Goal: Transaction & Acquisition: Book appointment/travel/reservation

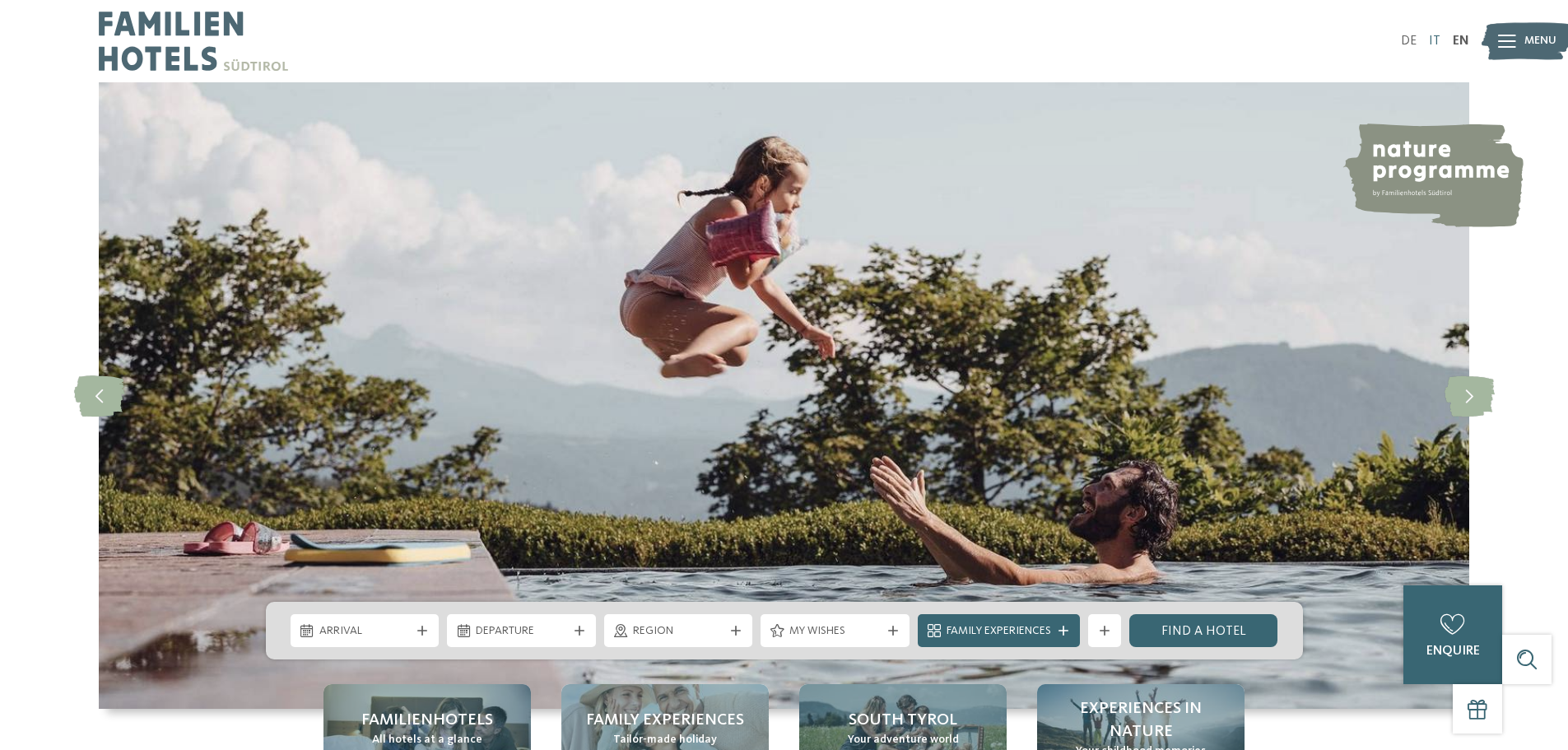
click at [1436, 41] on link "IT" at bounding box center [1434, 40] width 11 height 13
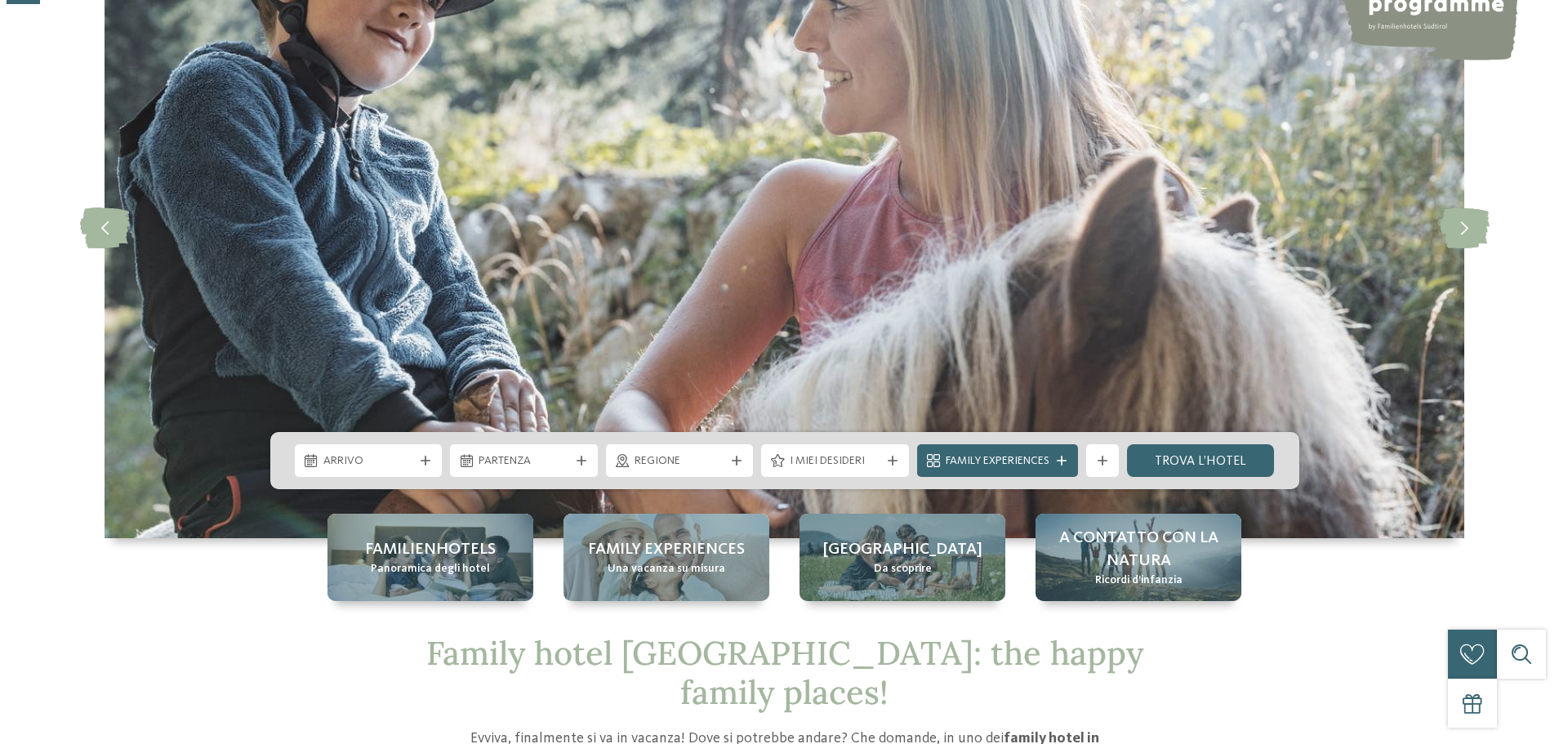
scroll to position [166, 0]
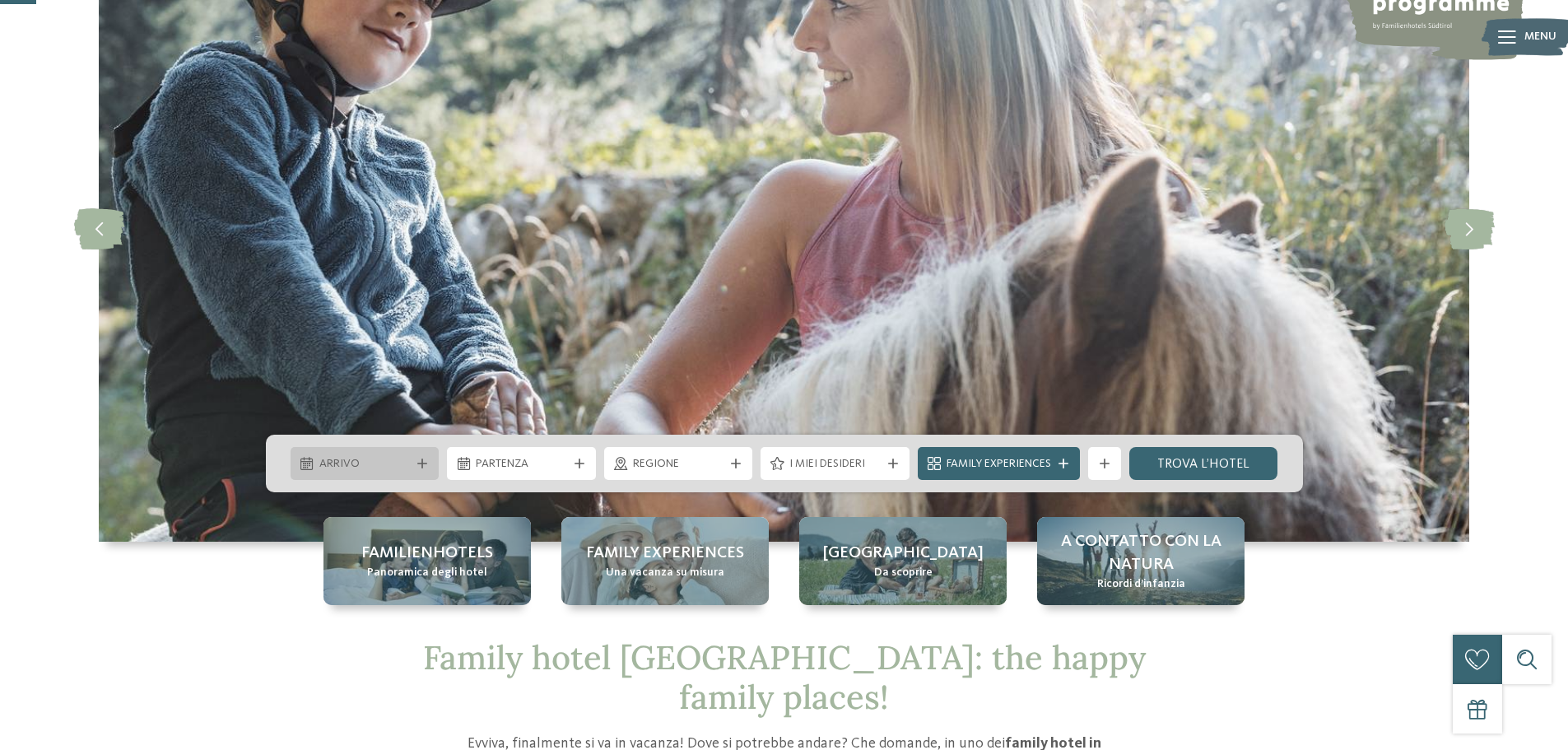
click at [391, 473] on div "Arrivo" at bounding box center [366, 463] width 149 height 33
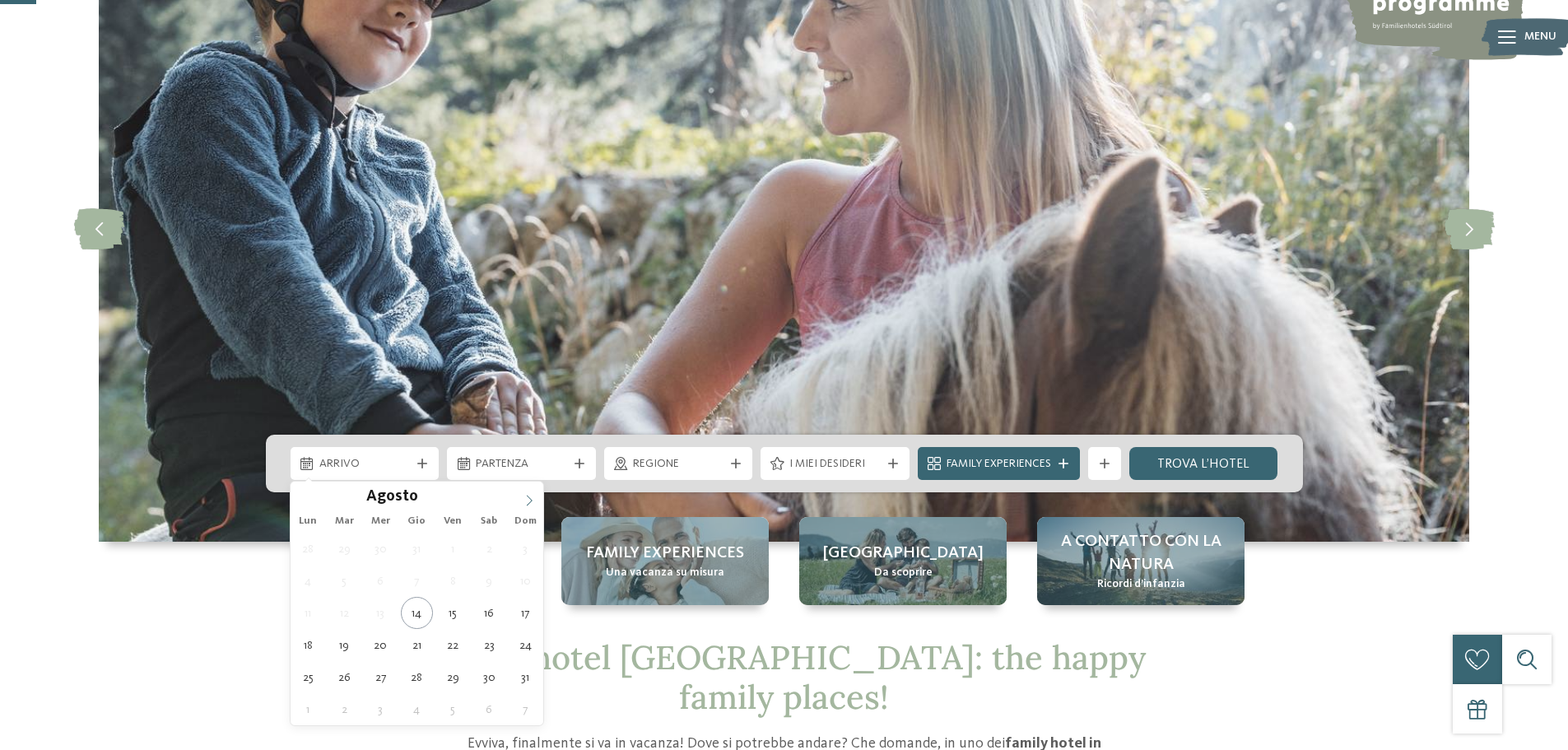
click at [530, 504] on icon at bounding box center [529, 499] width 11 height 11
type div "01.09.2025"
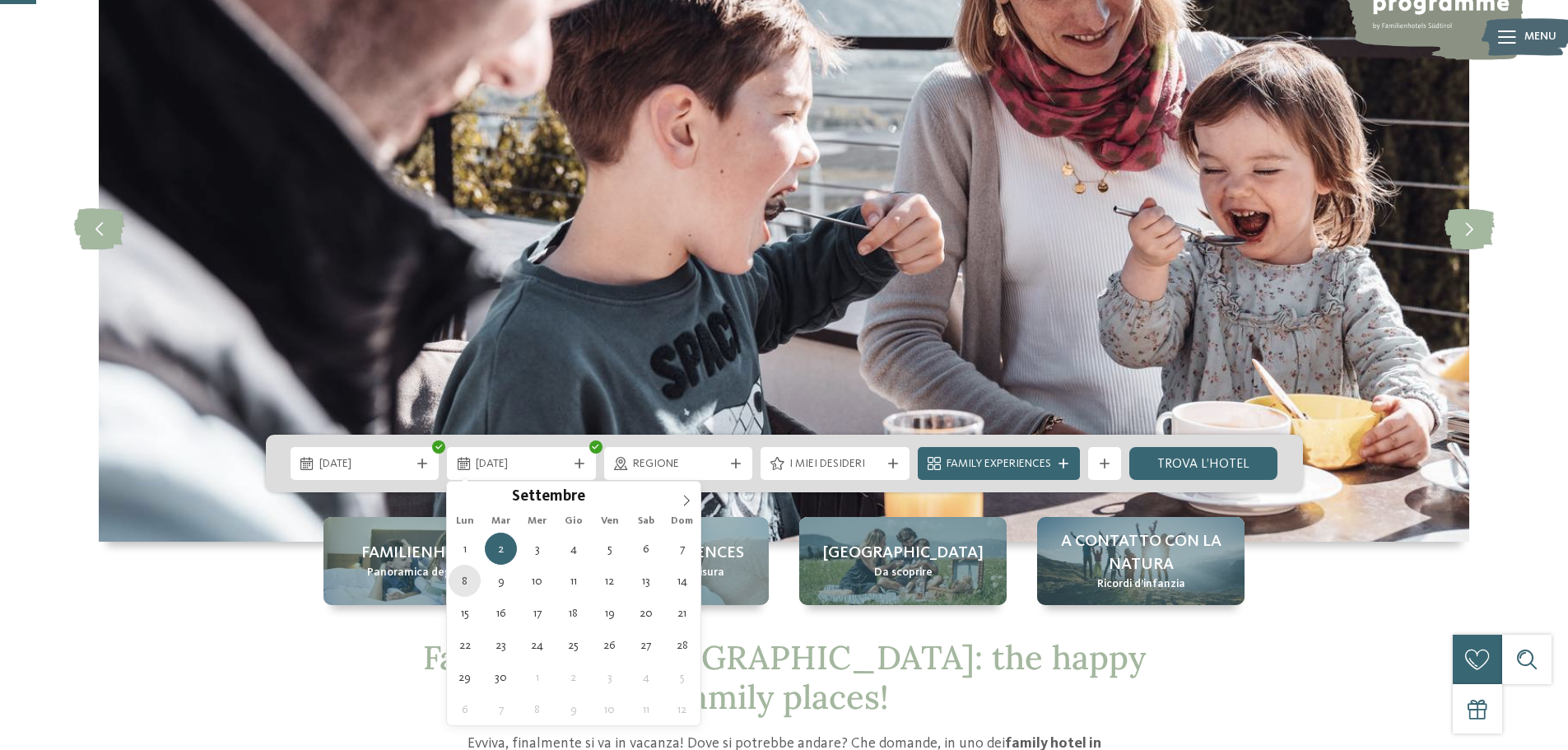
type div "08.09.2025"
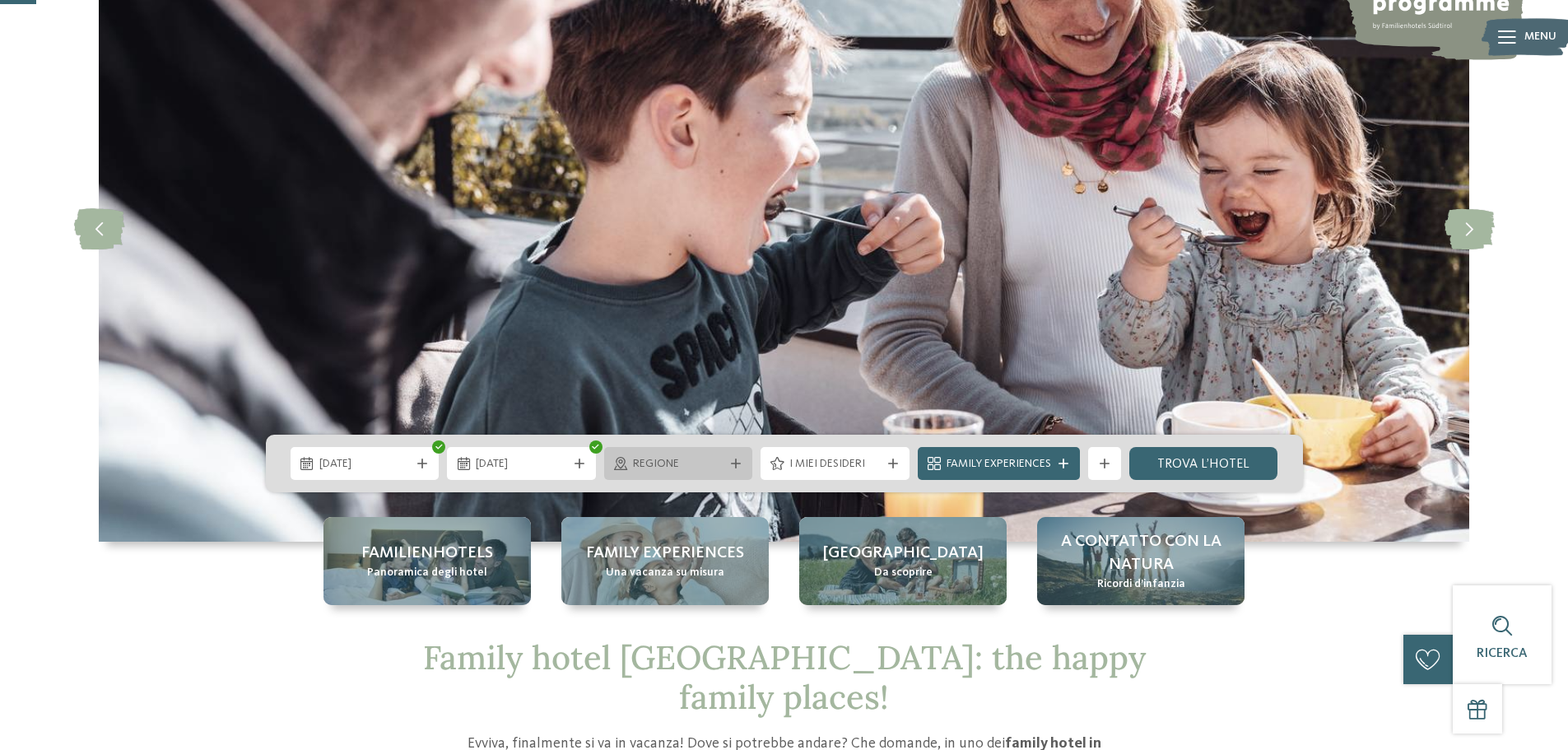
click at [678, 462] on span "Regione" at bounding box center [679, 463] width 91 height 16
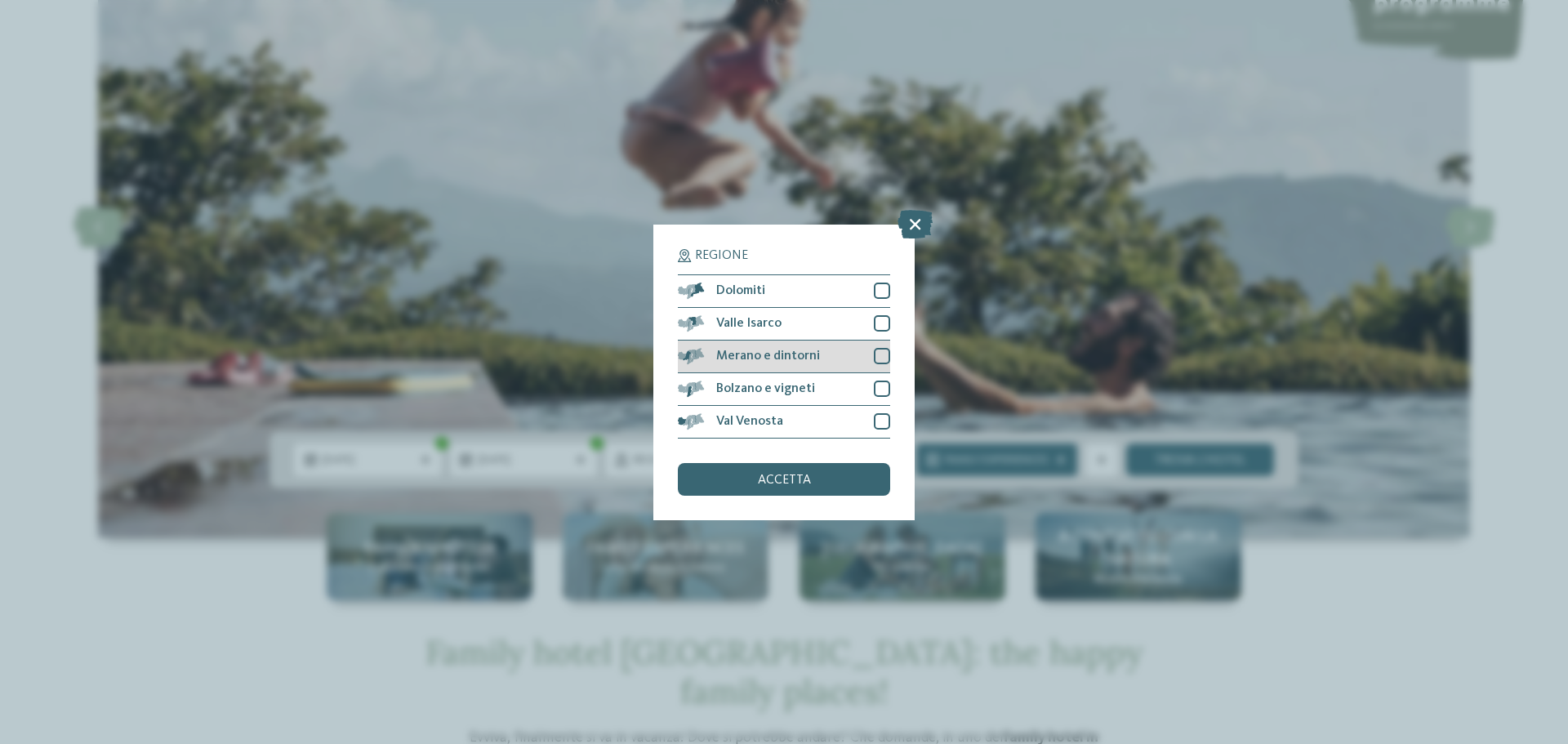
click at [885, 356] on div at bounding box center [882, 356] width 16 height 16
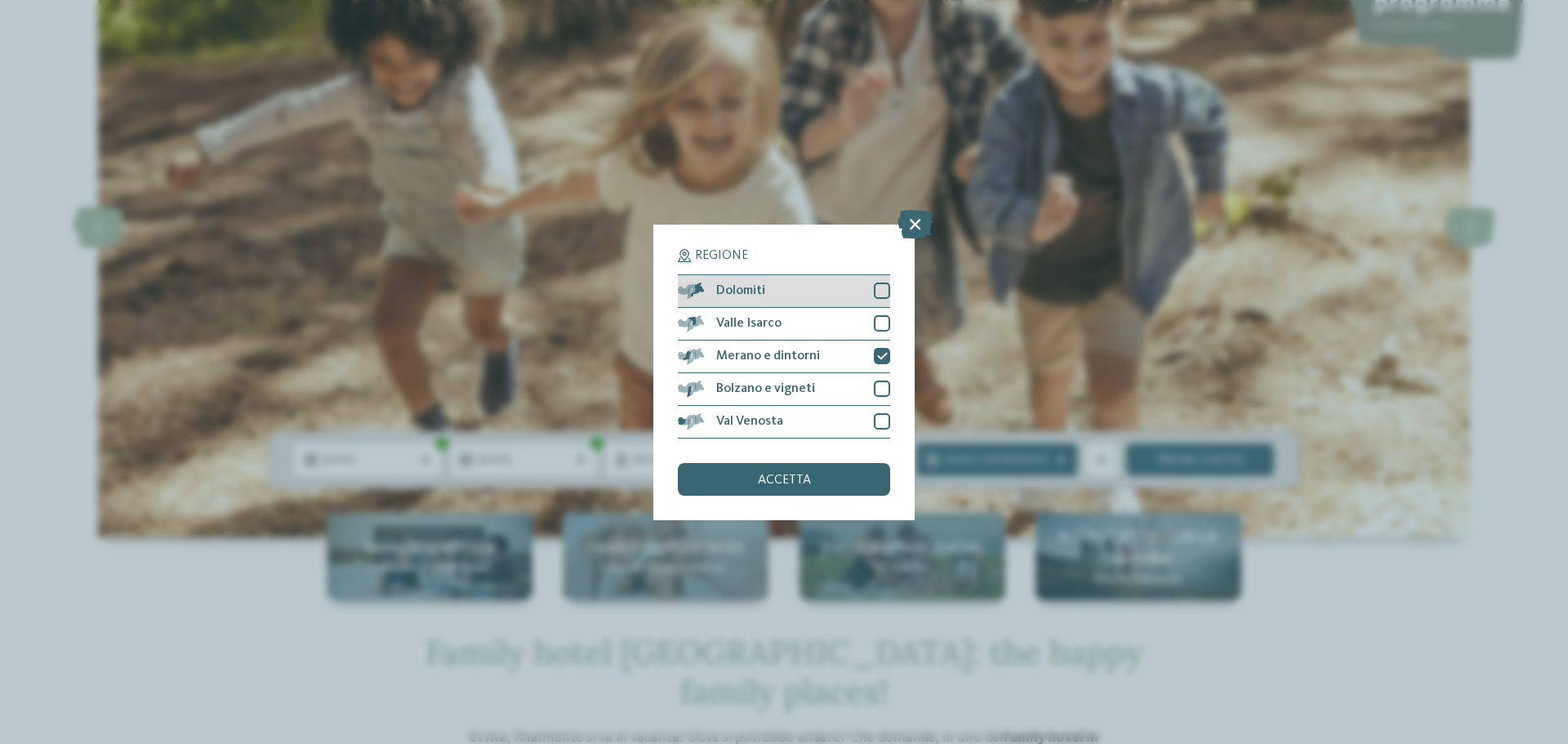
click at [882, 289] on div at bounding box center [882, 290] width 16 height 16
click at [885, 392] on div at bounding box center [882, 388] width 16 height 16
click at [859, 474] on div "accetta" at bounding box center [784, 479] width 212 height 32
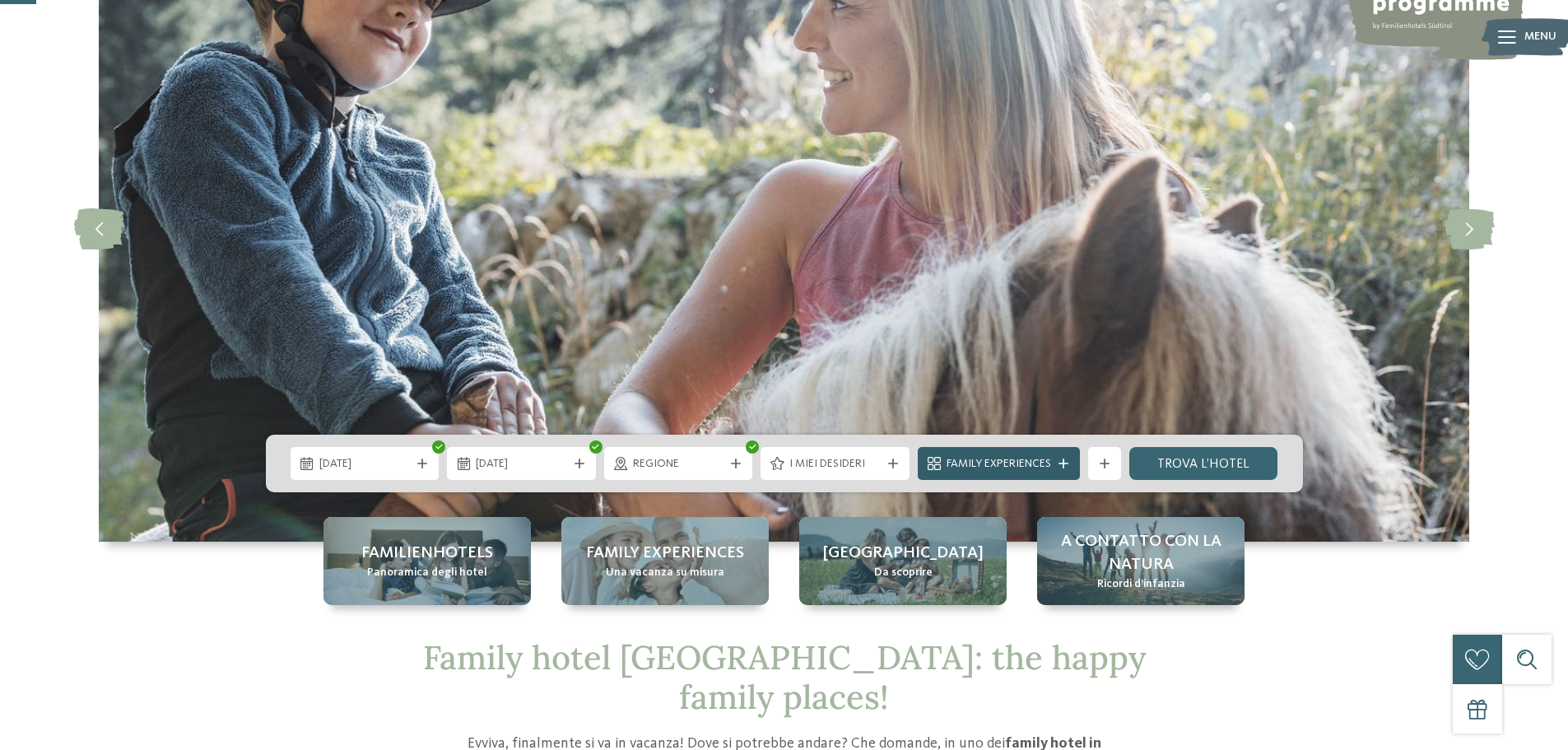
click at [1044, 455] on div "Family Experiences" at bounding box center [998, 463] width 112 height 18
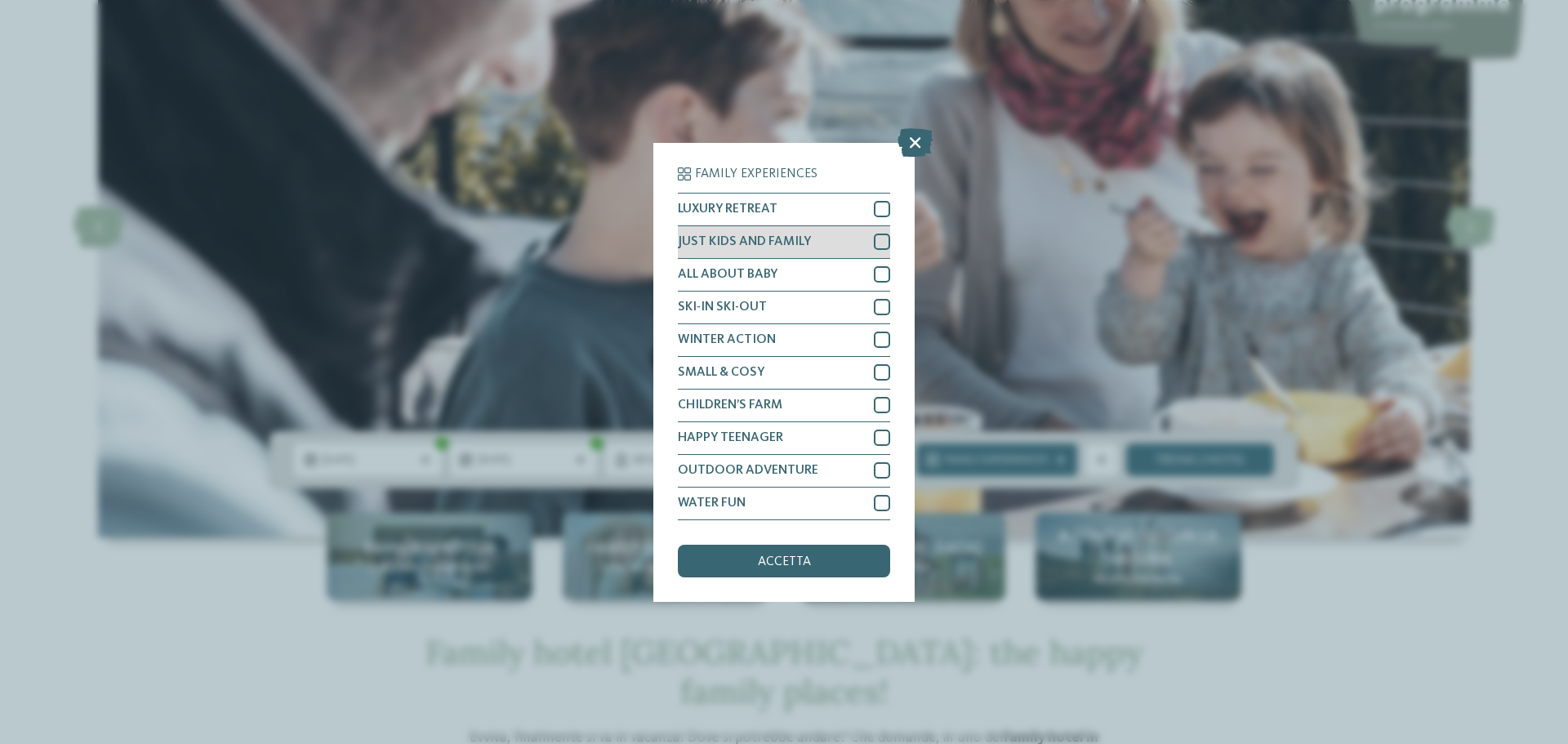
click at [887, 246] on div at bounding box center [882, 241] width 16 height 16
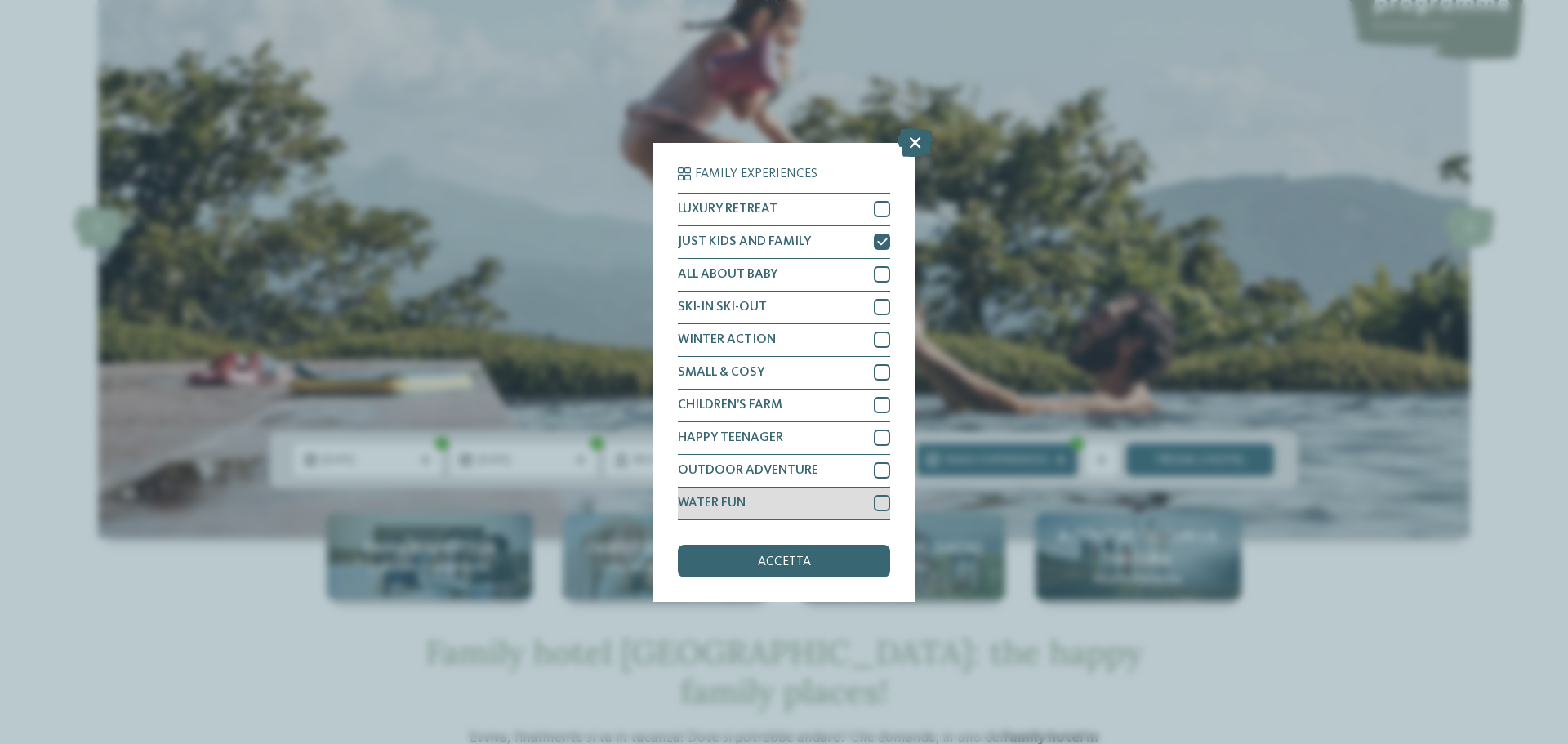
click at [881, 508] on div at bounding box center [882, 502] width 16 height 16
click at [887, 370] on div at bounding box center [882, 372] width 16 height 16
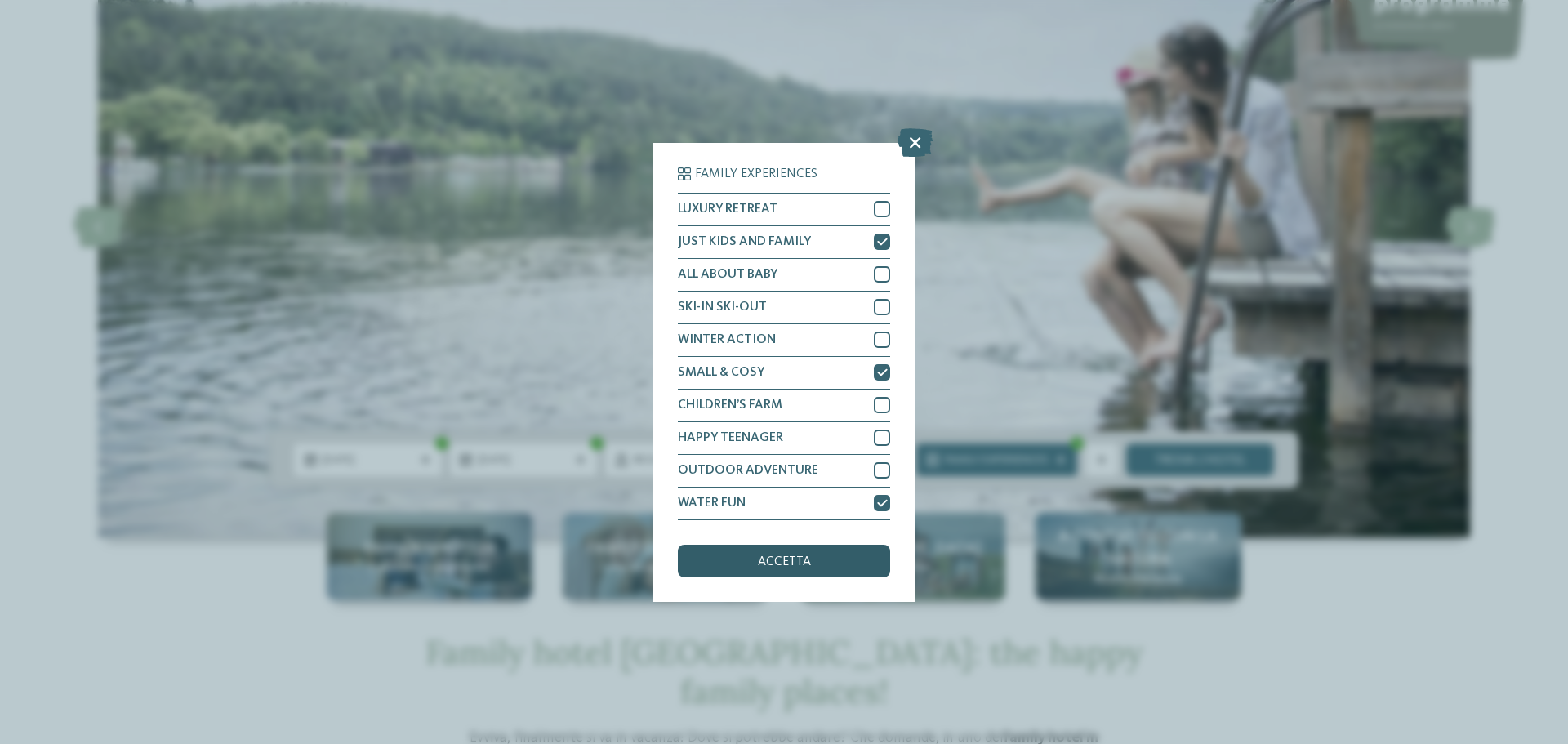
click at [828, 569] on div "accetta" at bounding box center [784, 561] width 212 height 32
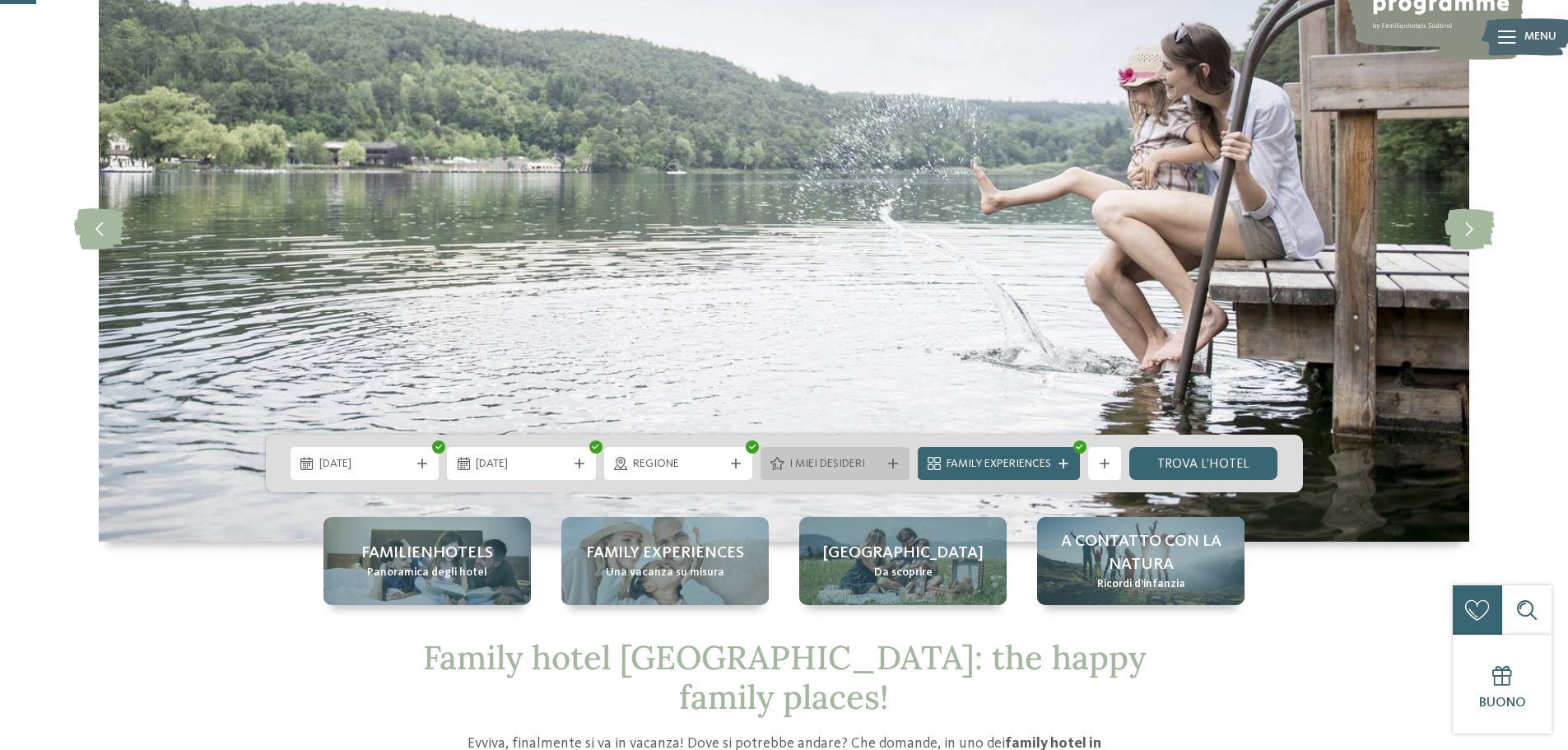
click at [866, 467] on span "I miei desideri" at bounding box center [835, 463] width 91 height 16
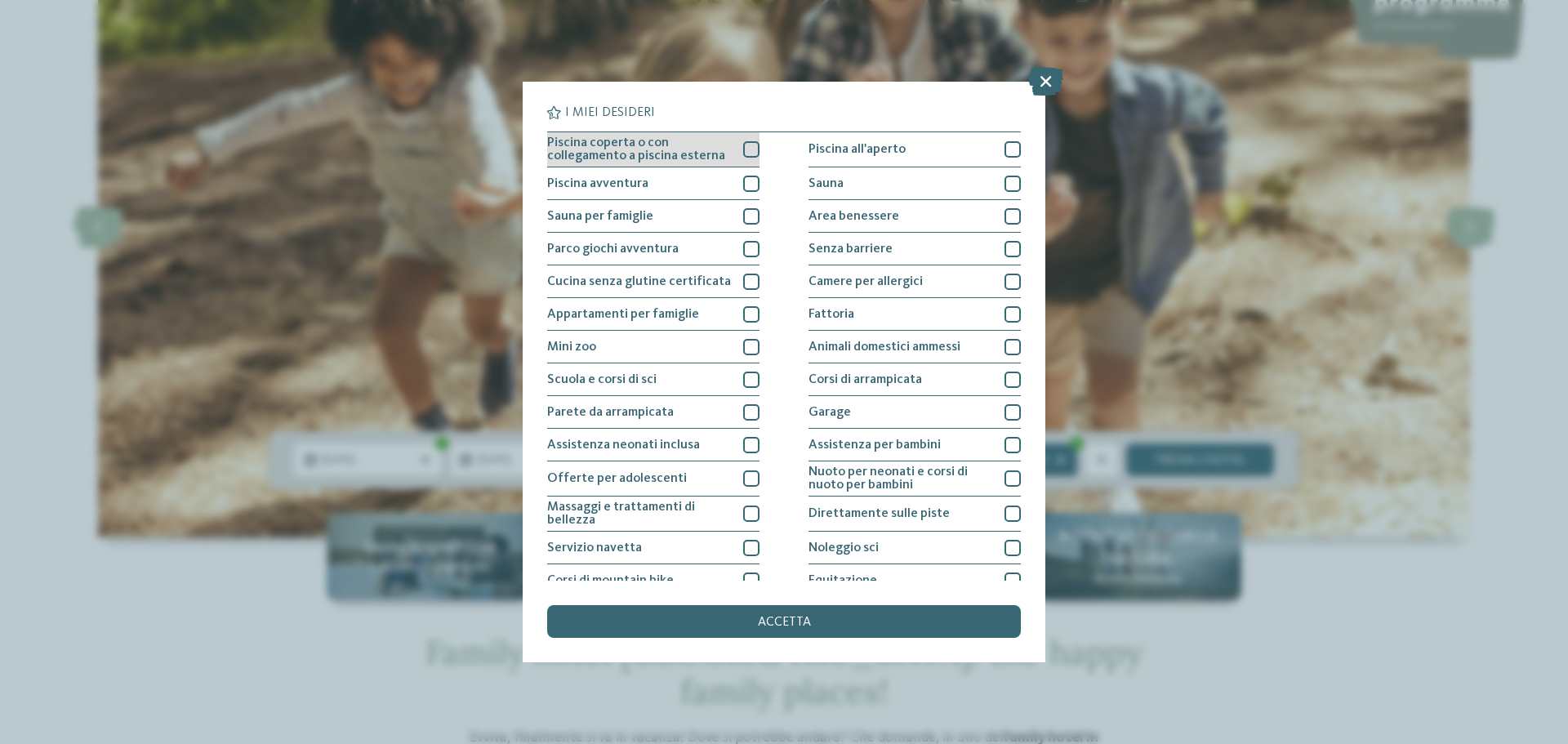
click at [747, 150] on div at bounding box center [751, 149] width 16 height 16
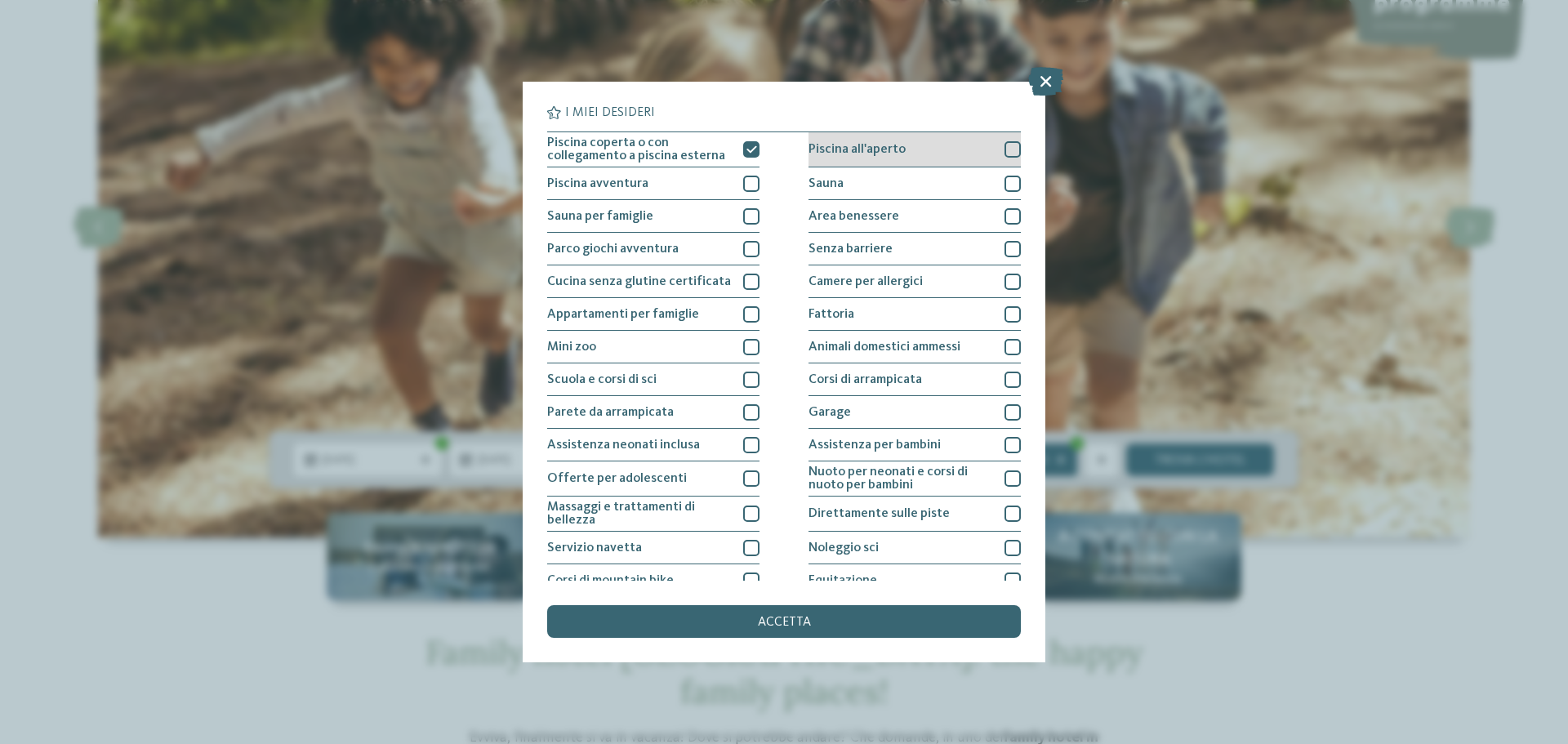
click at [1005, 154] on div at bounding box center [1013, 149] width 16 height 16
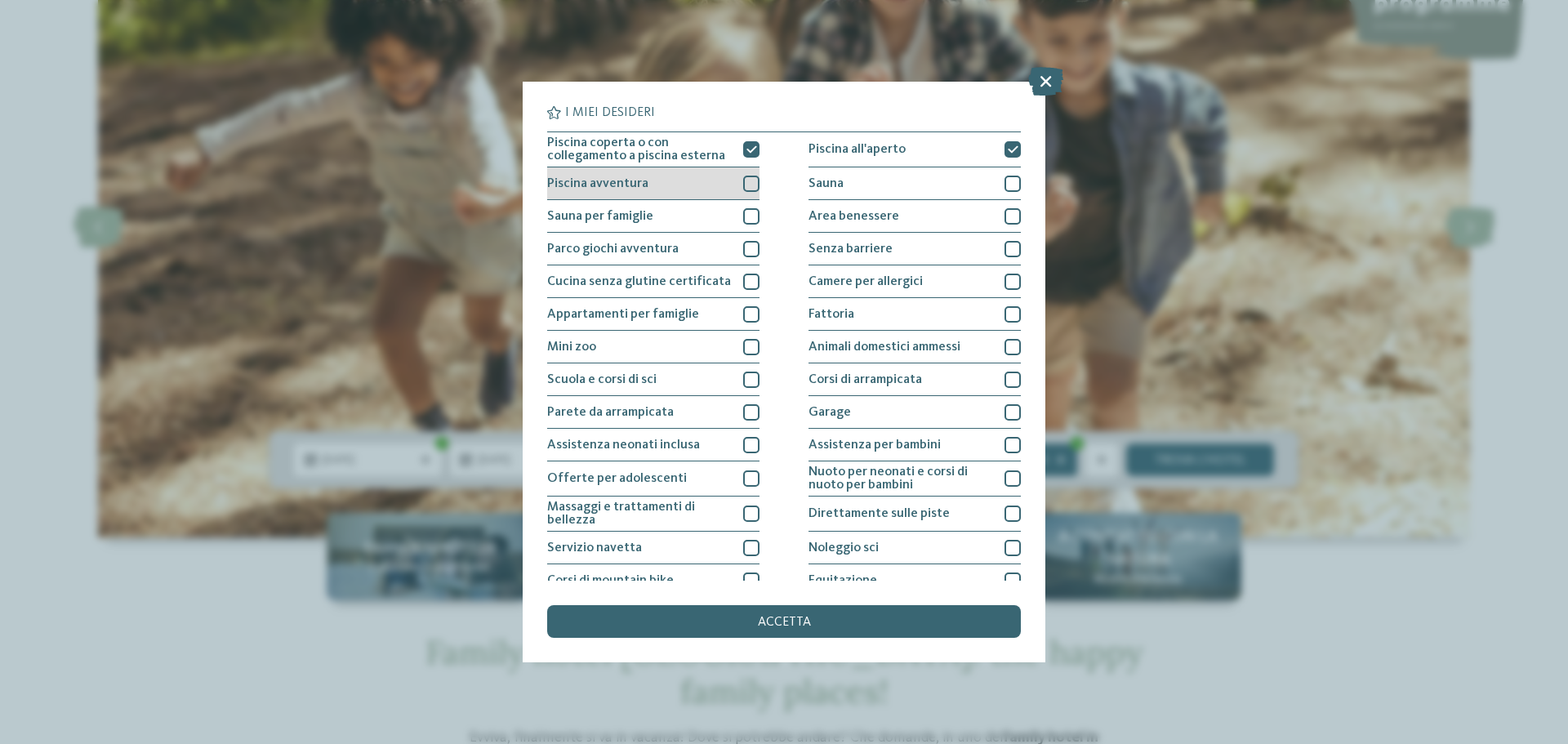
click at [750, 191] on div at bounding box center [751, 183] width 16 height 16
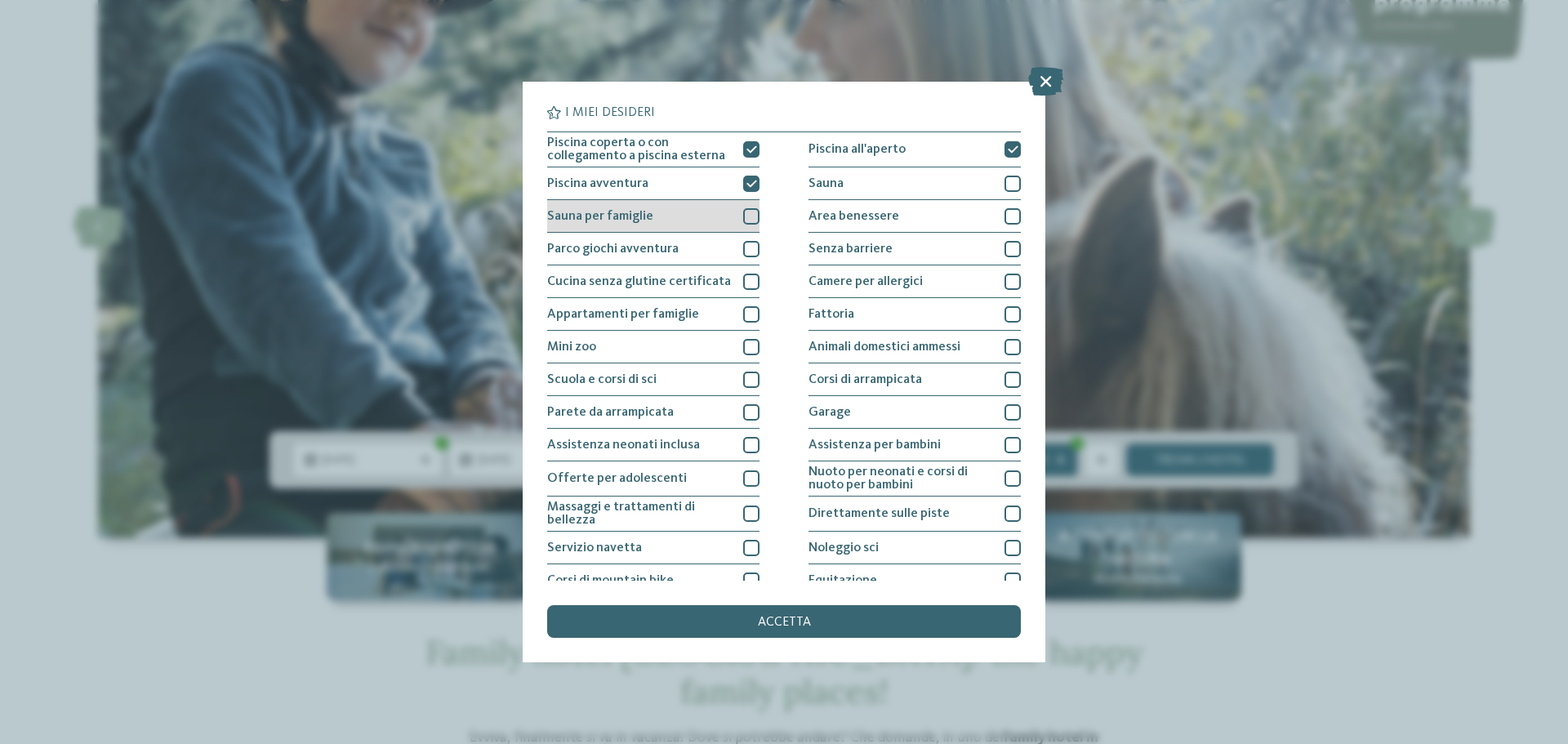
click at [750, 221] on div at bounding box center [751, 216] width 16 height 16
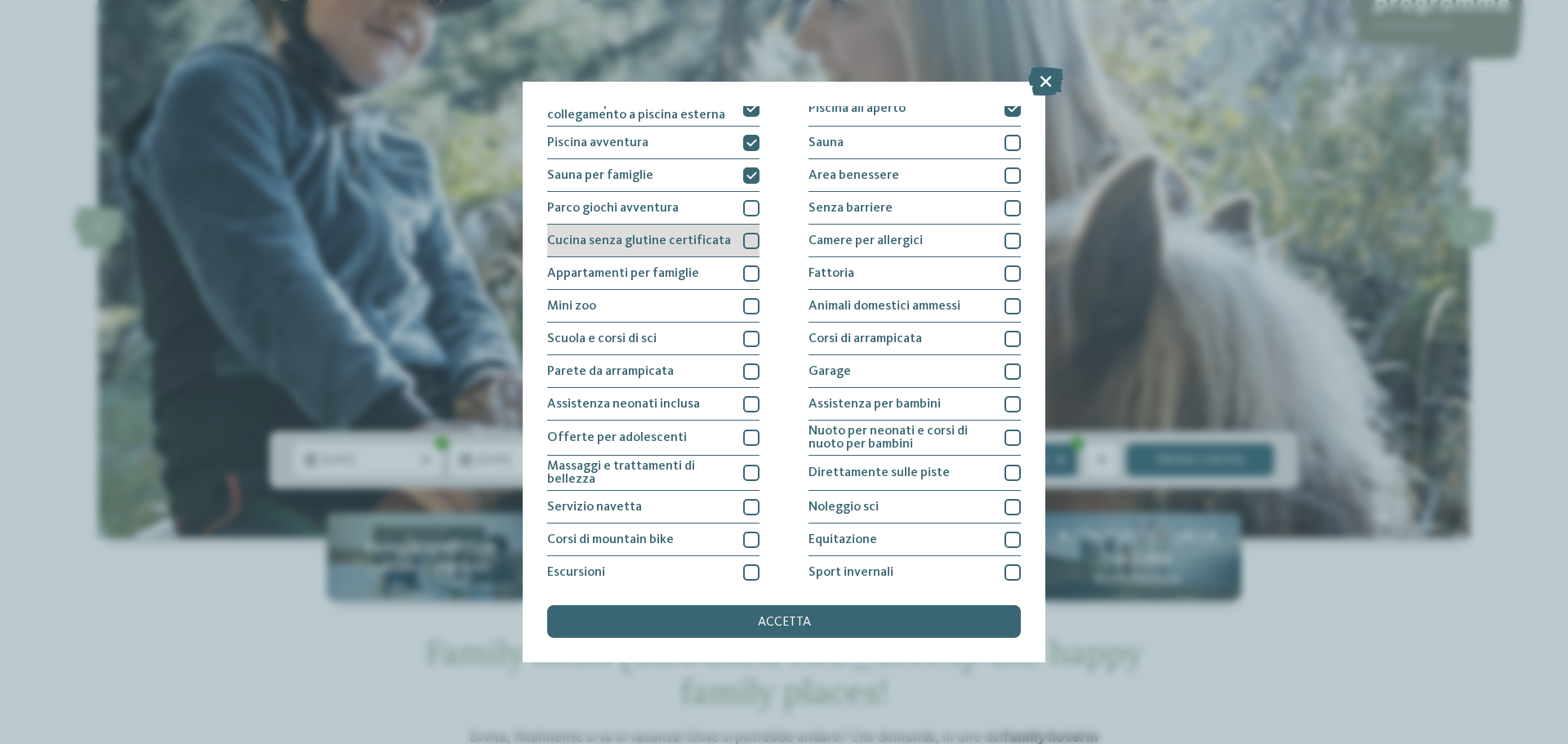
scroll to position [44, 0]
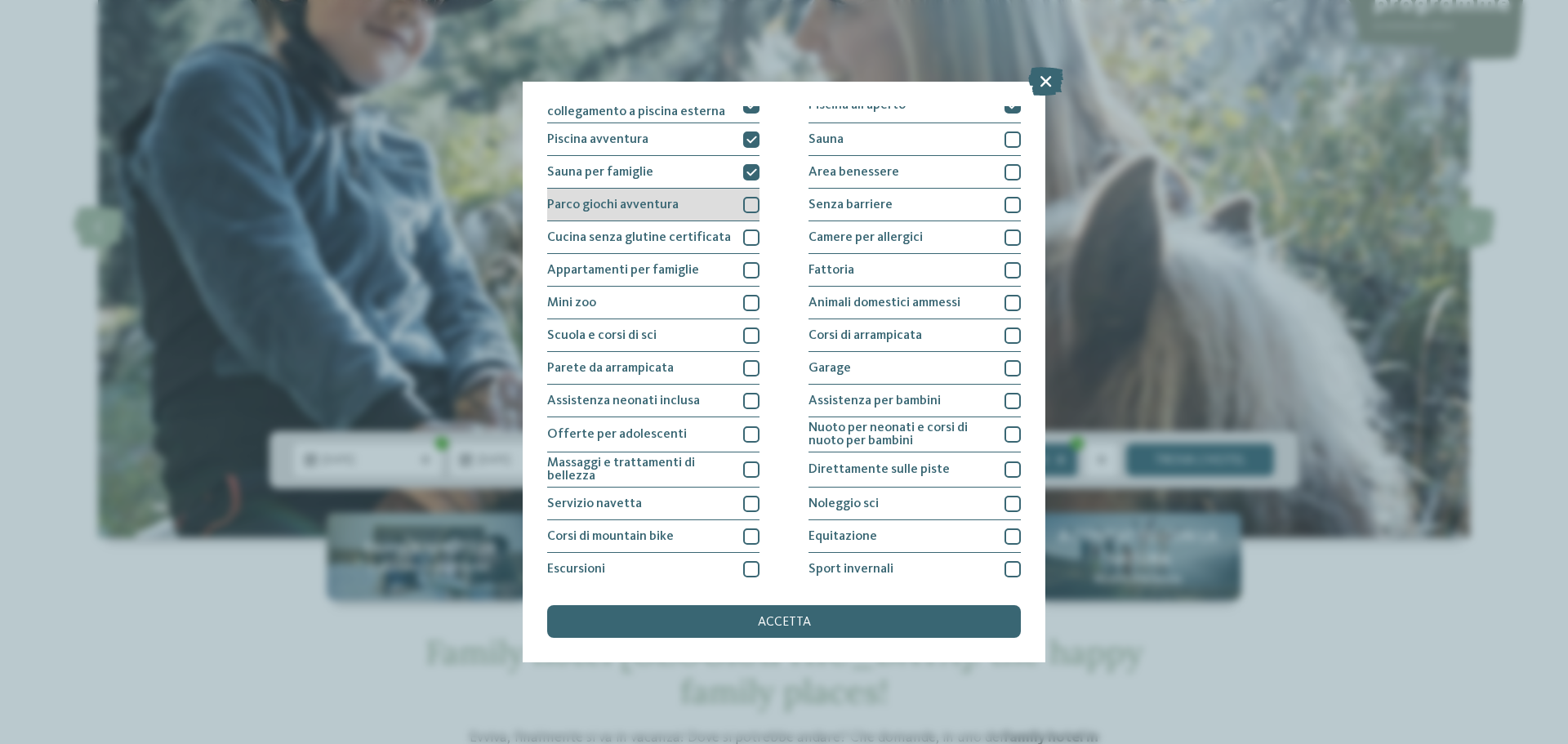
click at [751, 204] on div at bounding box center [751, 204] width 16 height 16
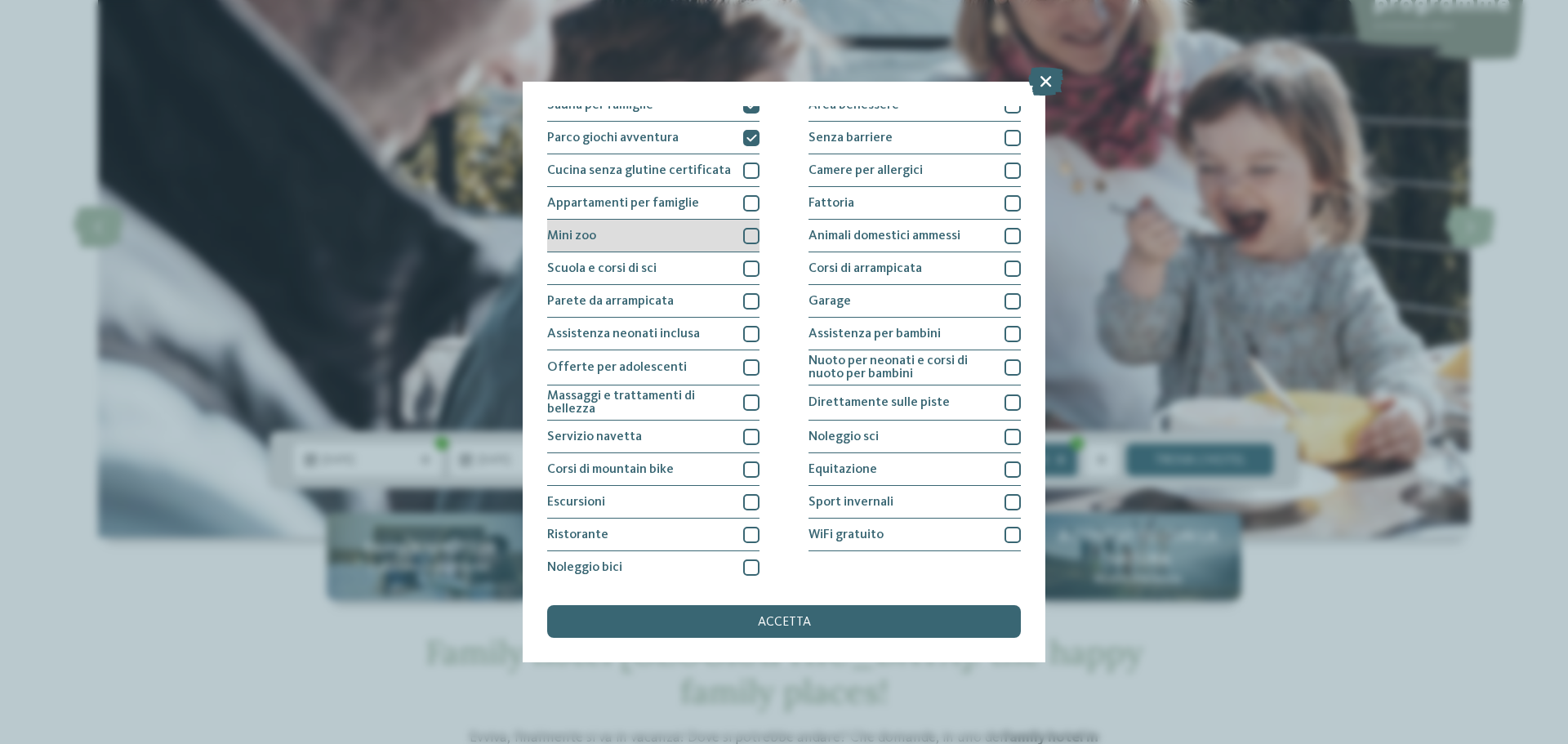
scroll to position [114, 0]
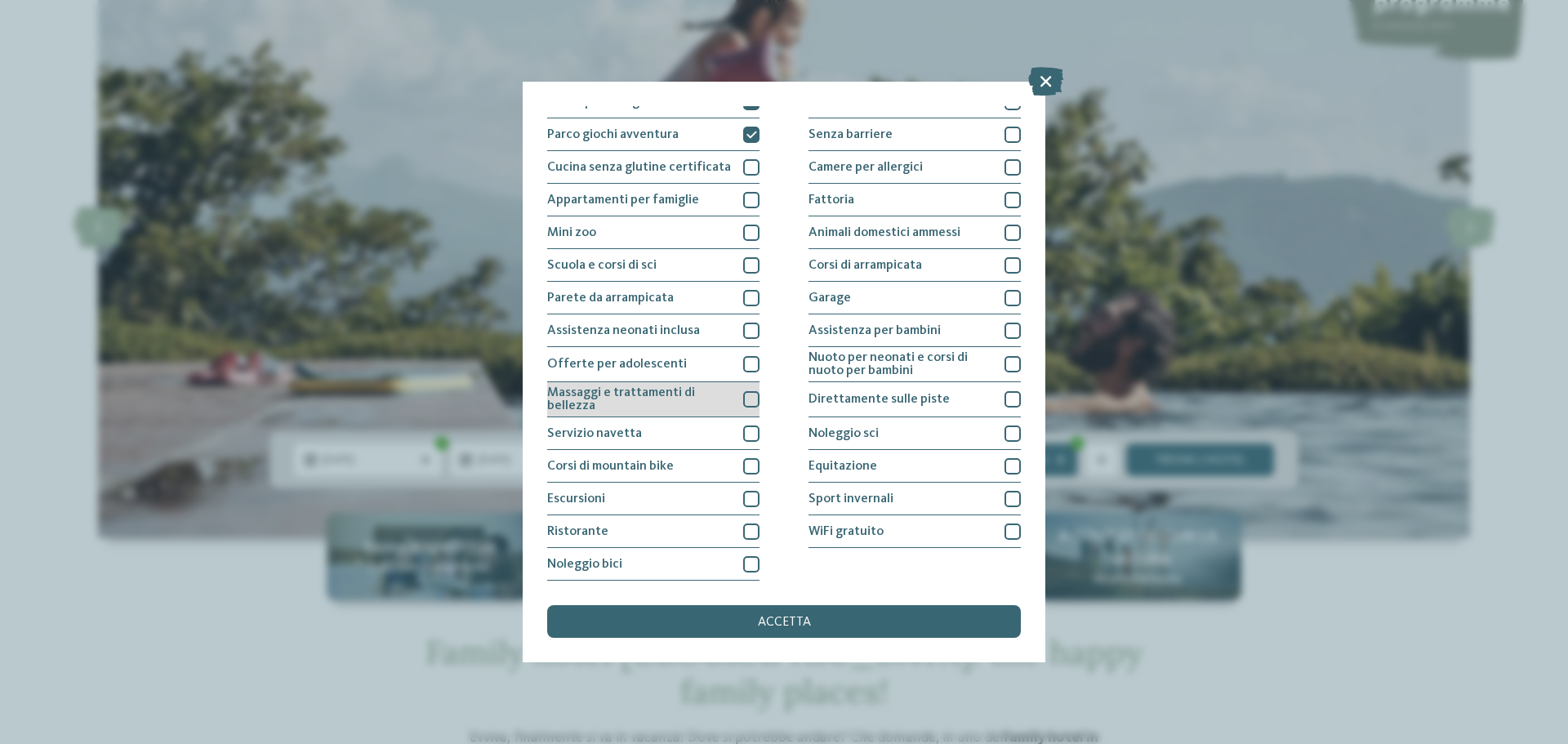
click at [746, 397] on div at bounding box center [751, 398] width 16 height 16
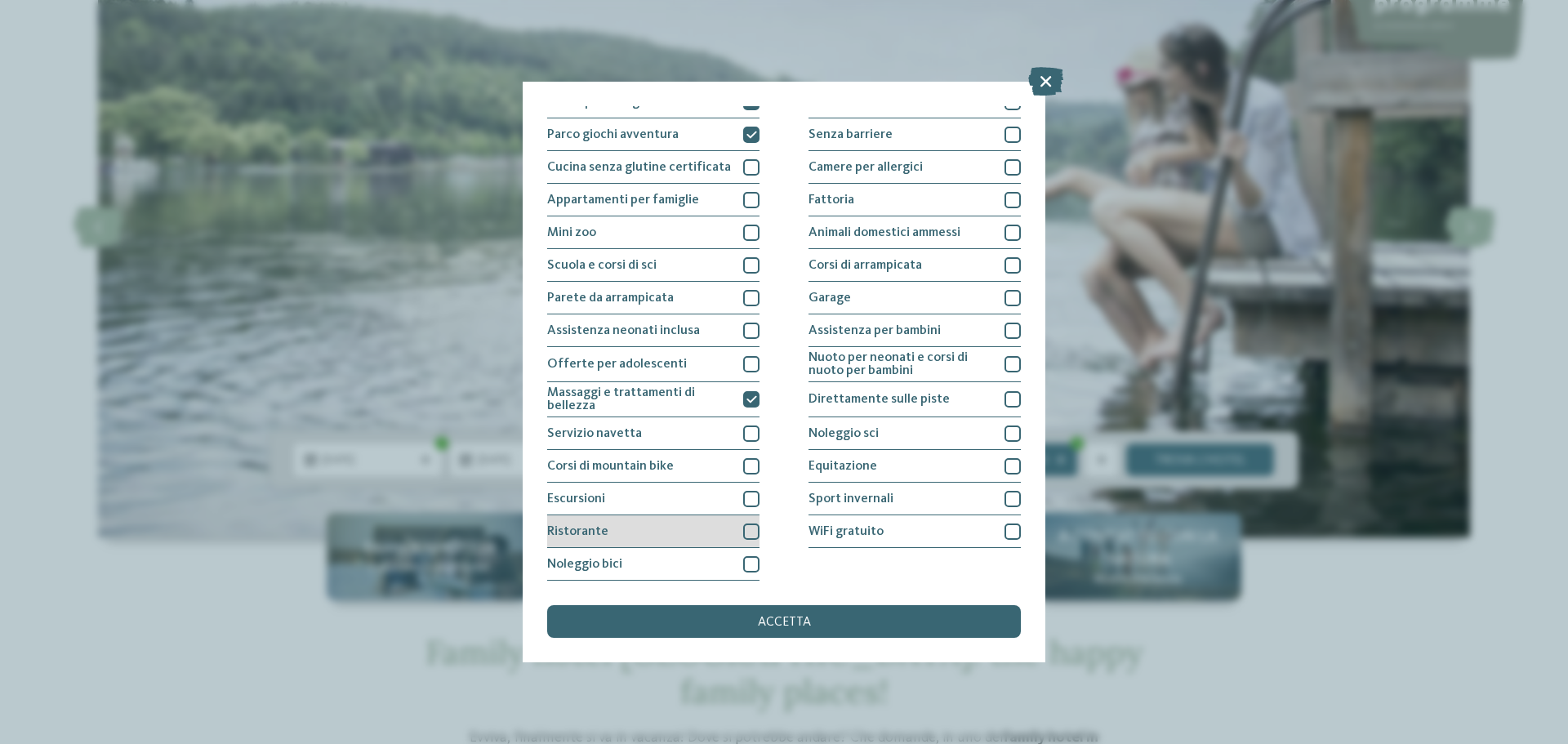
click at [733, 529] on div "Ristorante" at bounding box center [653, 531] width 212 height 32
click at [755, 559] on div at bounding box center [751, 564] width 16 height 16
click at [1005, 524] on div at bounding box center [1013, 531] width 16 height 16
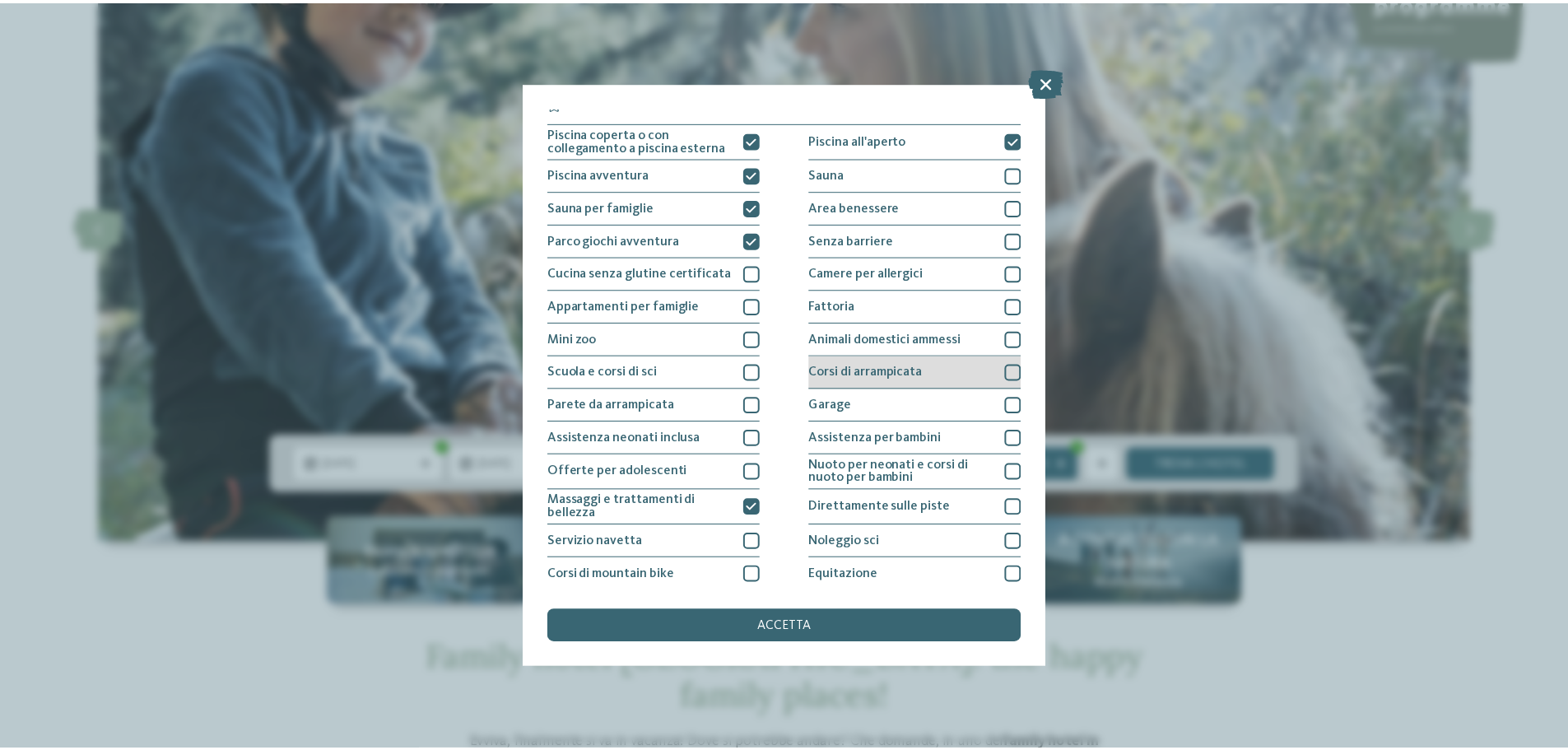
scroll to position [0, 0]
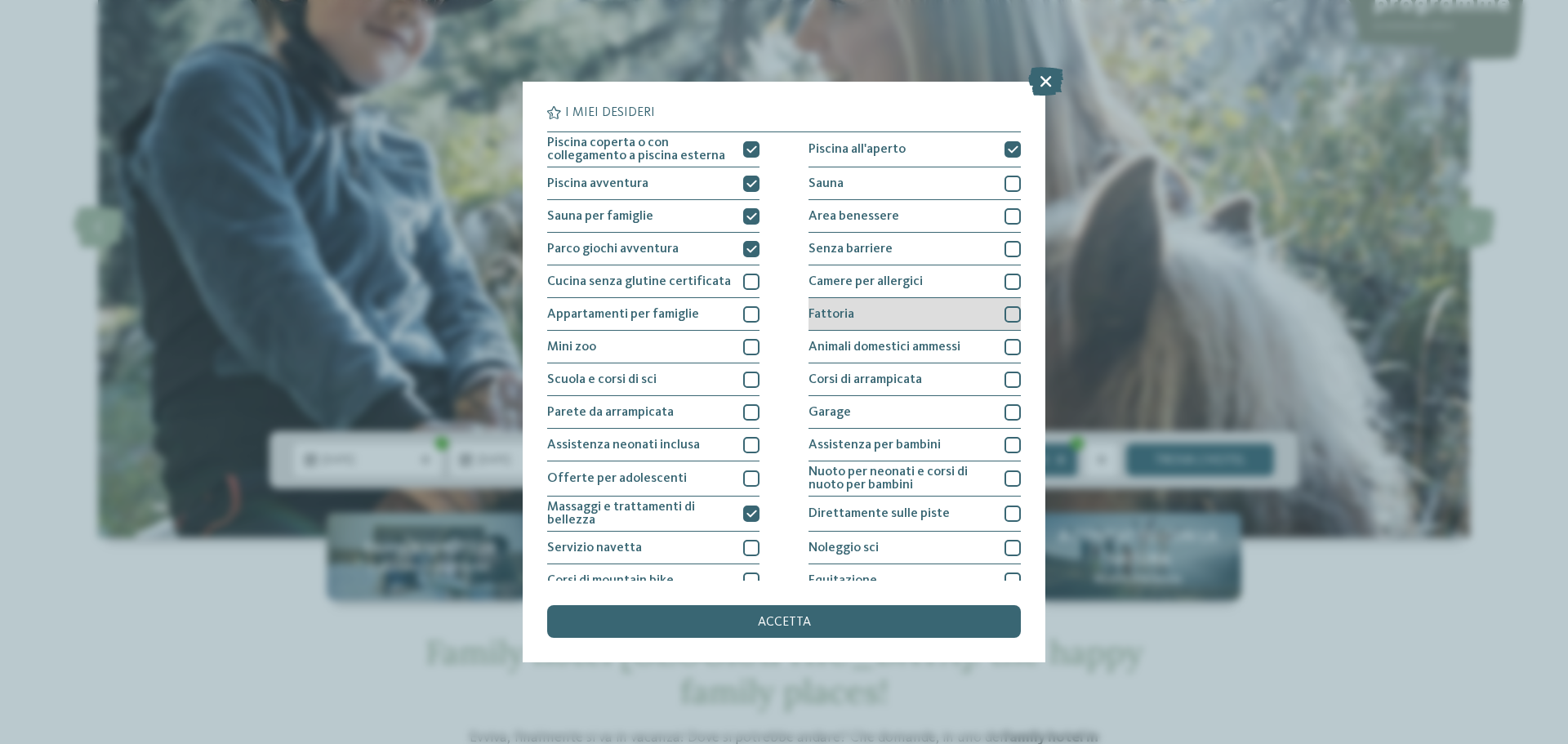
click at [1005, 313] on div at bounding box center [1013, 314] width 16 height 16
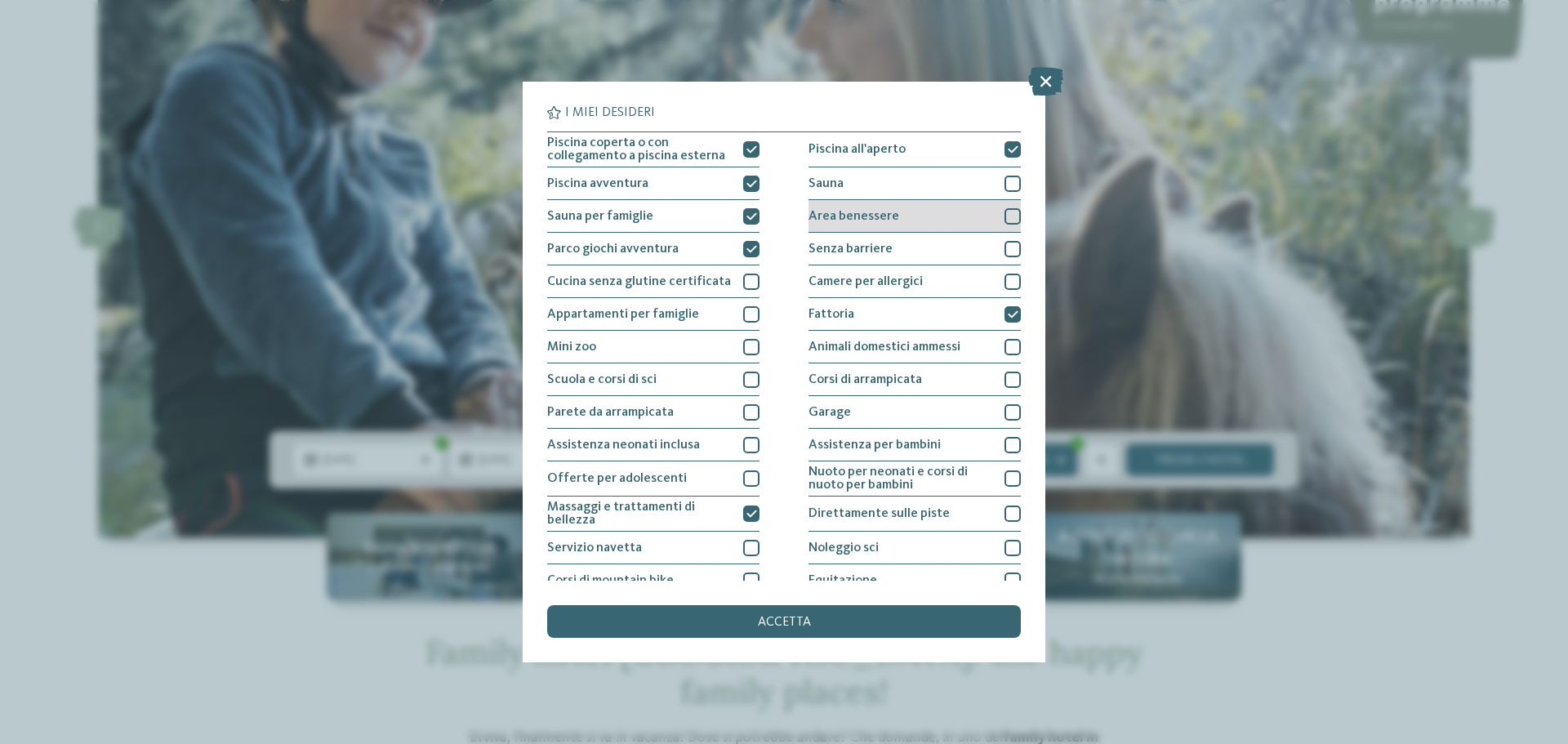
click at [1005, 220] on div at bounding box center [1013, 216] width 16 height 16
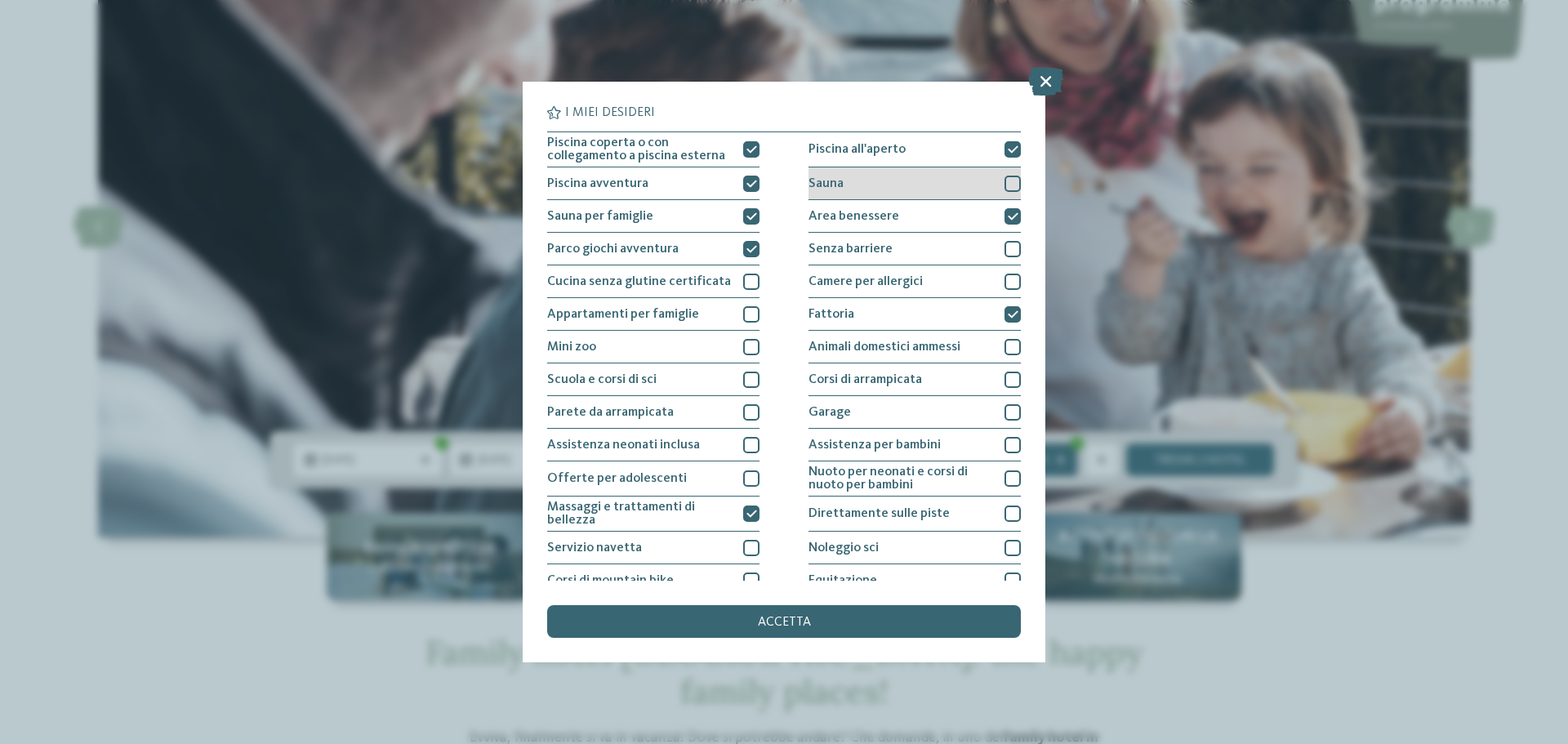
click at [1005, 180] on div at bounding box center [1013, 183] width 16 height 16
click at [874, 642] on div "I miei desideri Piscina coperta o con collegamento a piscina esterna Piscina al…" at bounding box center [784, 372] width 523 height 581
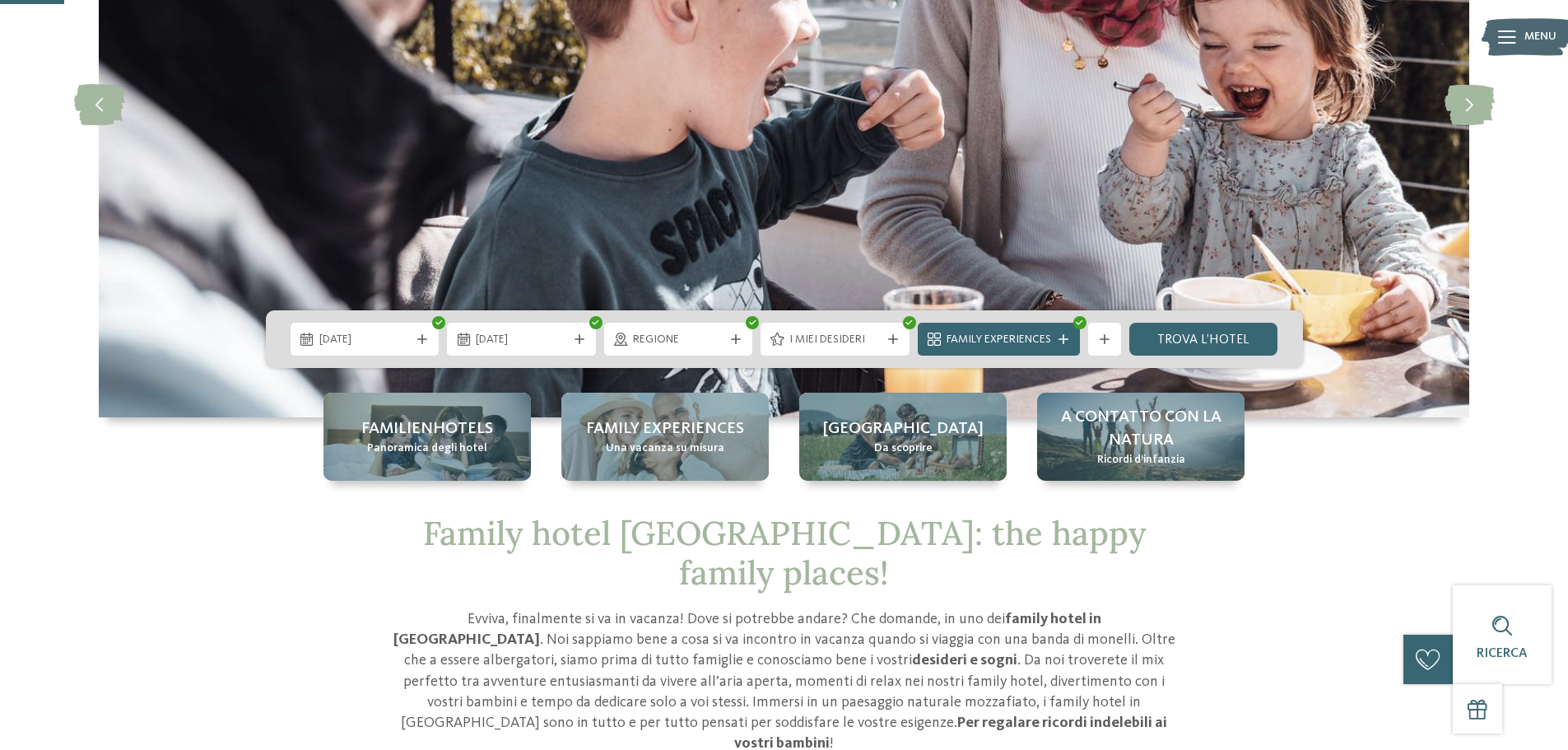
scroll to position [293, 0]
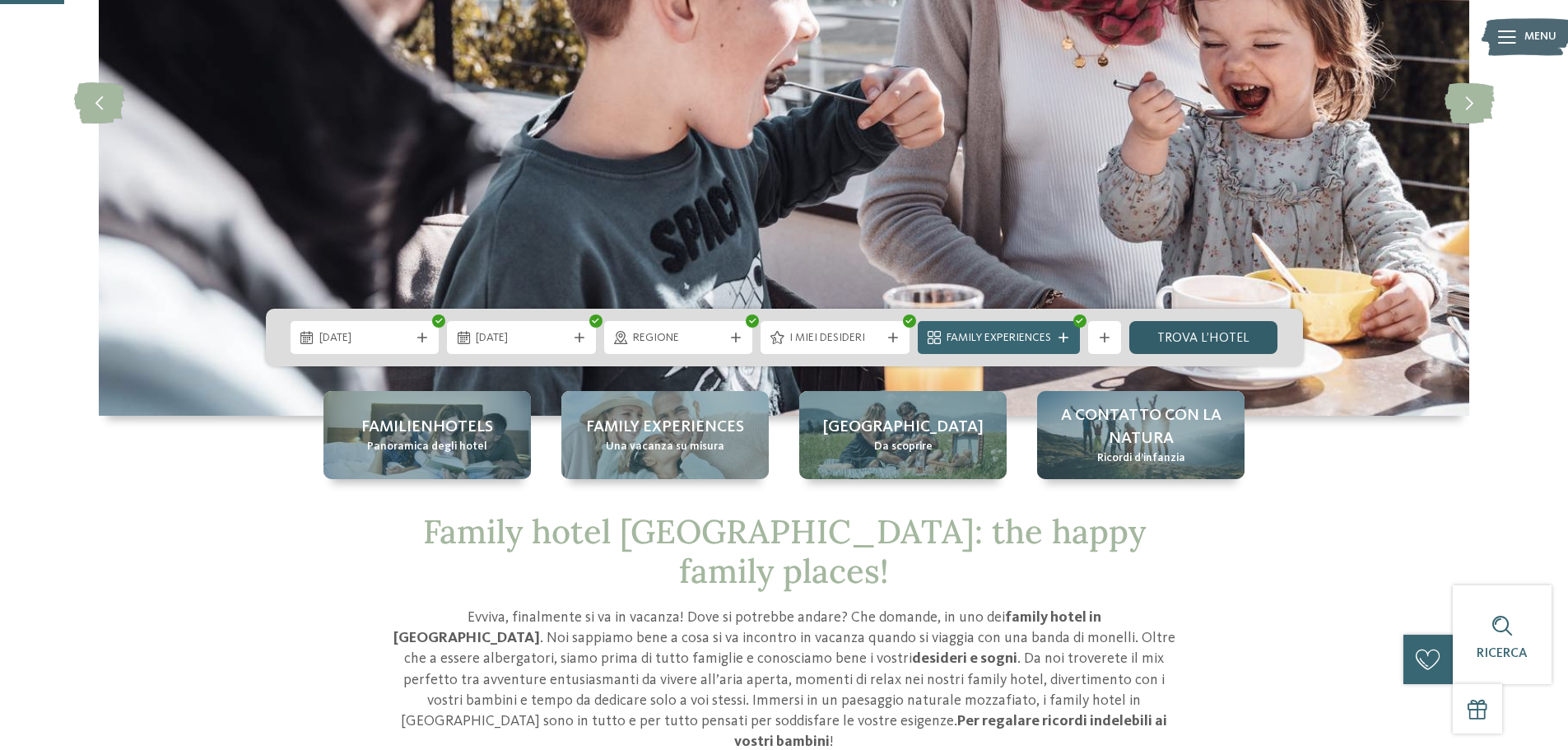
click at [1166, 341] on link "trova l’hotel" at bounding box center [1204, 337] width 149 height 33
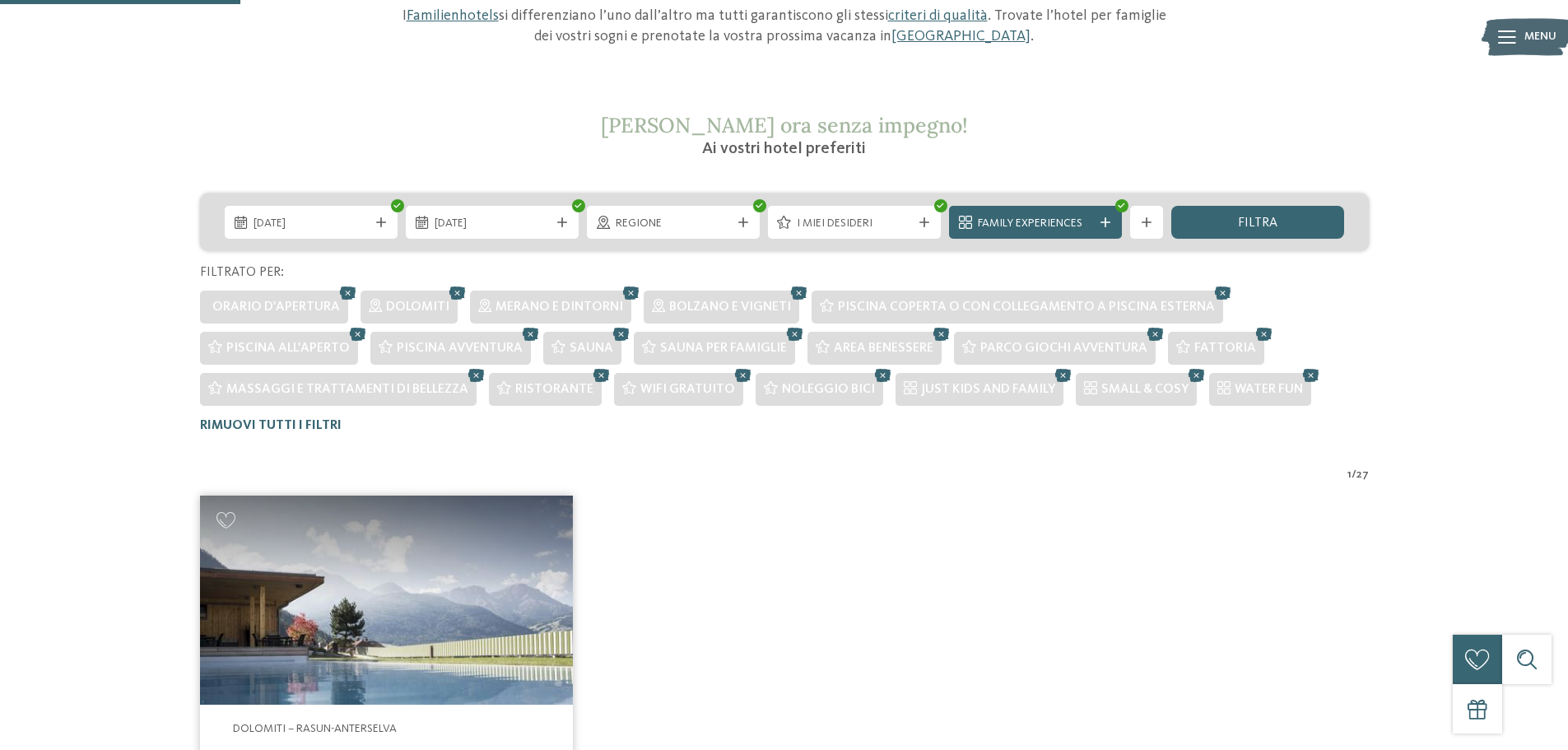
scroll to position [232, 0]
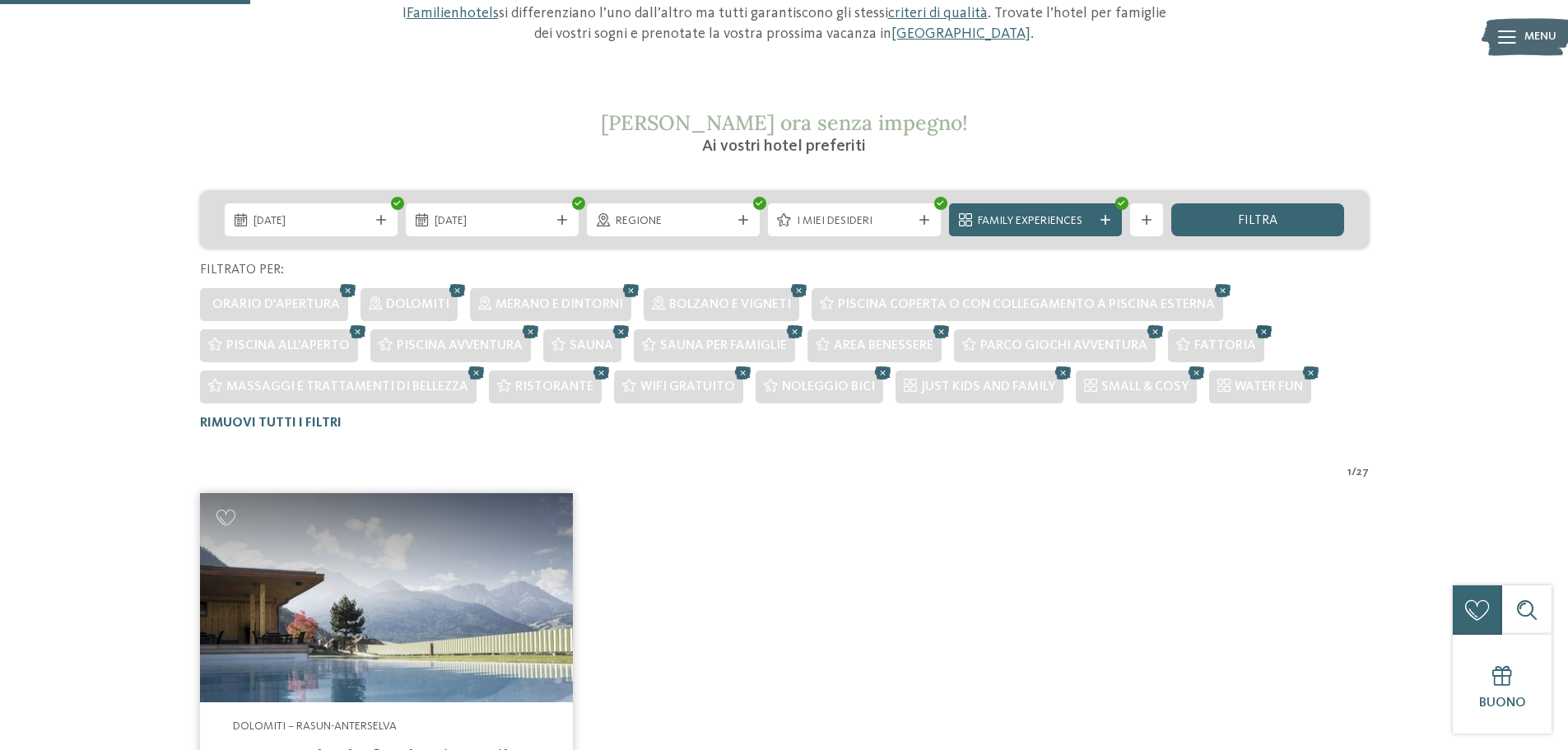
click at [1256, 325] on icon at bounding box center [1264, 331] width 25 height 21
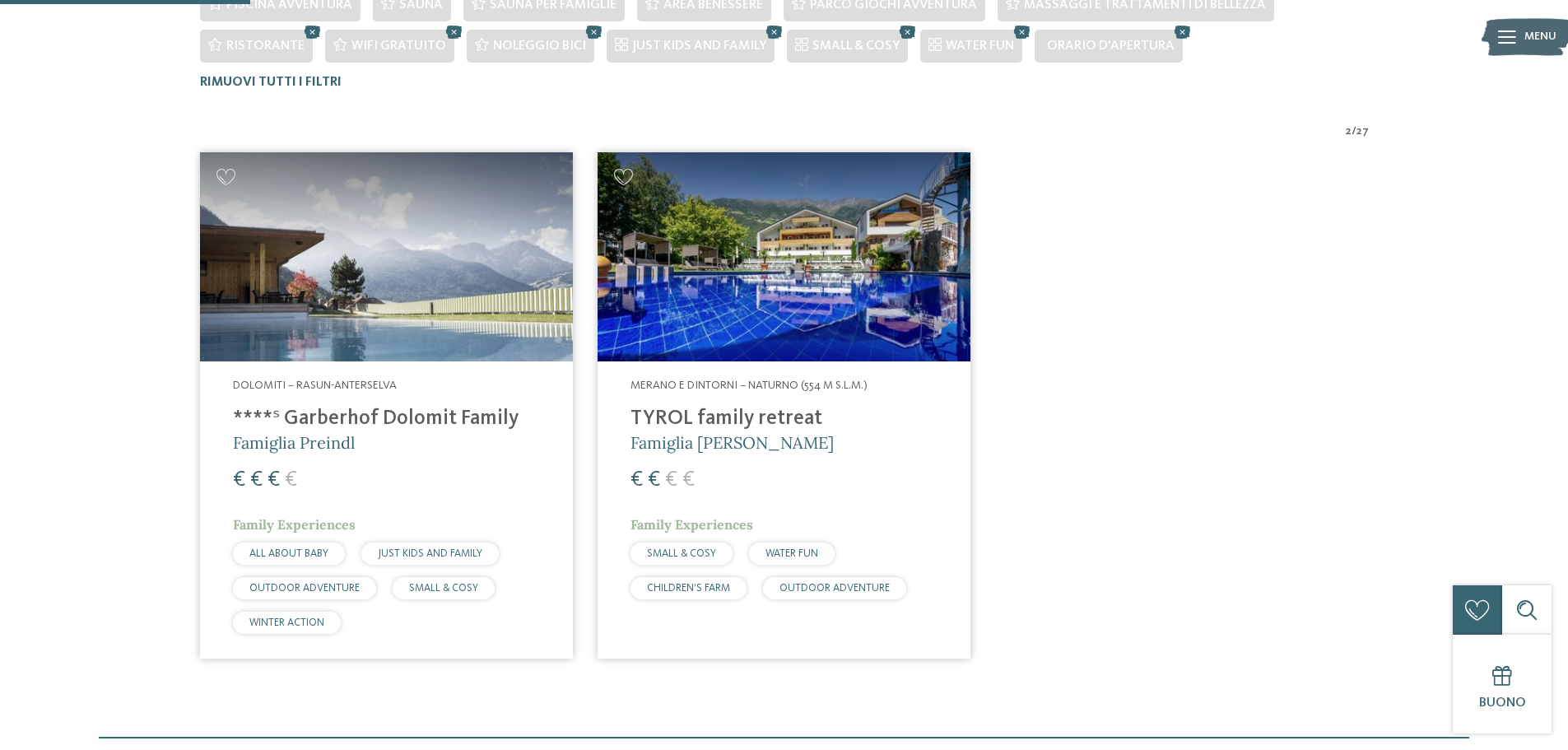
scroll to position [622, 0]
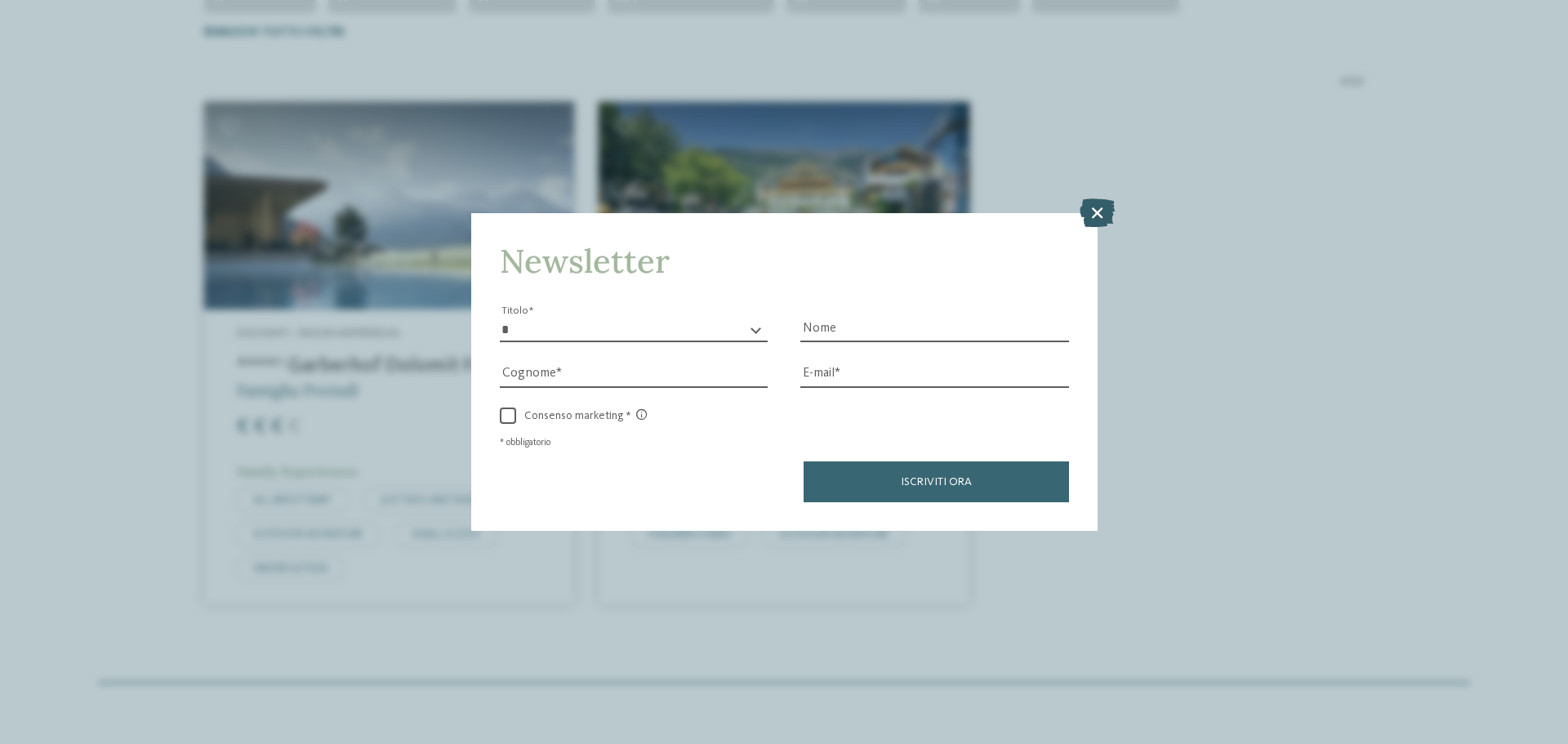
click at [1096, 215] on icon at bounding box center [1097, 213] width 35 height 29
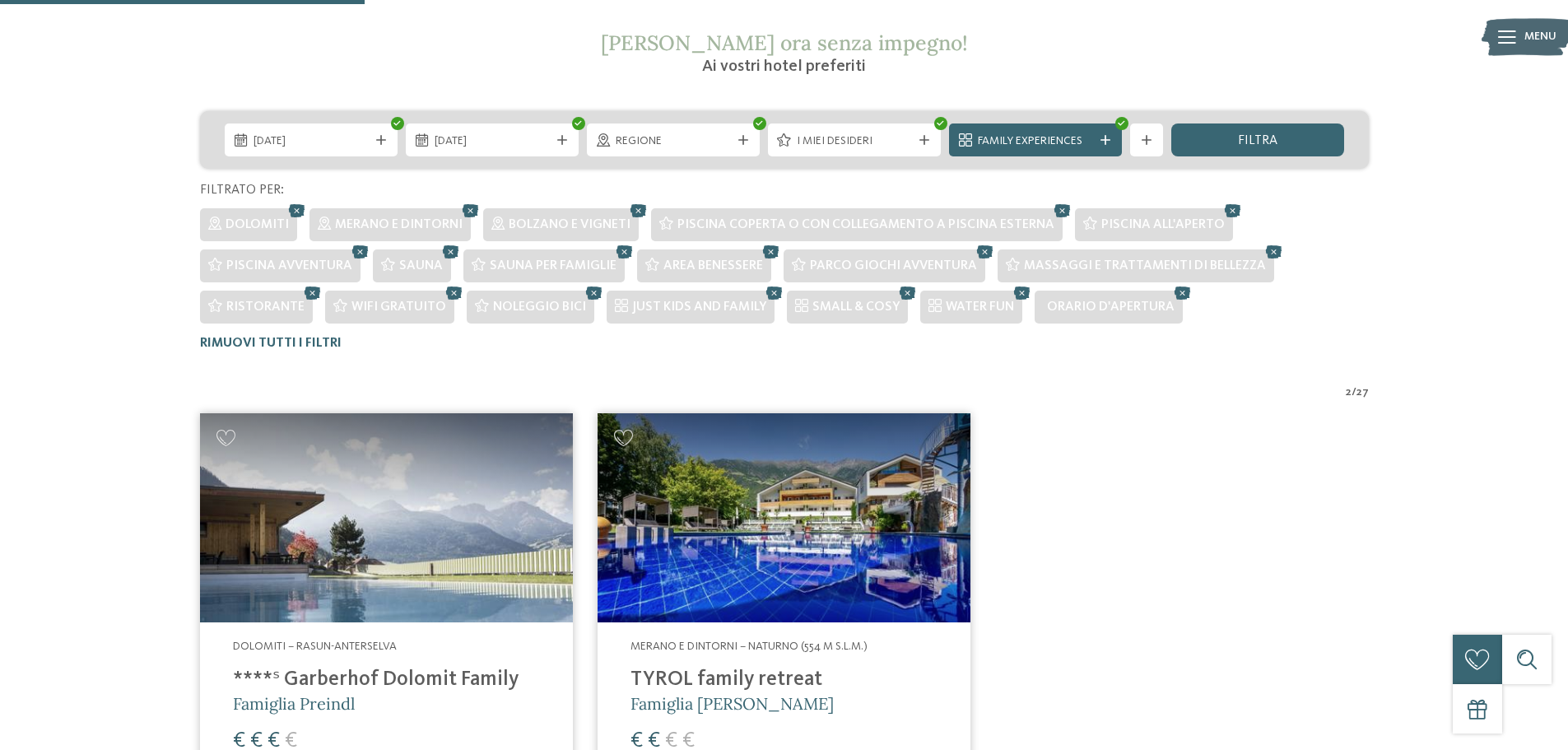
scroll to position [281, 0]
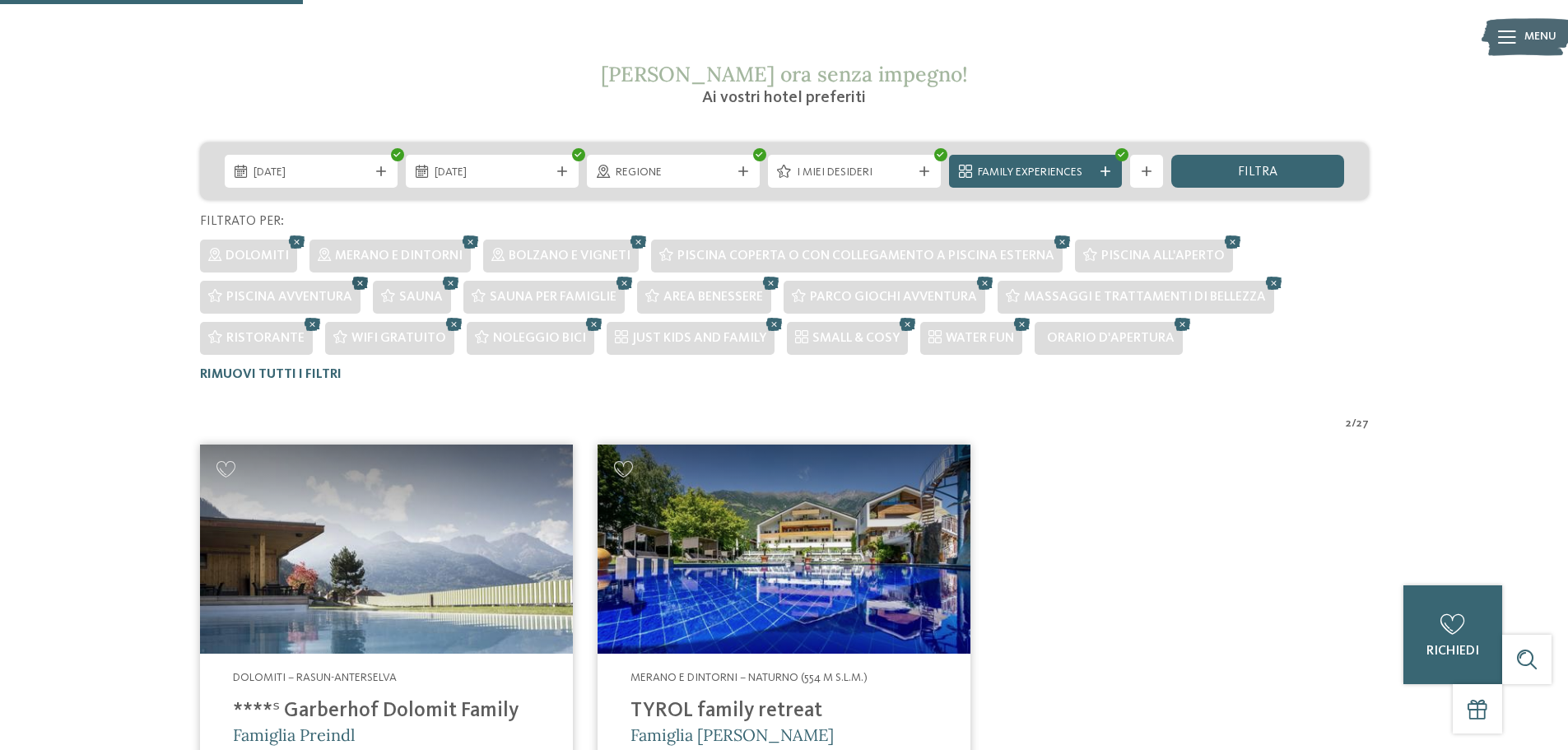
click at [358, 285] on icon at bounding box center [360, 282] width 25 height 21
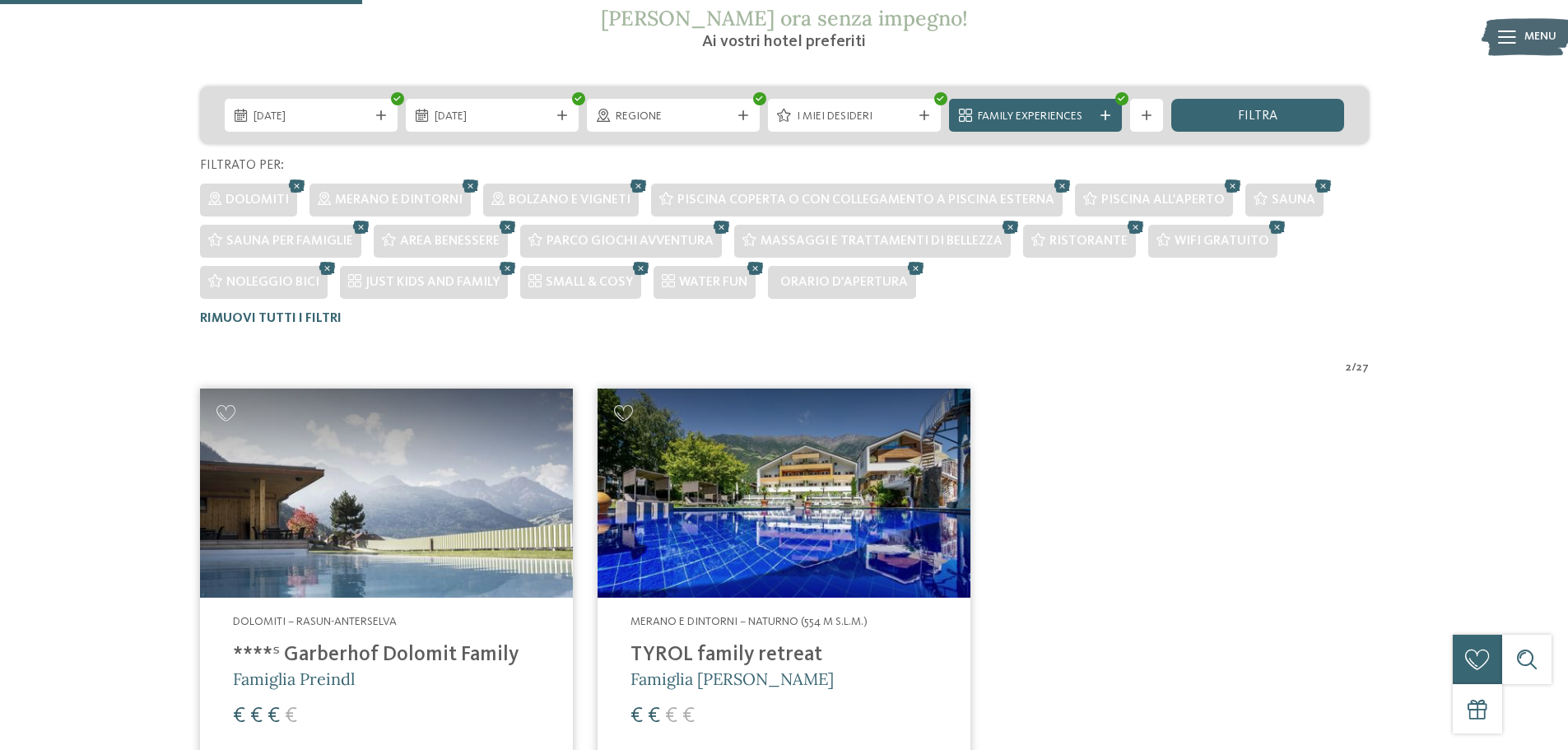
scroll to position [336, 0]
click at [717, 233] on icon at bounding box center [722, 227] width 25 height 21
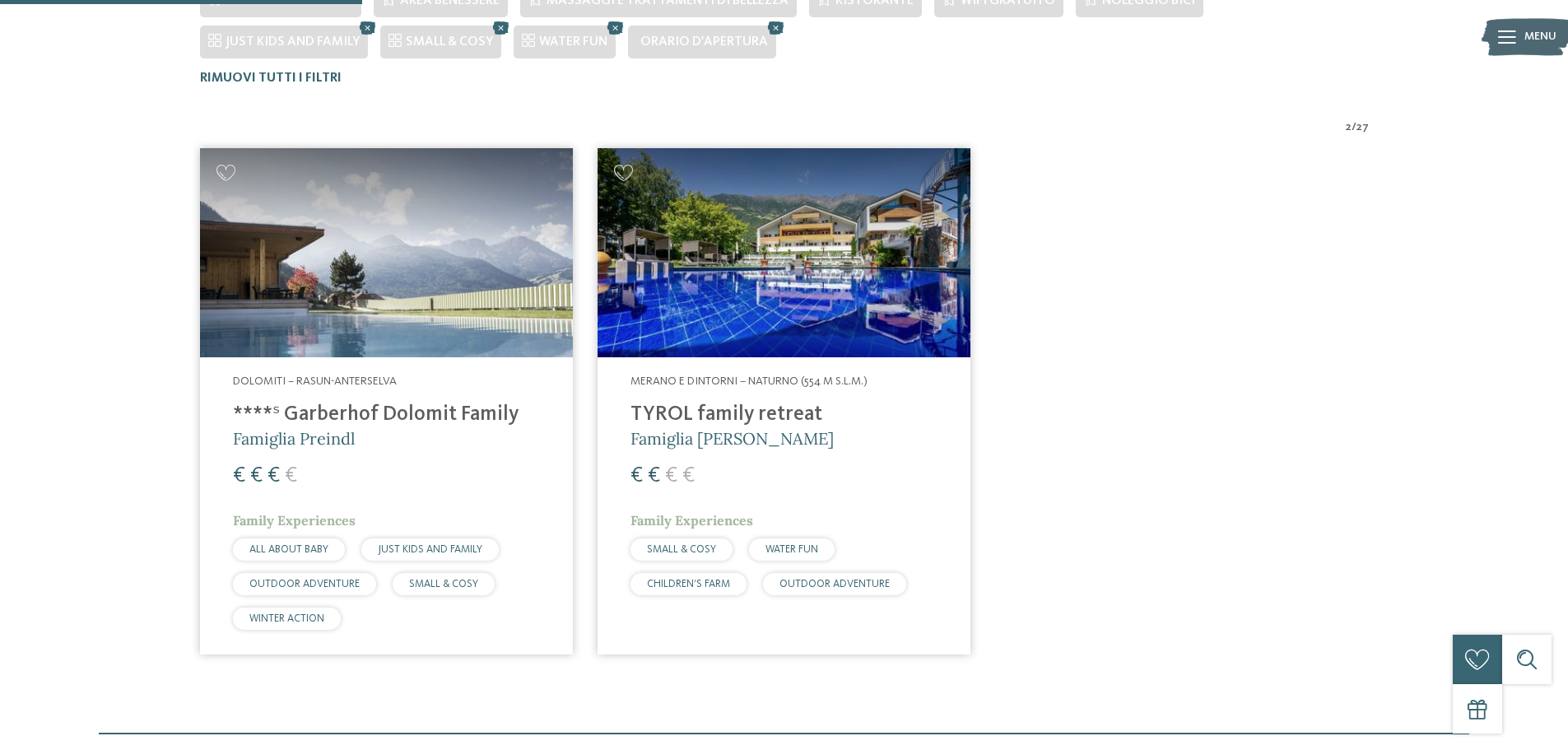
scroll to position [622, 0]
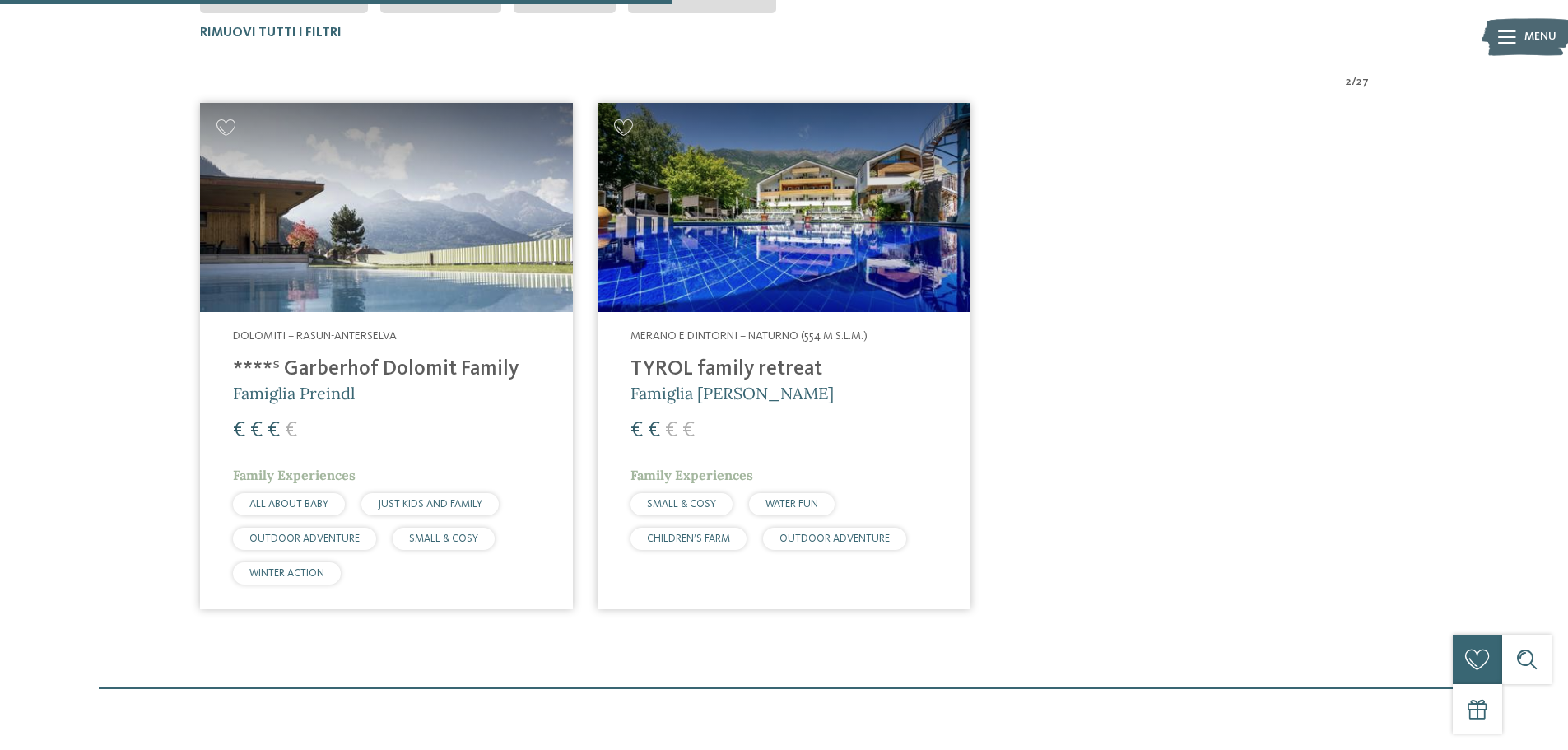
click at [595, 391] on article "Merano e dintorni – Naturno (554 m s.l.m.) TYROL family retreat Famiglia Brunne…" at bounding box center [784, 355] width 397 height 531
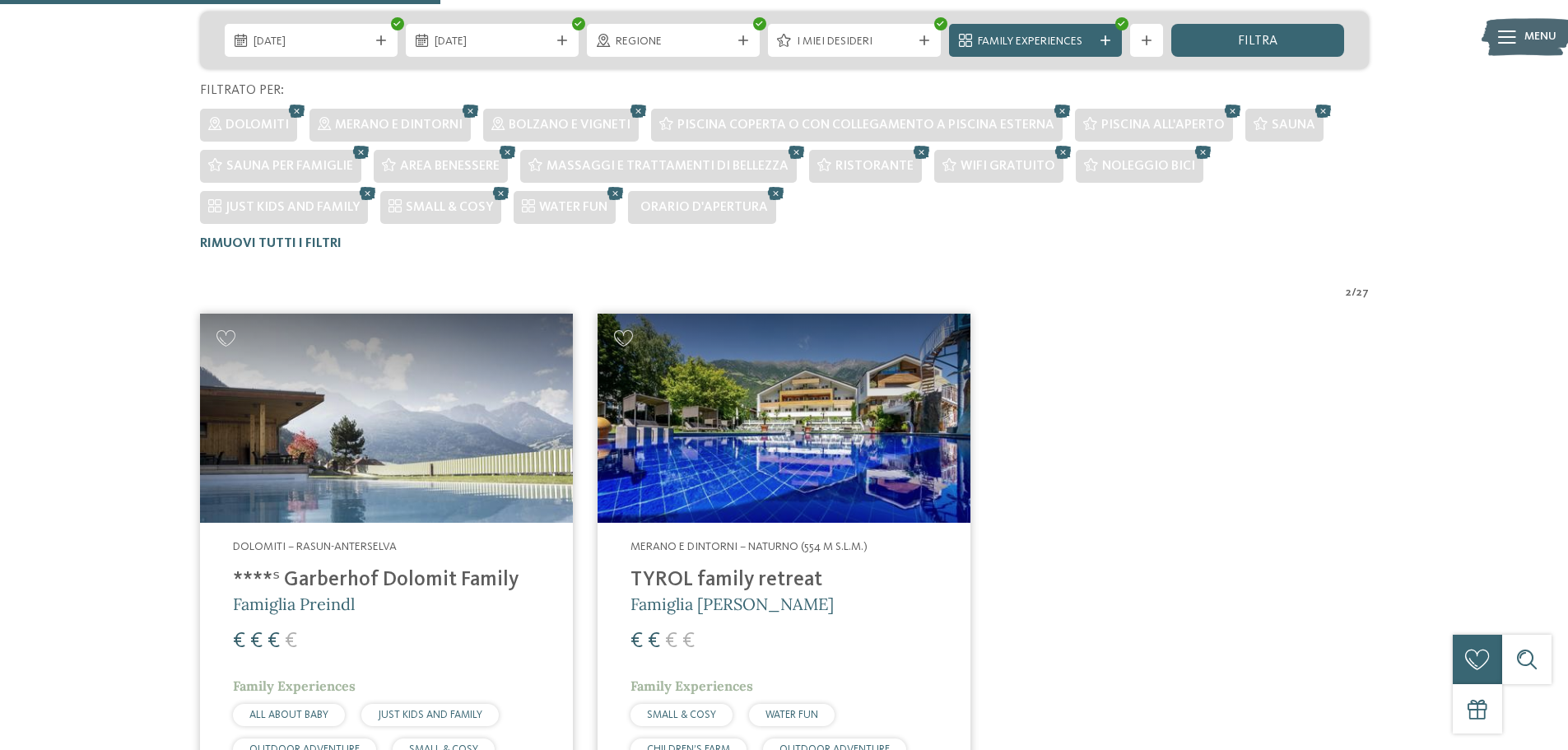
scroll to position [408, 0]
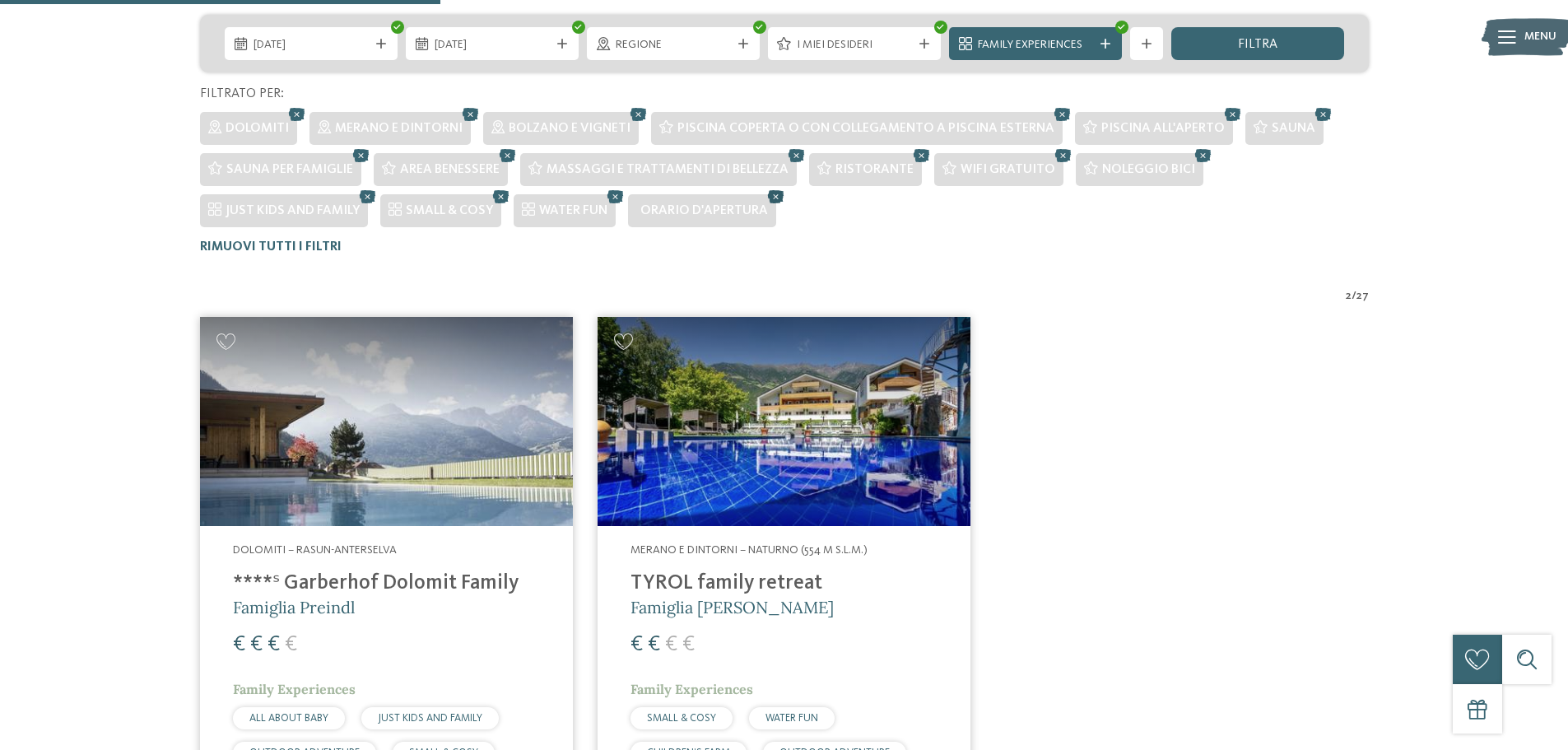
click at [777, 199] on icon at bounding box center [776, 197] width 25 height 21
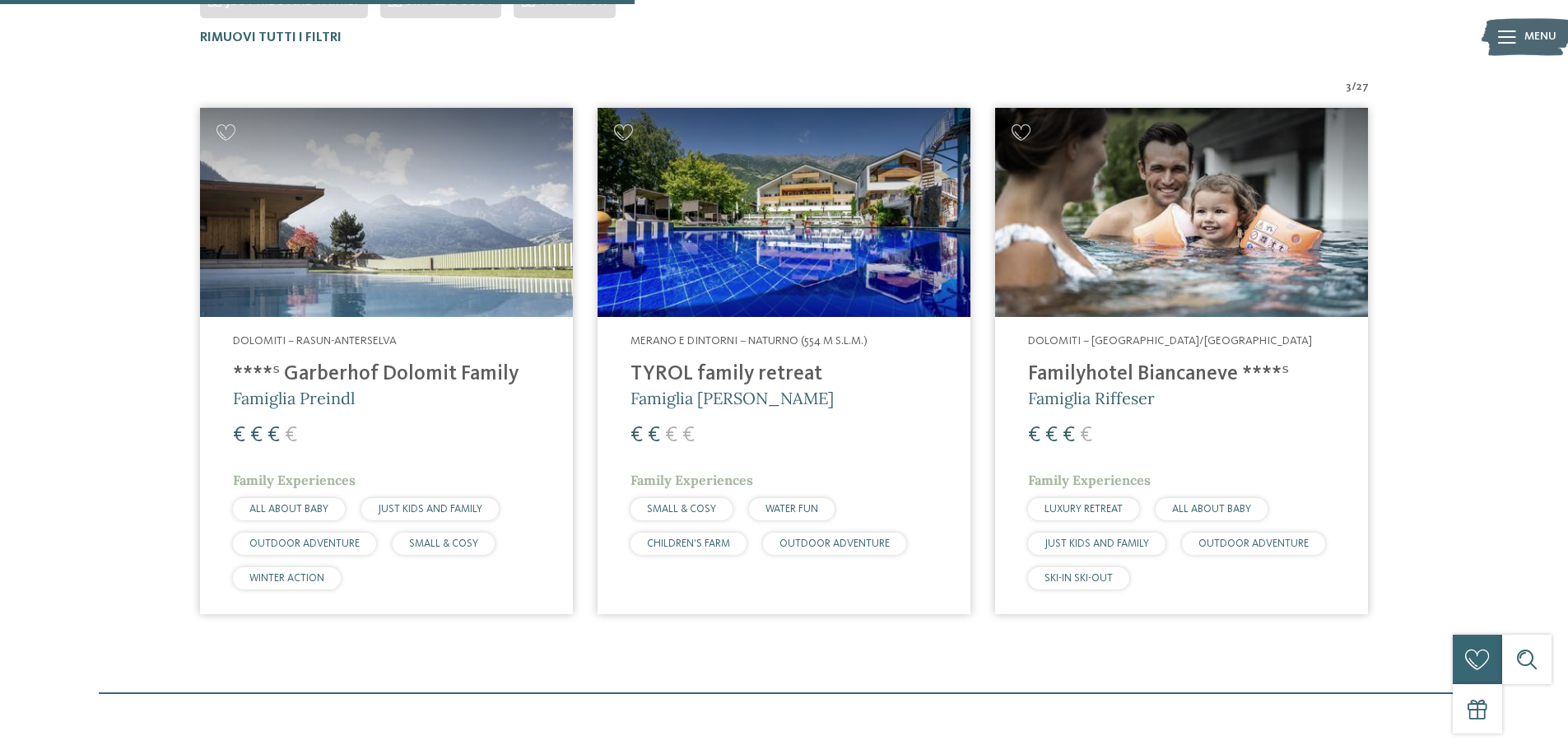
scroll to position [622, 0]
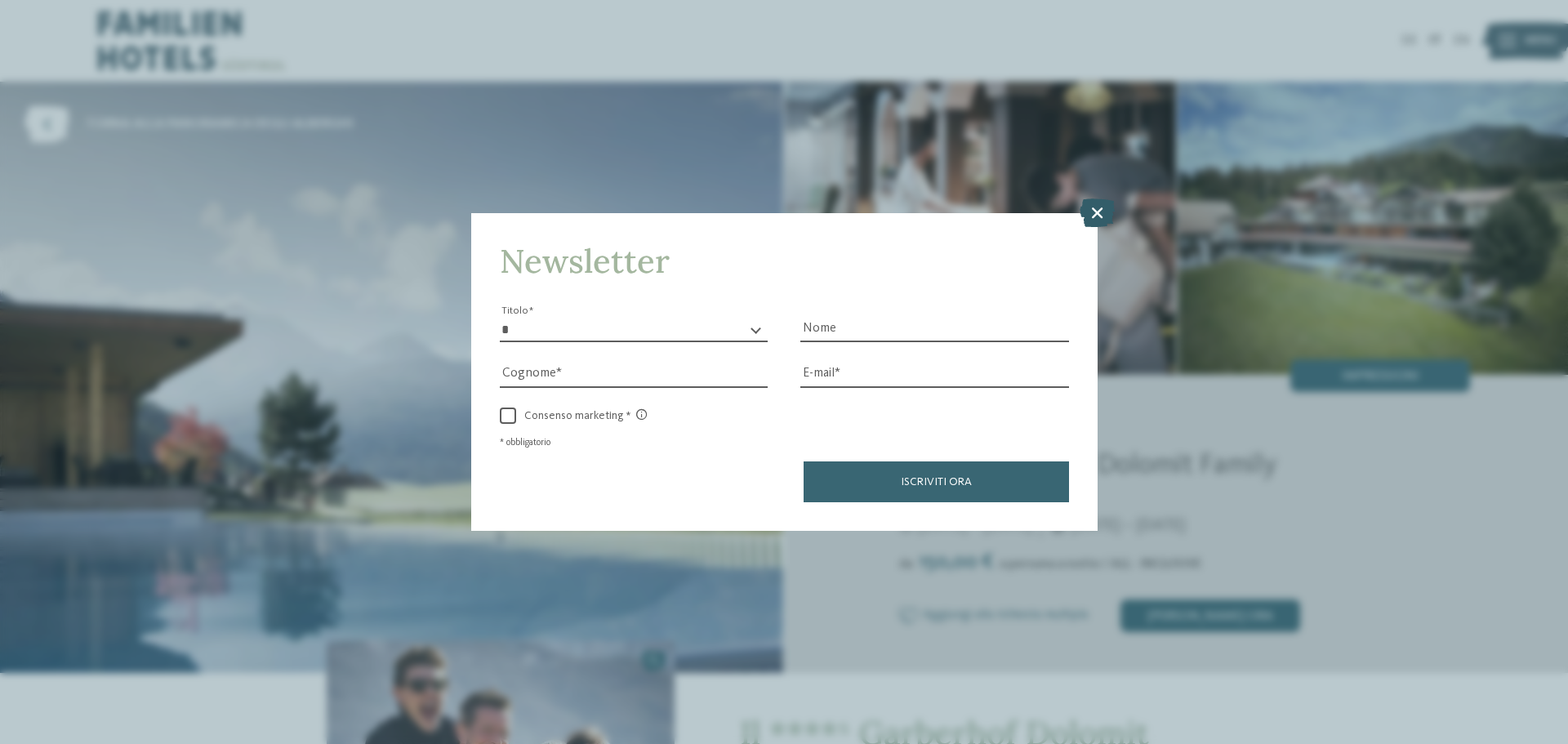
click at [1100, 220] on icon at bounding box center [1097, 213] width 35 height 29
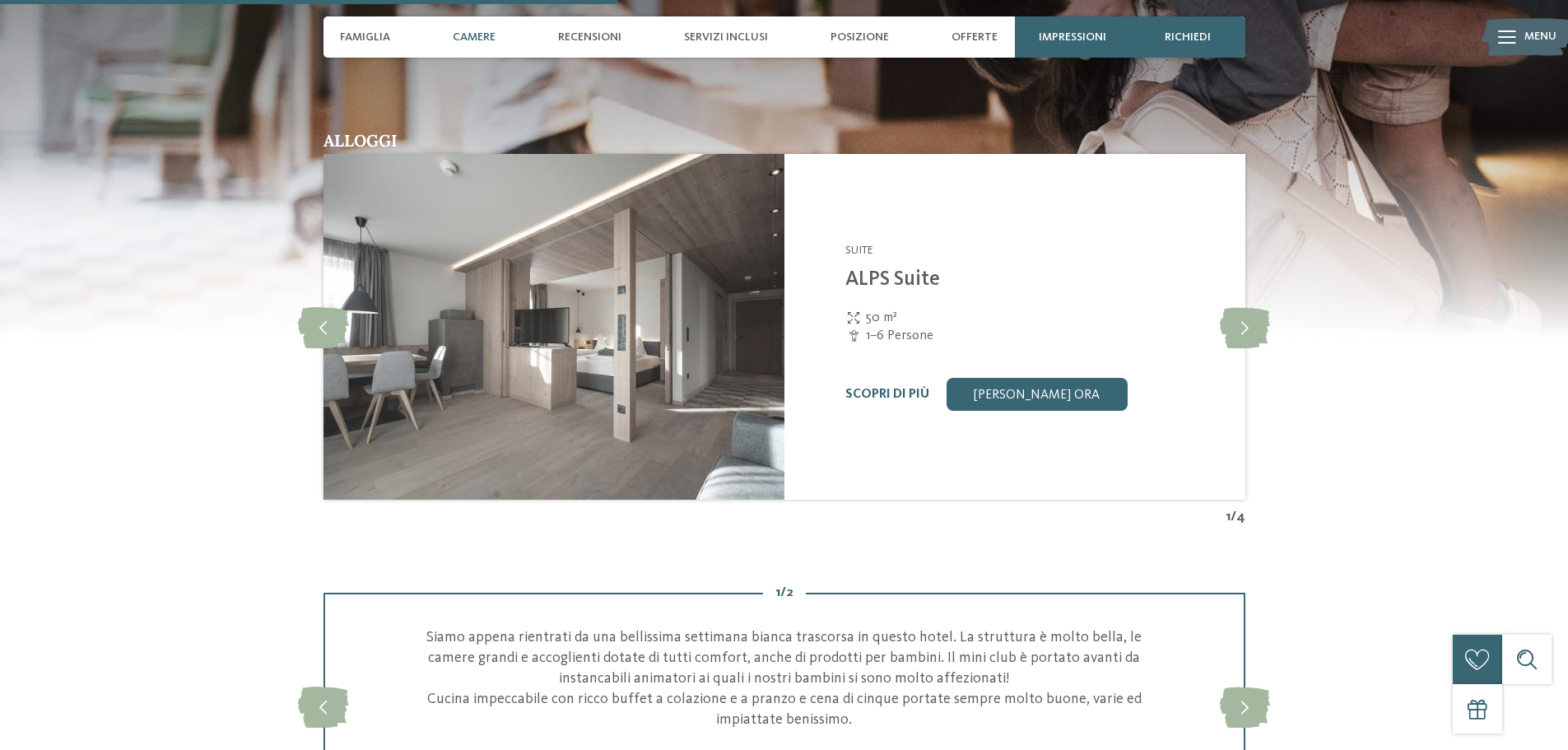
scroll to position [2491, 0]
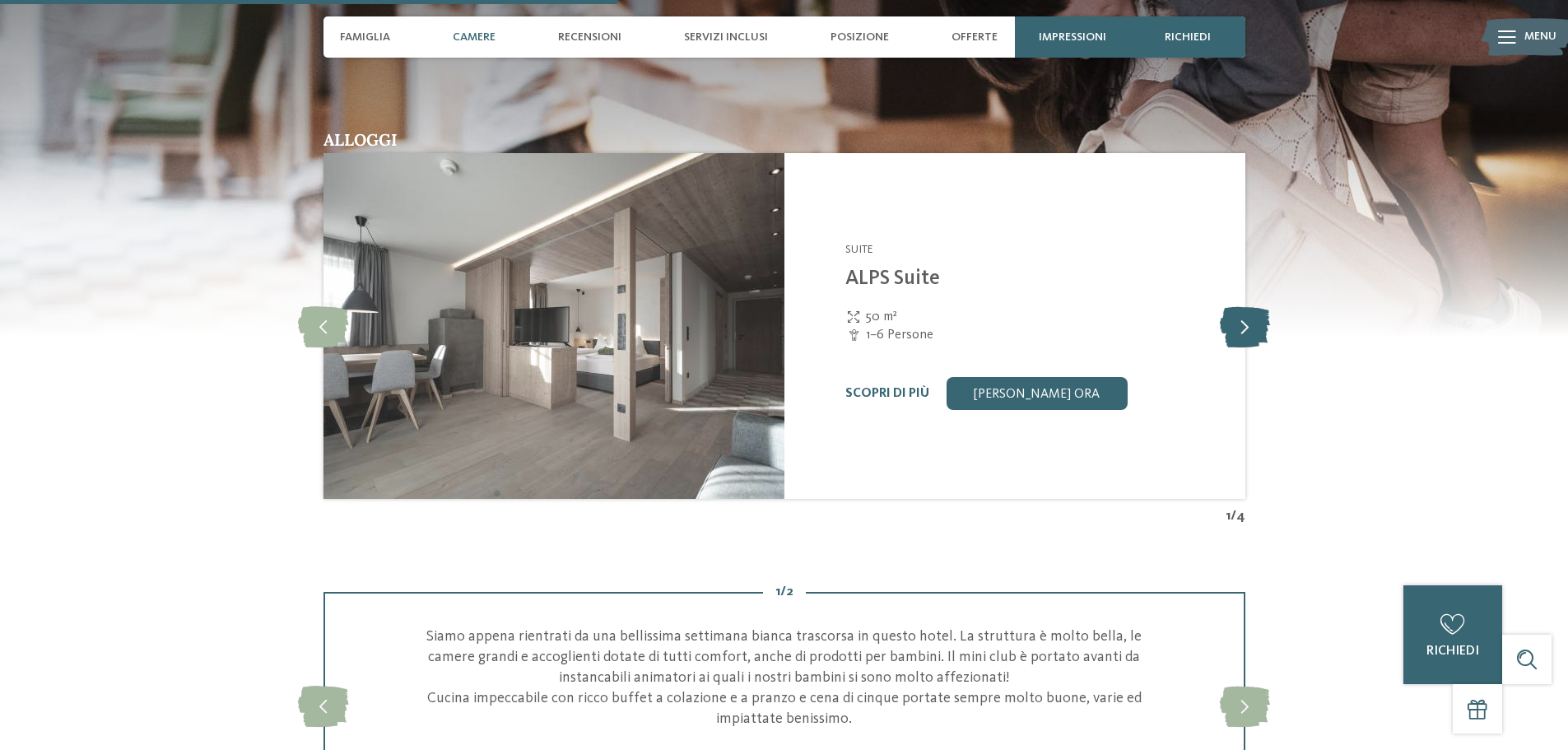
click at [1251, 341] on icon at bounding box center [1244, 326] width 51 height 41
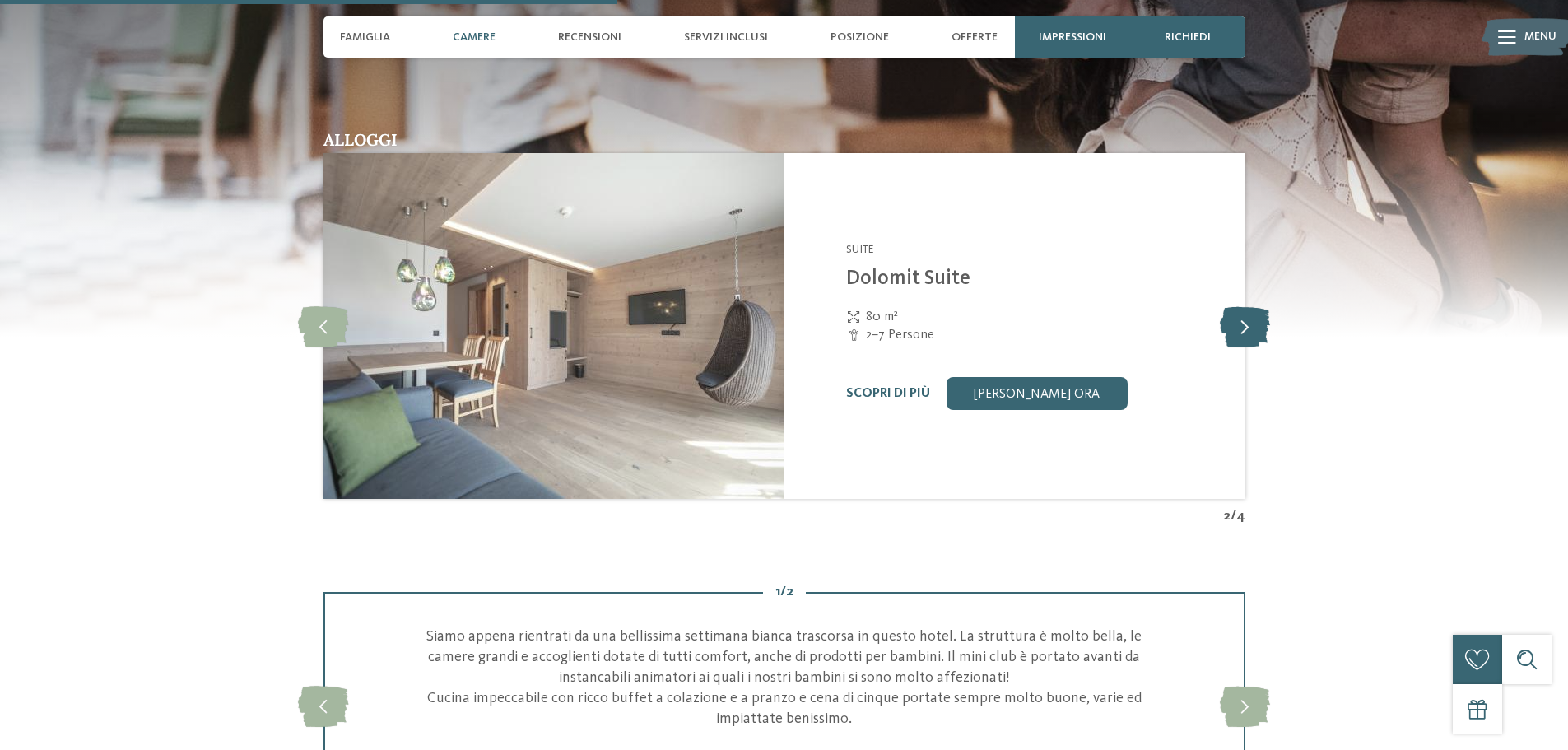
click at [1251, 341] on icon at bounding box center [1244, 326] width 51 height 41
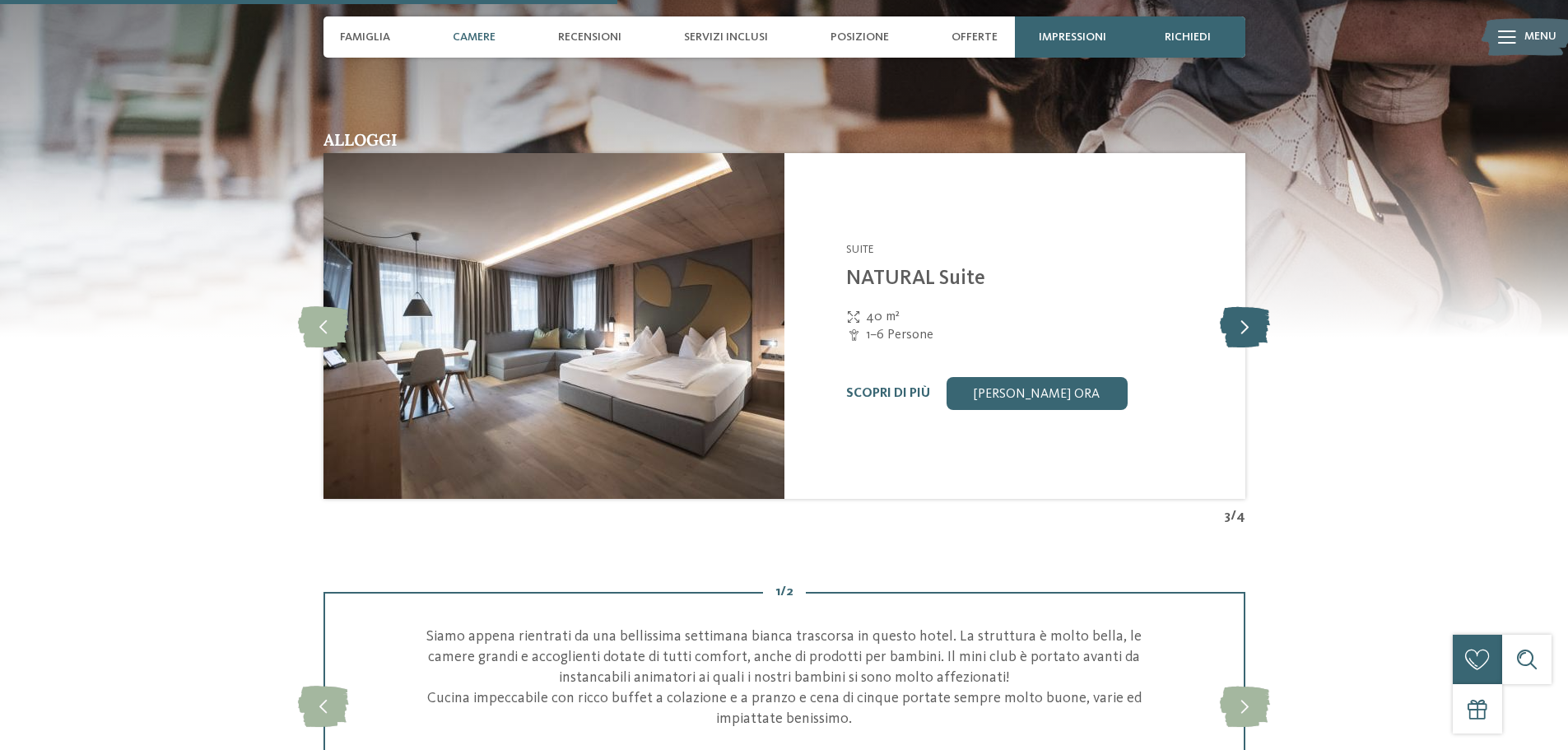
click at [1251, 341] on icon at bounding box center [1244, 326] width 51 height 41
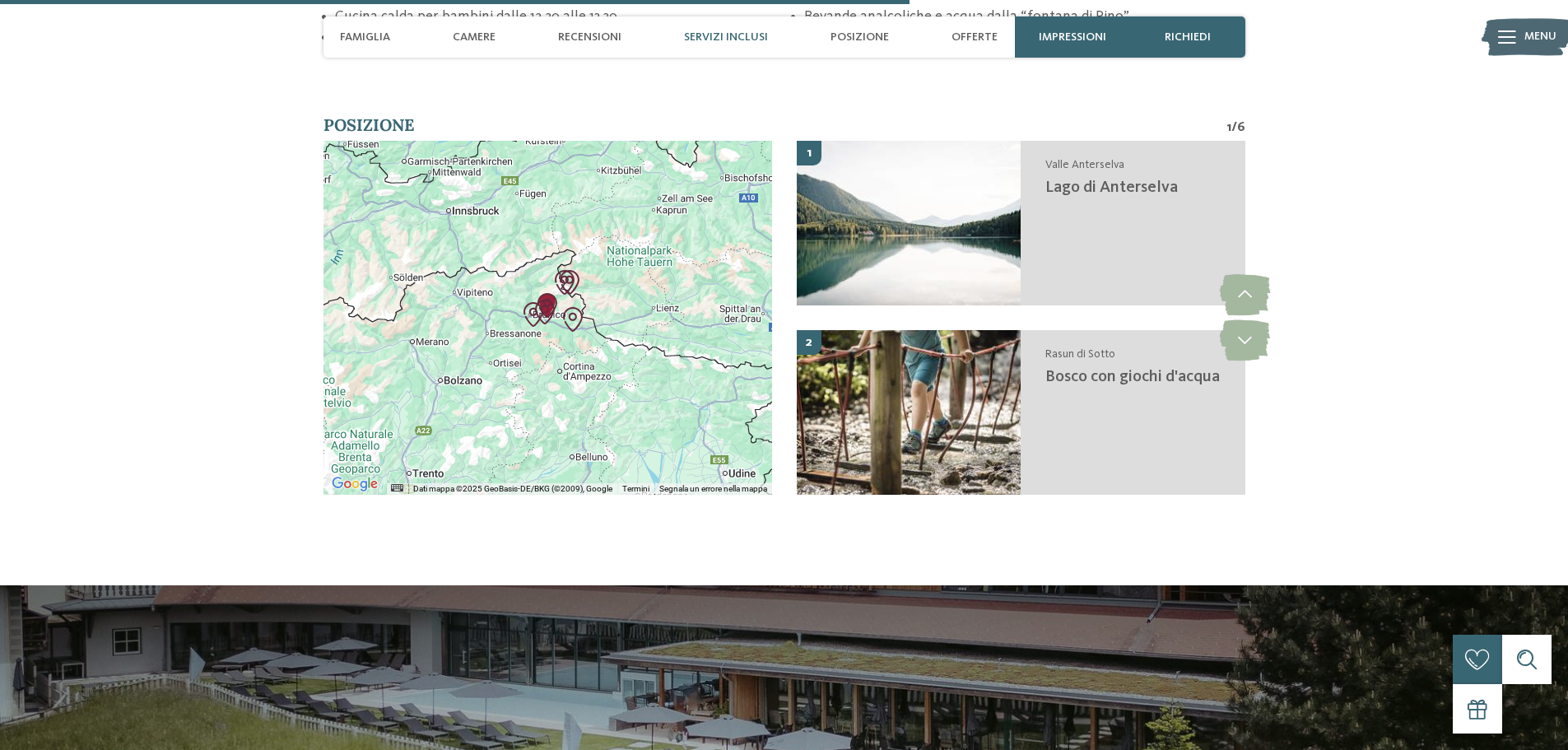
scroll to position [3673, 0]
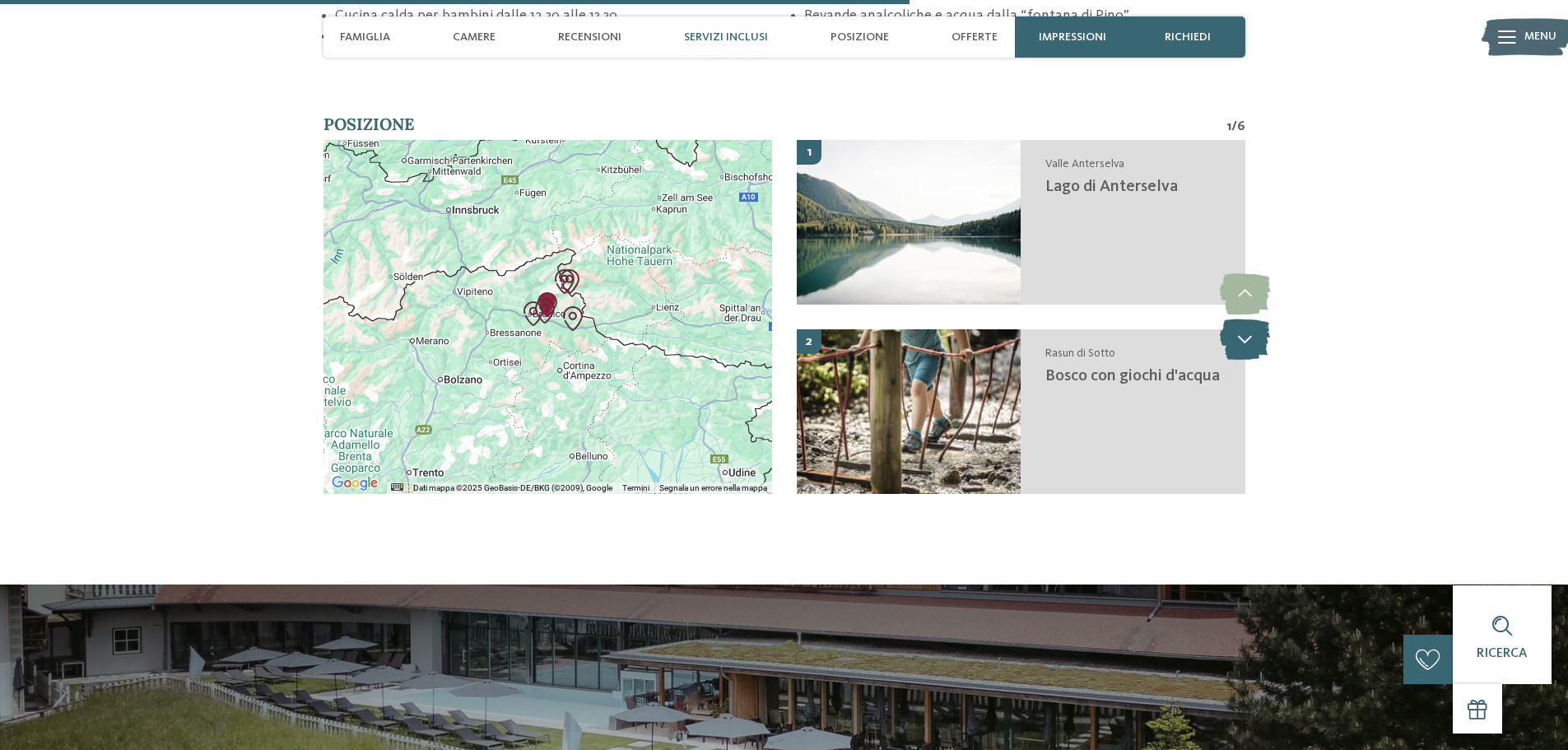
click at [1254, 332] on icon at bounding box center [1244, 339] width 51 height 41
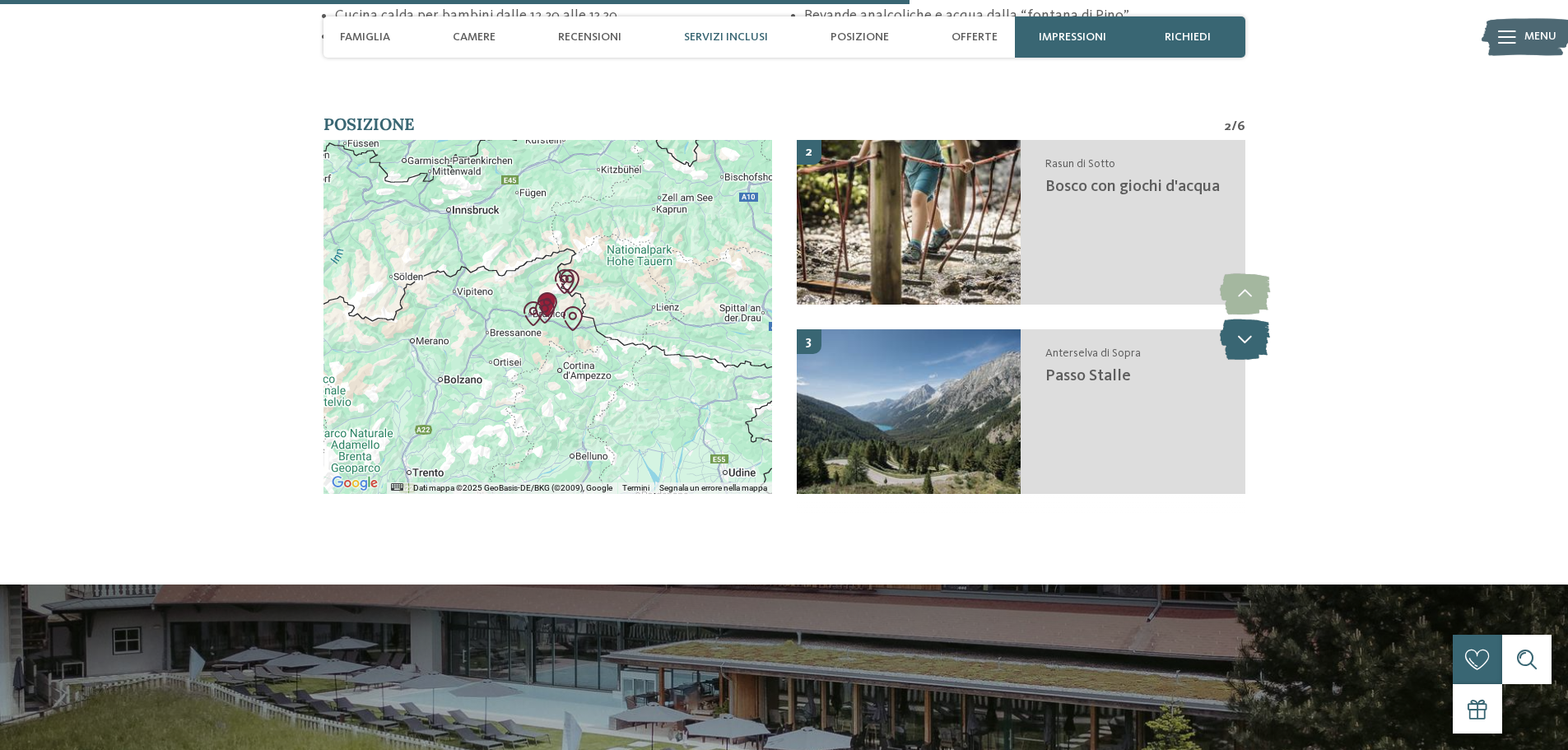
click at [1254, 332] on icon at bounding box center [1244, 339] width 51 height 41
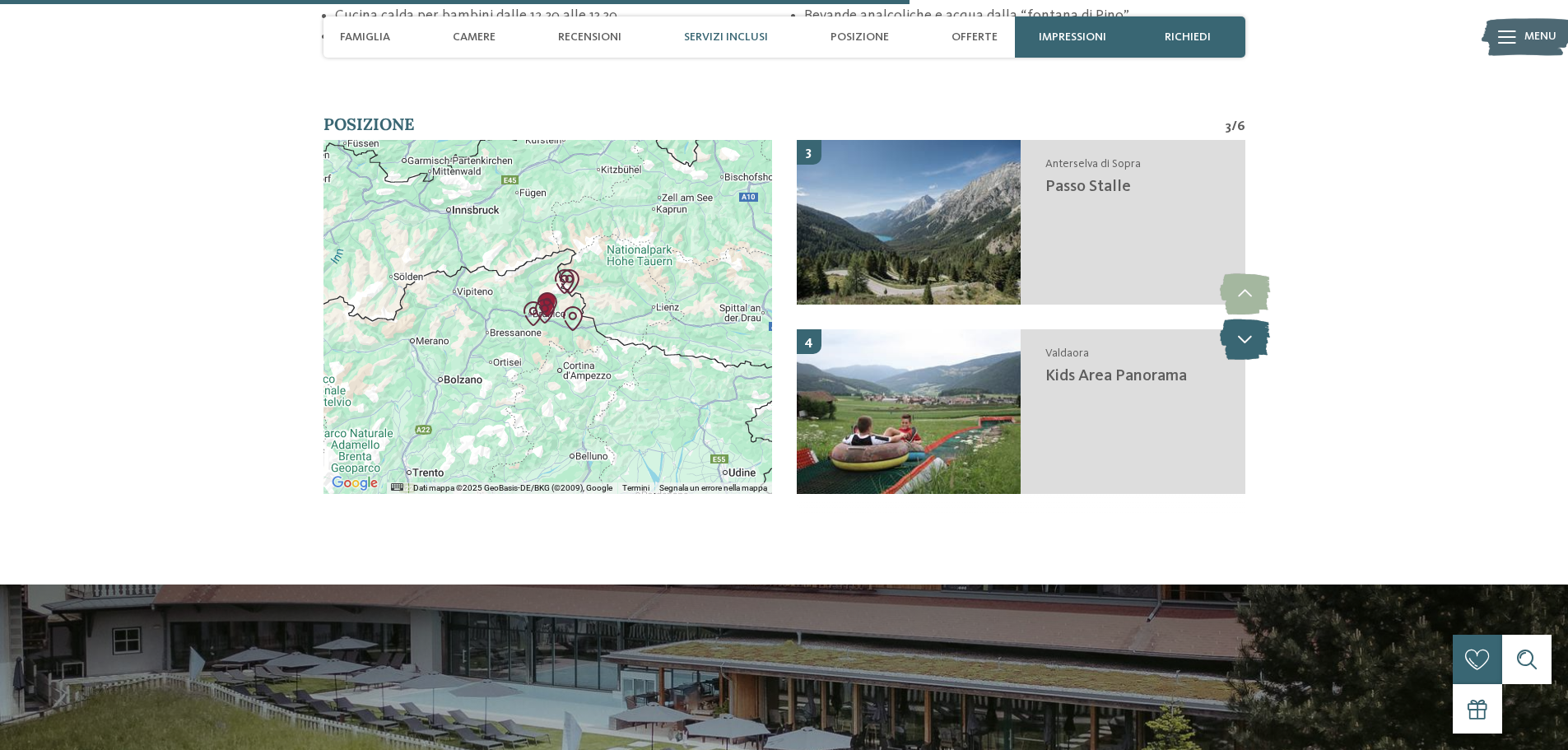
click at [1254, 332] on icon at bounding box center [1244, 339] width 51 height 41
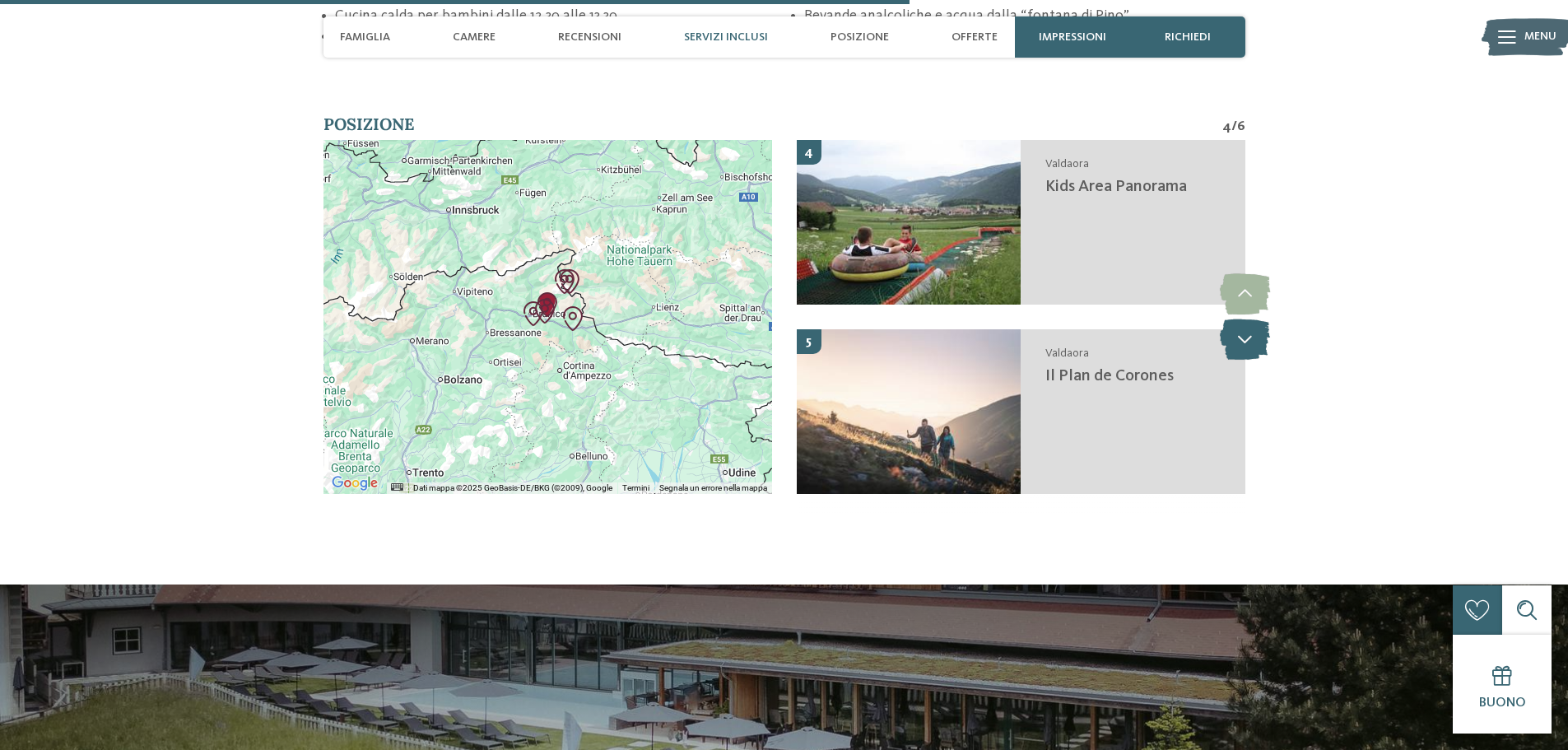
click at [1254, 332] on icon at bounding box center [1244, 339] width 51 height 41
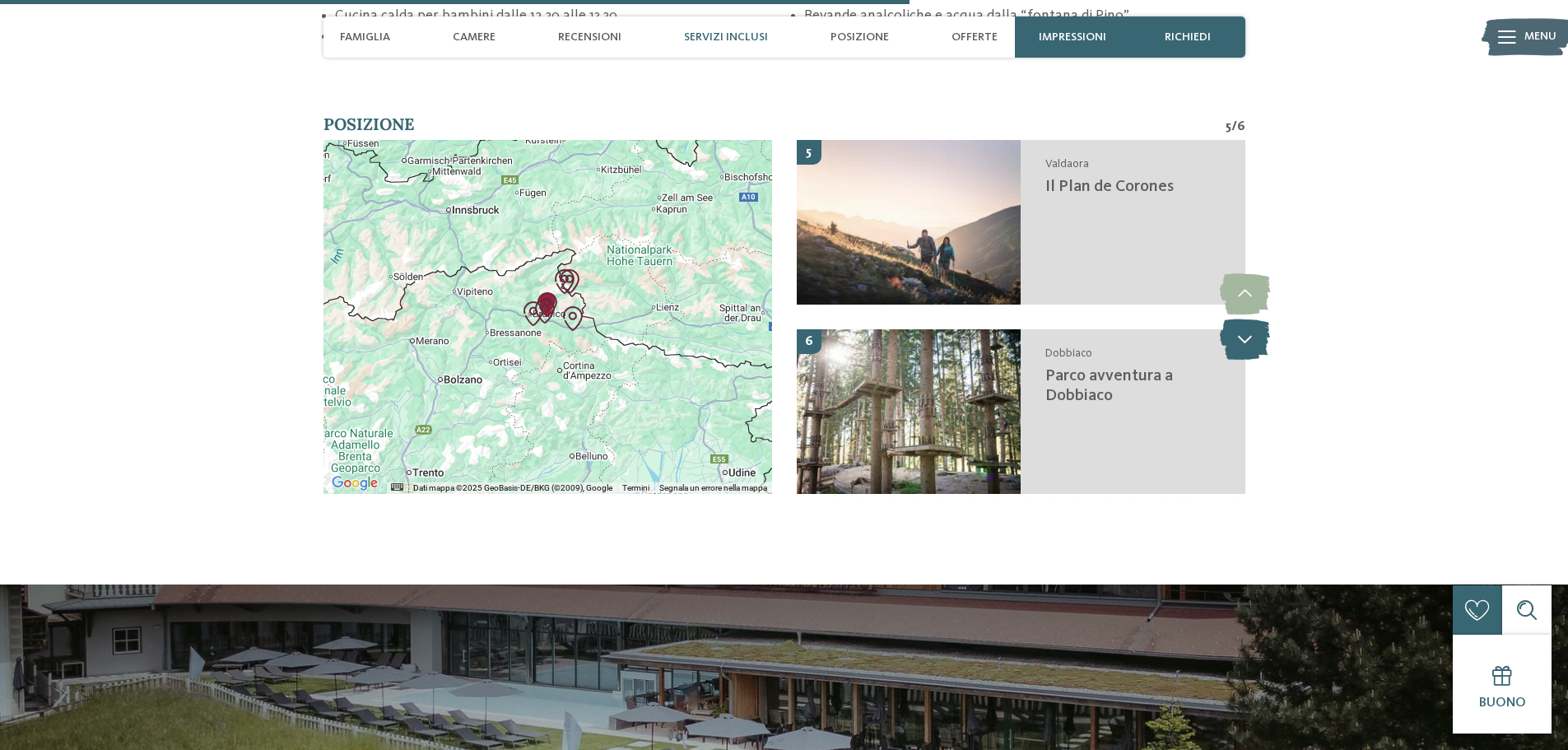
click at [1254, 332] on icon at bounding box center [1244, 339] width 51 height 41
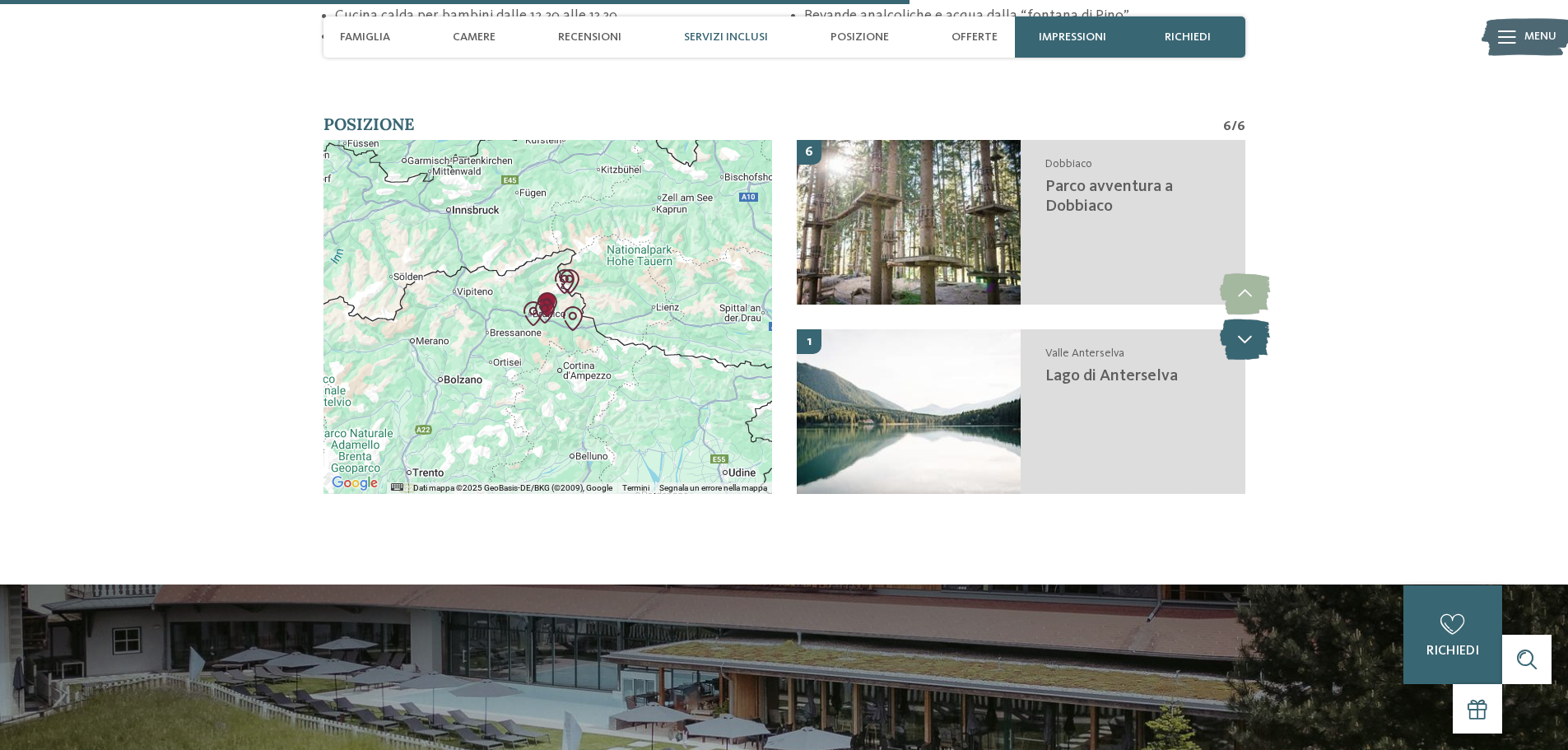
click at [1254, 332] on icon at bounding box center [1244, 339] width 51 height 41
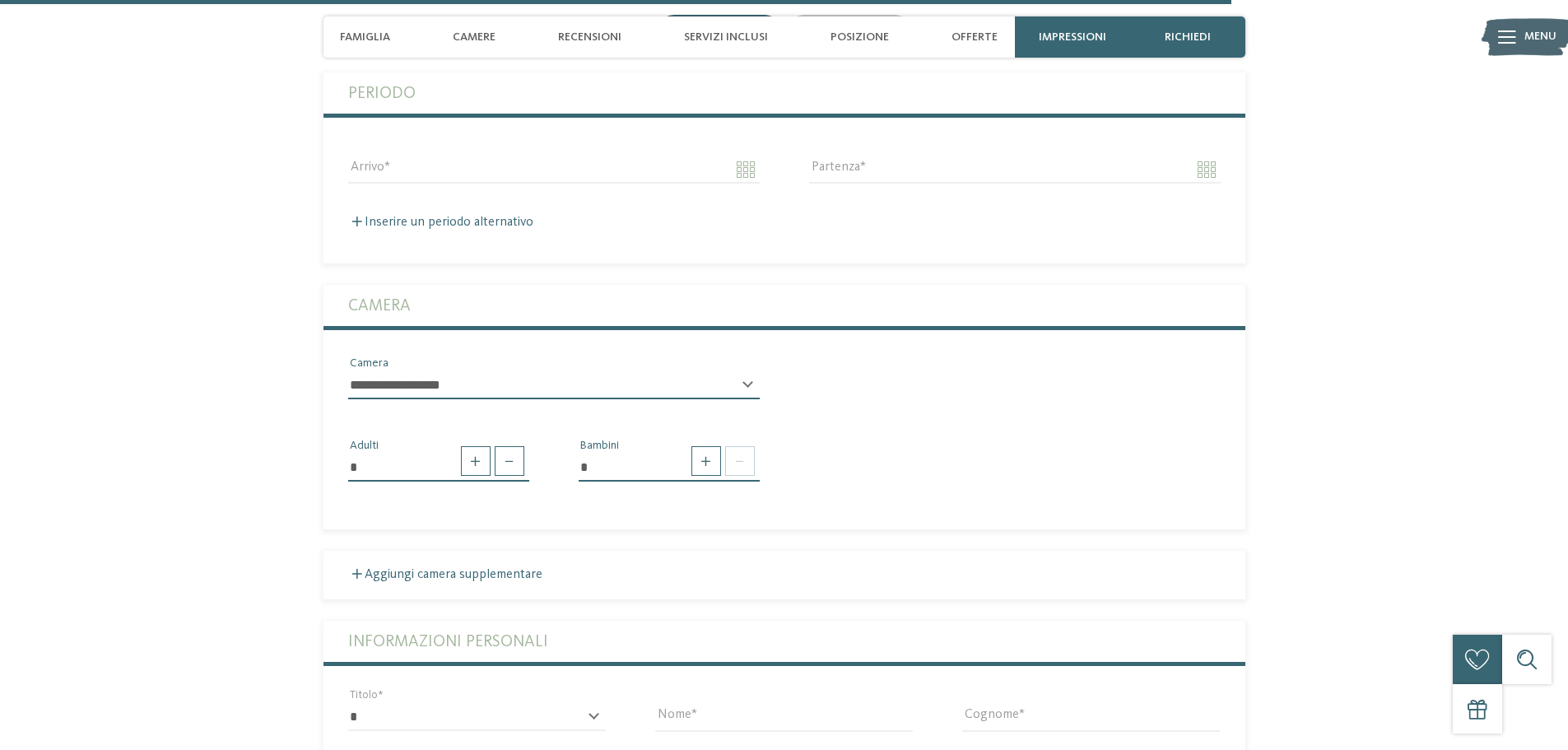
scroll to position [4974, 0]
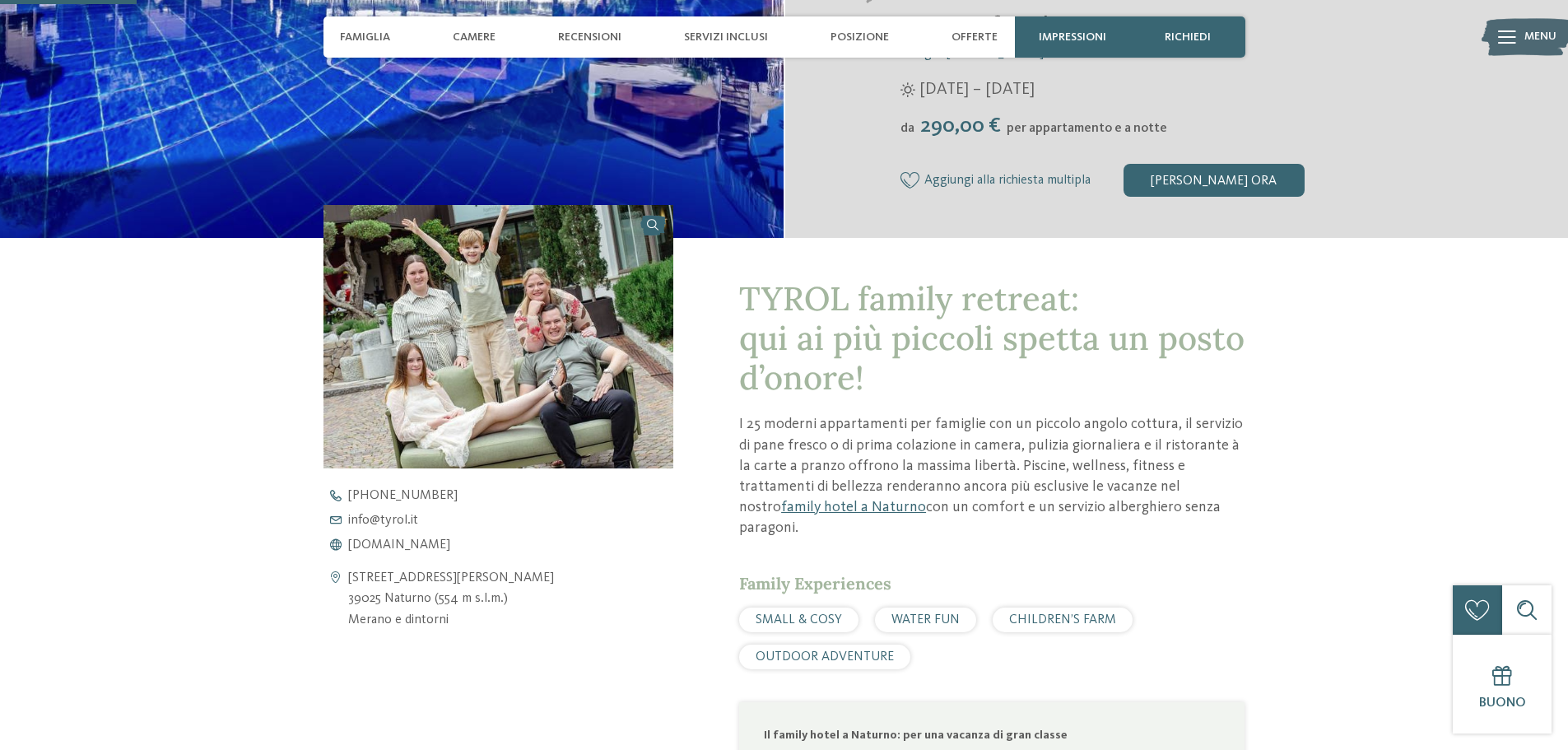
scroll to position [437, 0]
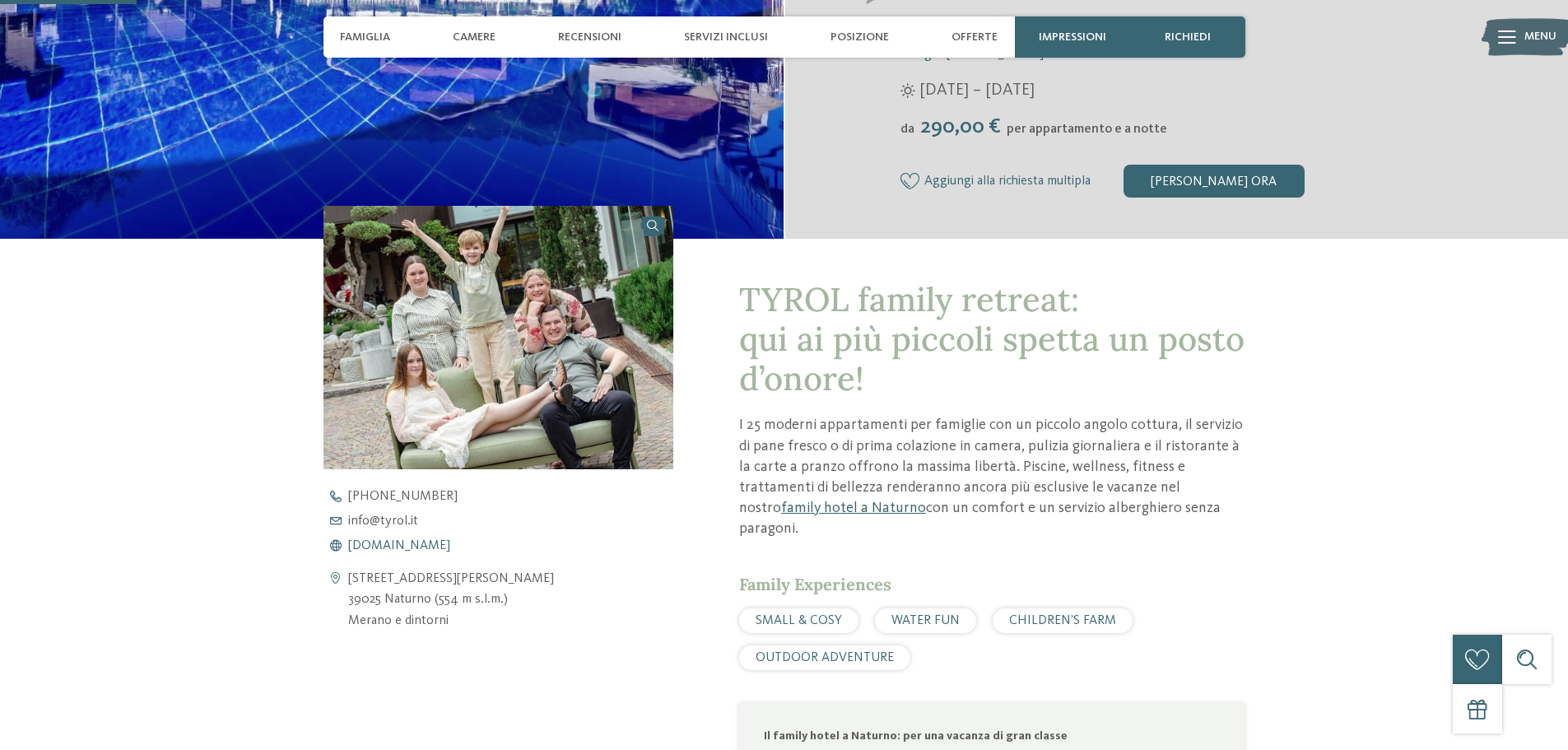
click at [373, 547] on span "[DOMAIN_NAME]" at bounding box center [399, 545] width 102 height 13
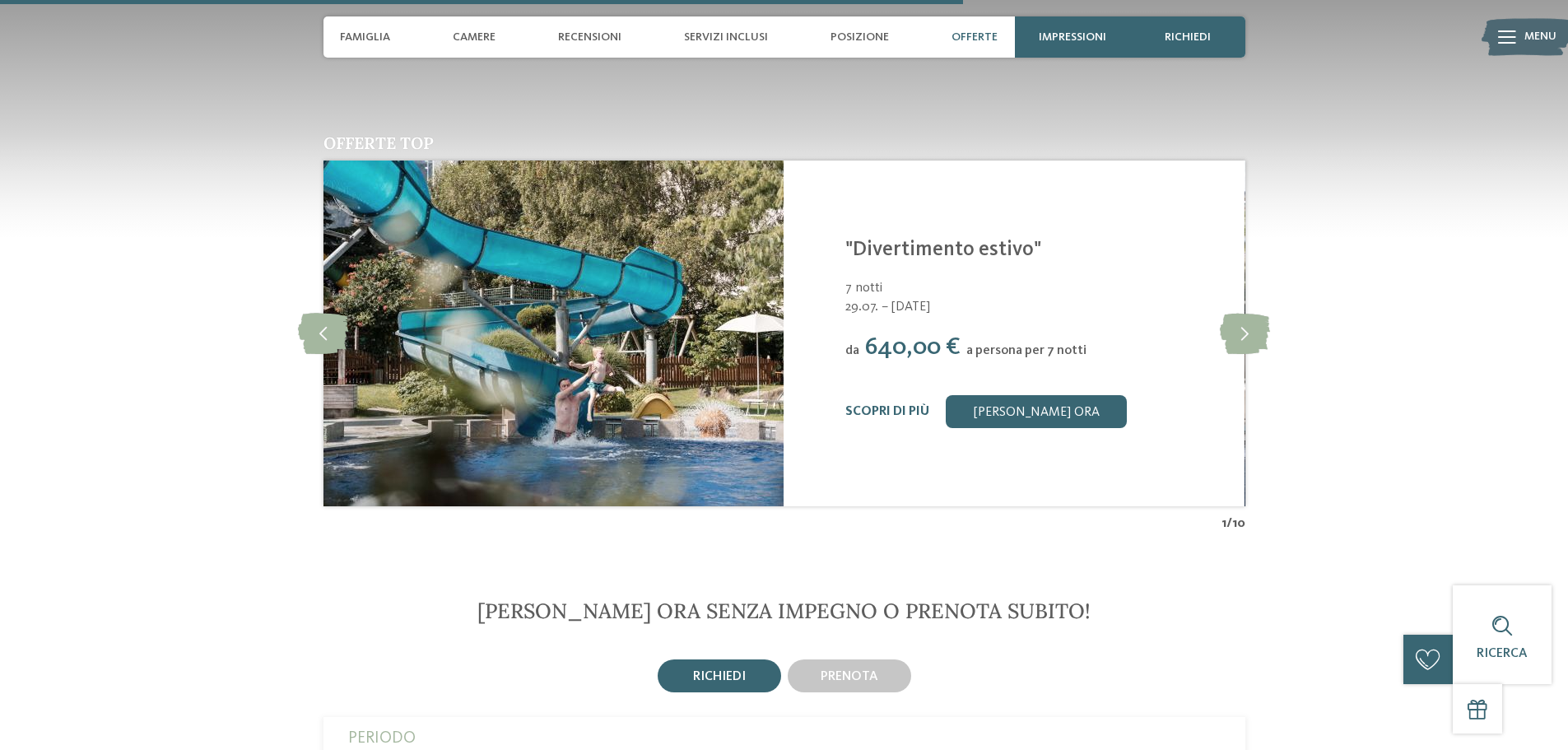
scroll to position [3084, 0]
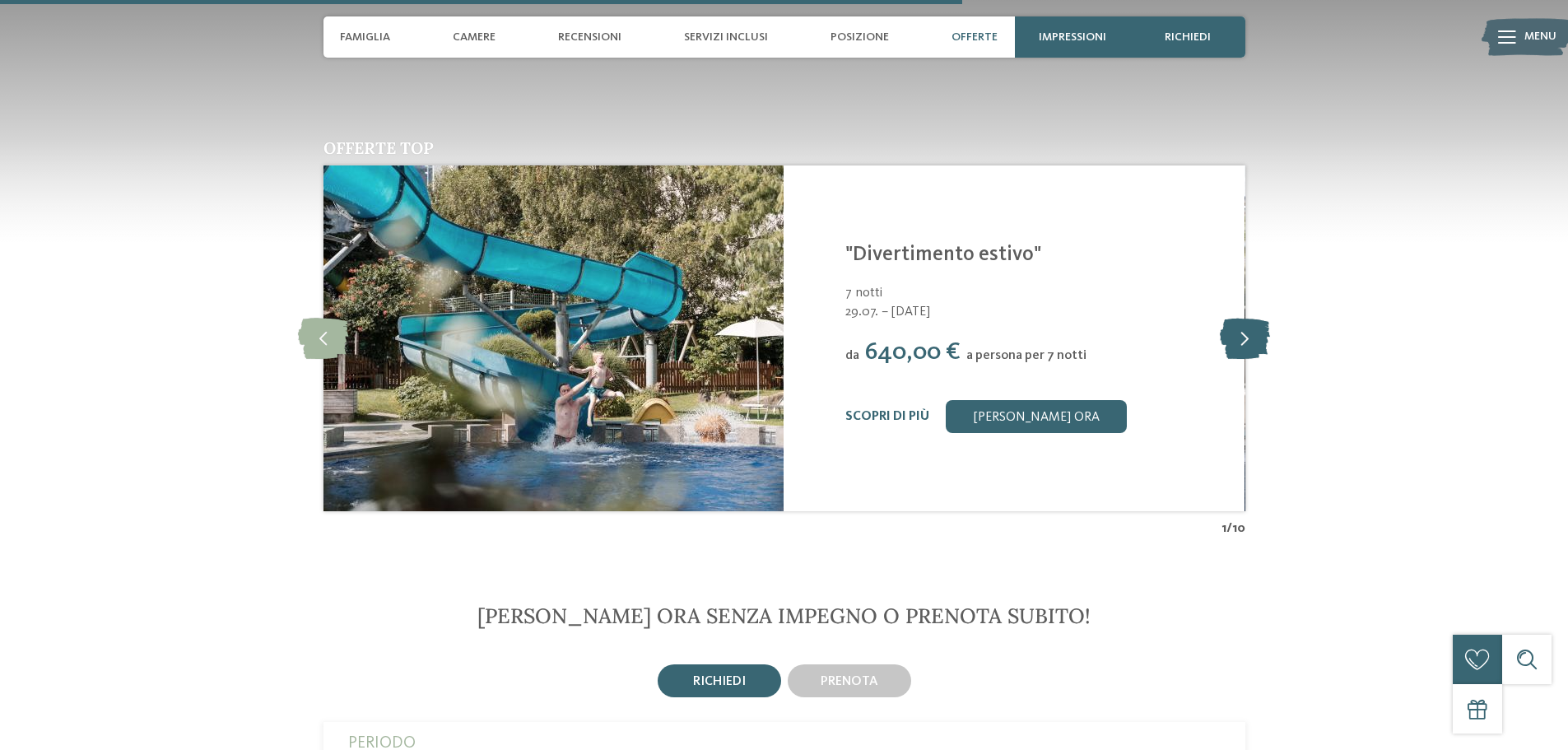
click at [1240, 318] on icon at bounding box center [1244, 338] width 51 height 41
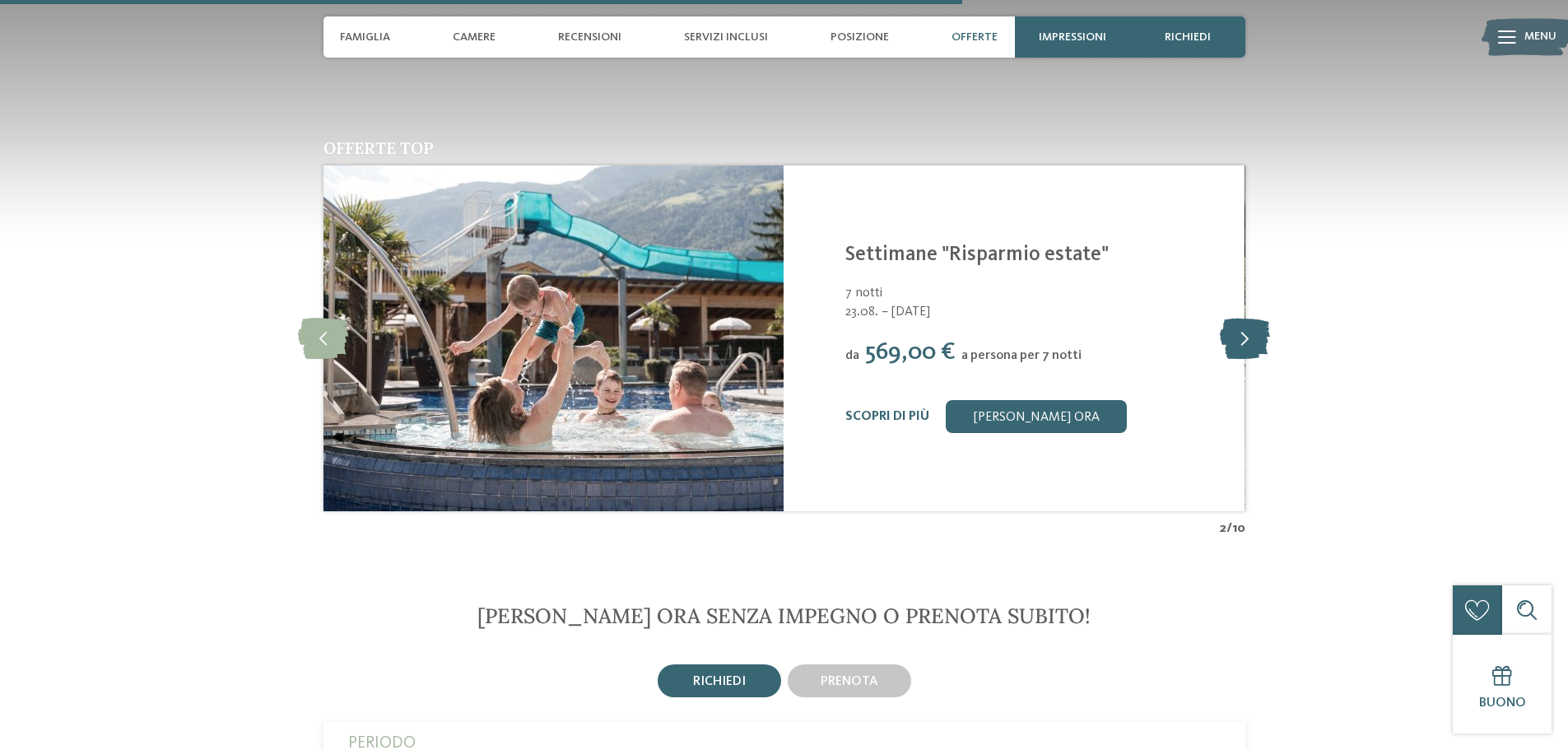
click at [1236, 318] on icon at bounding box center [1244, 338] width 51 height 41
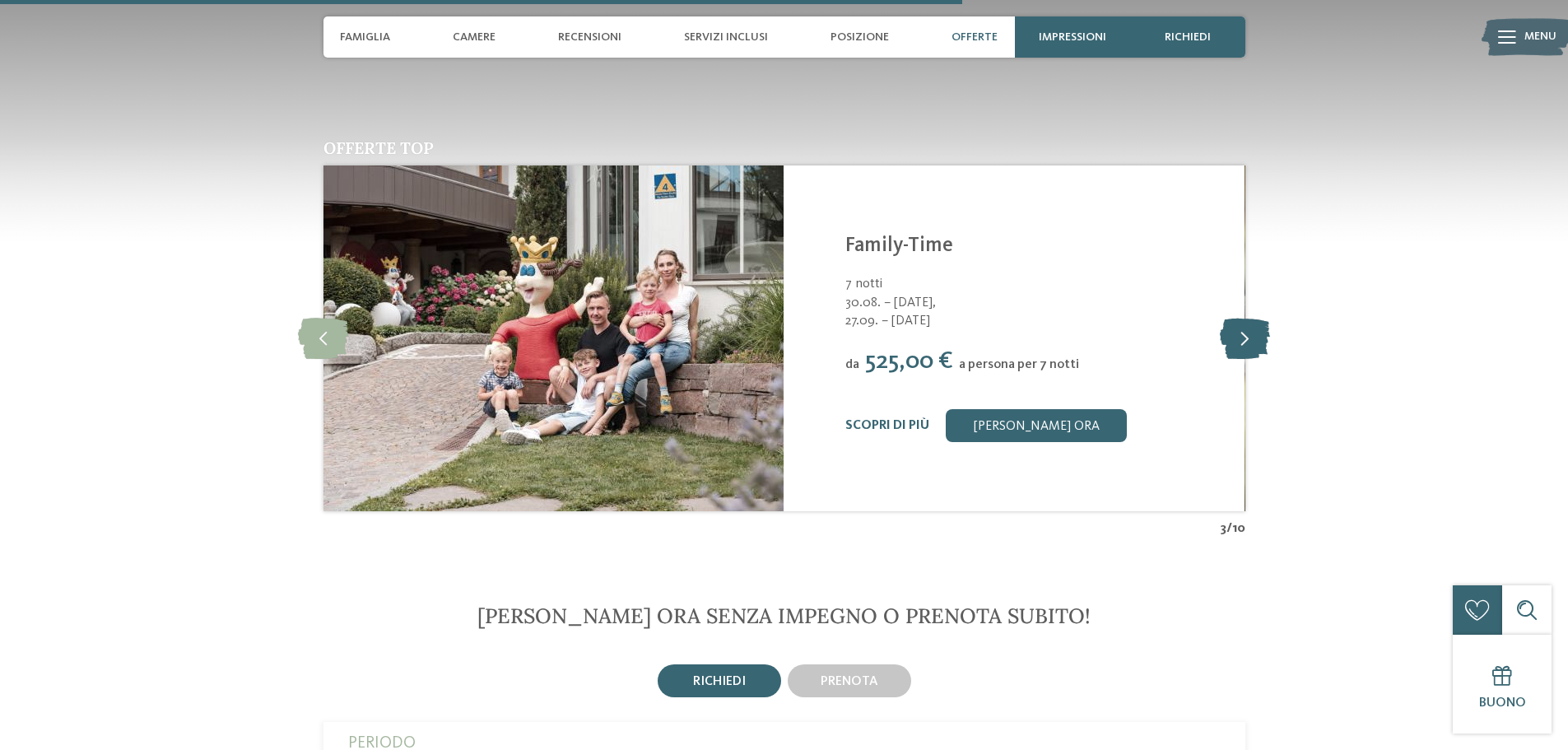
click at [1236, 318] on icon at bounding box center [1244, 338] width 51 height 41
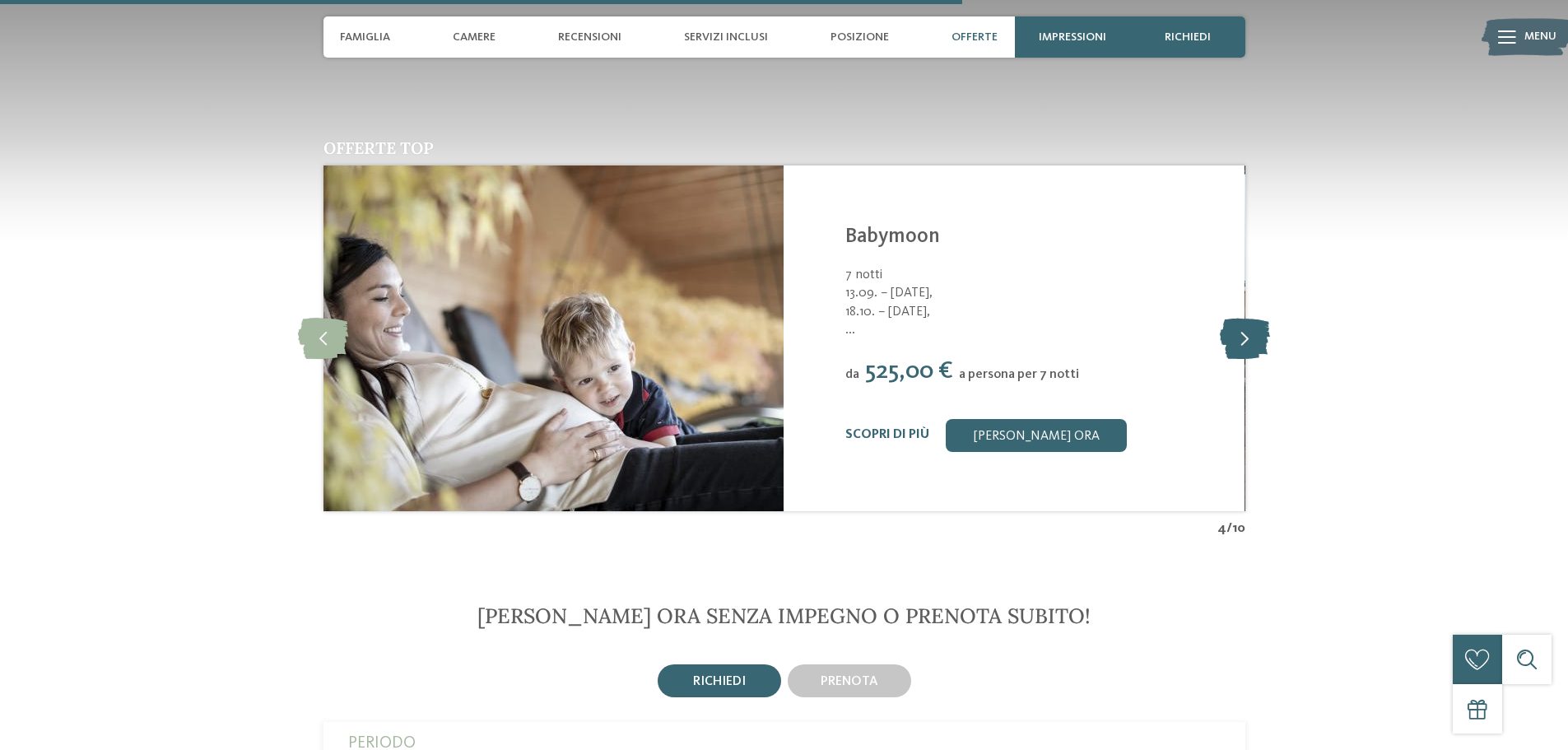
click at [1236, 318] on icon at bounding box center [1244, 338] width 51 height 41
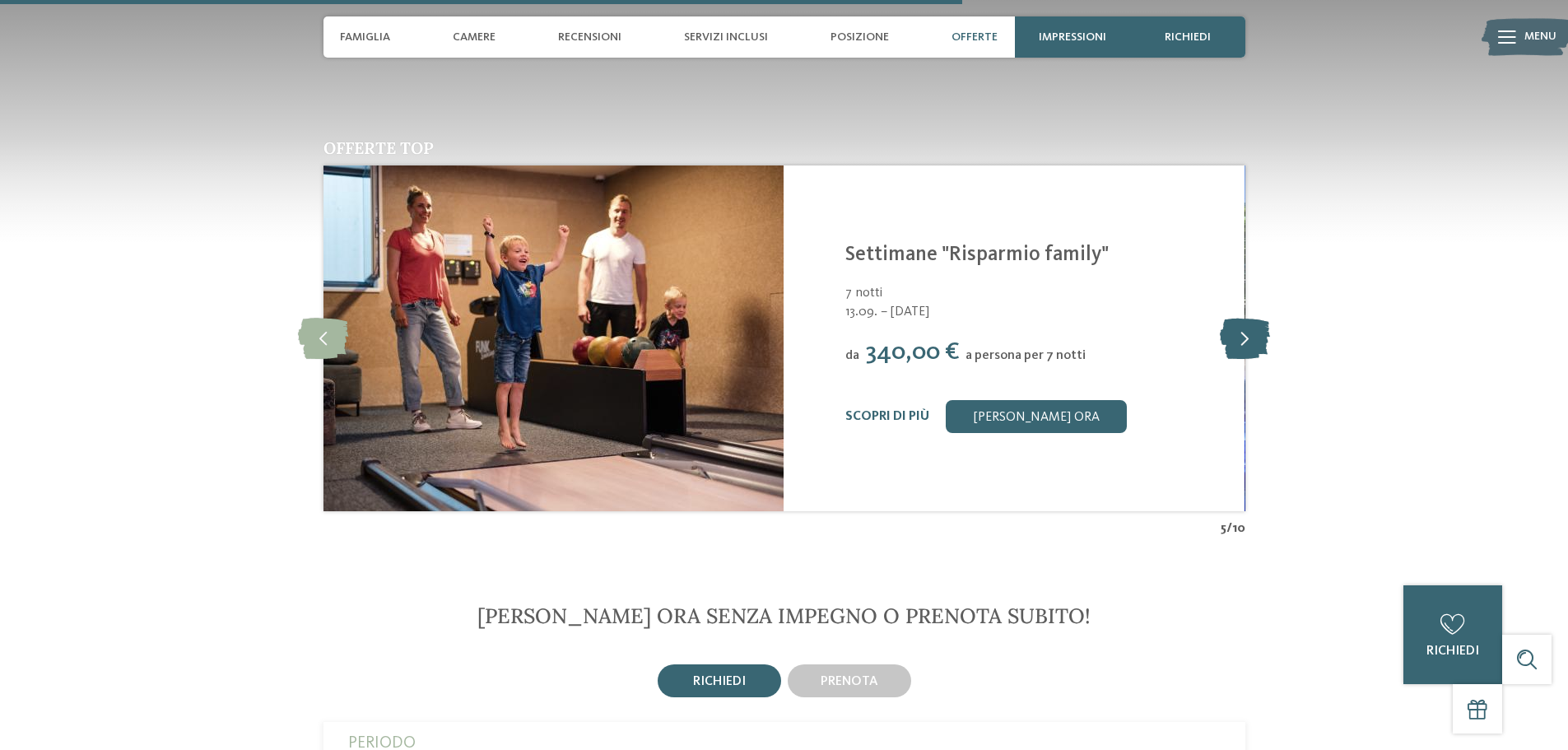
click at [1236, 318] on icon at bounding box center [1244, 338] width 51 height 41
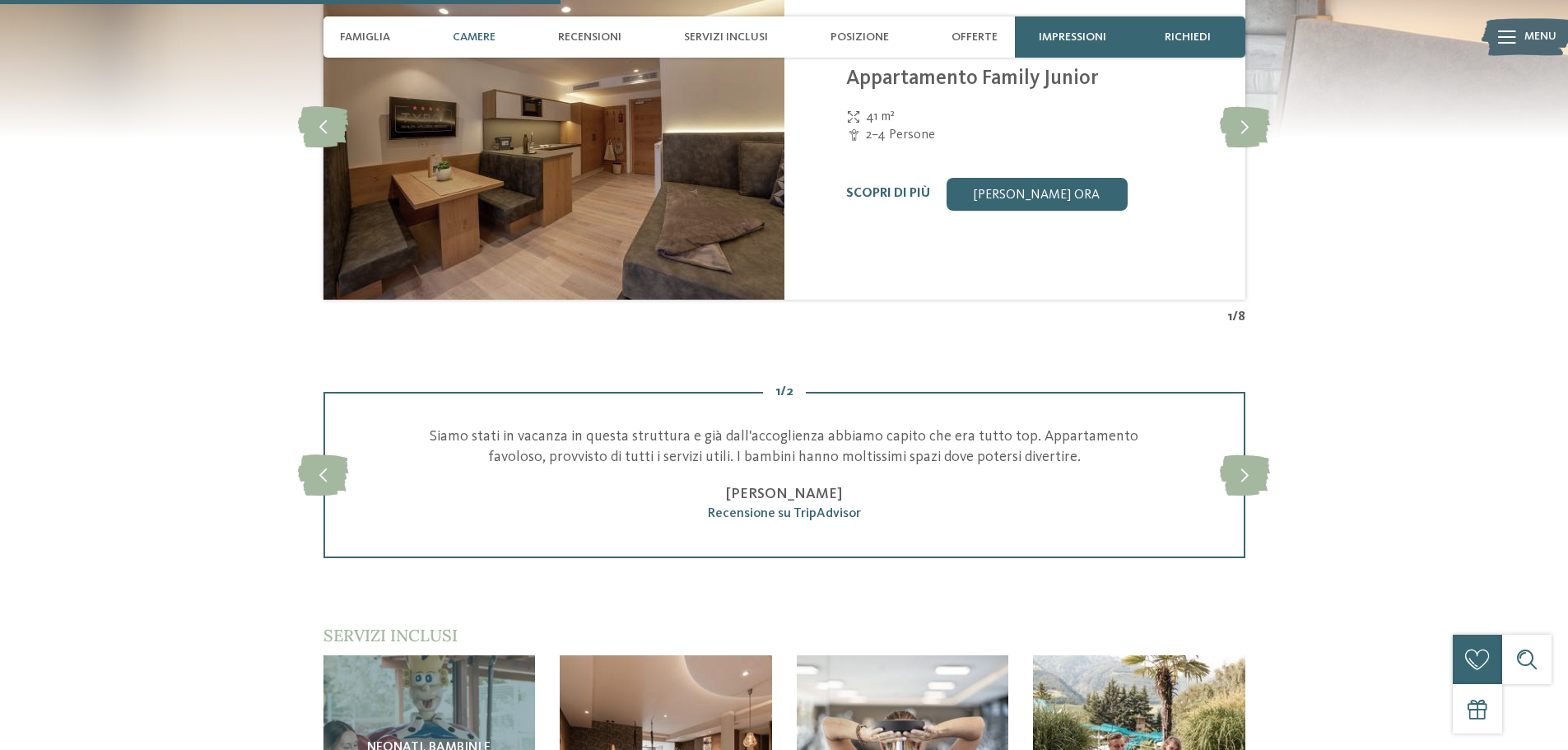
scroll to position [1799, 0]
click at [850, 35] on span "Posizione" at bounding box center [860, 37] width 58 height 14
click at [852, 39] on span "Posizione" at bounding box center [860, 37] width 58 height 14
